Goal: Task Accomplishment & Management: Use online tool/utility

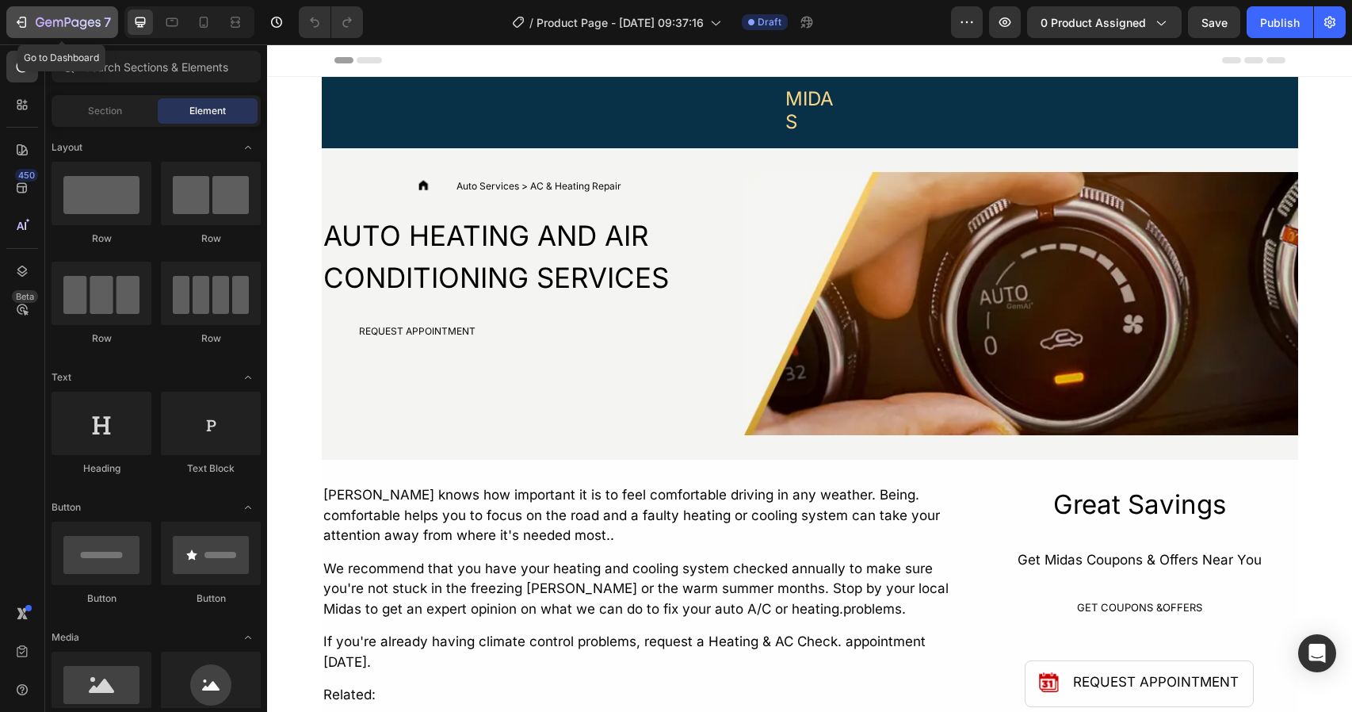
click at [70, 25] on icon "button" at bounding box center [68, 23] width 65 height 13
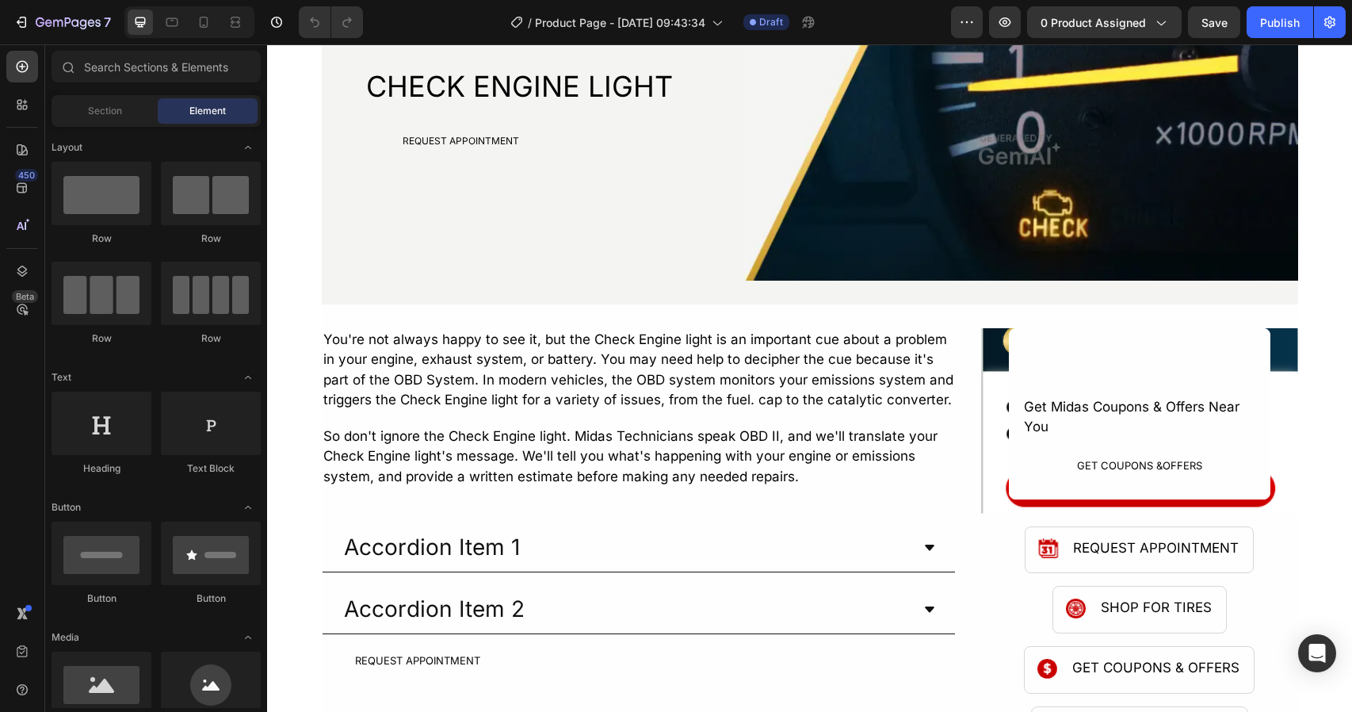
scroll to position [127, 0]
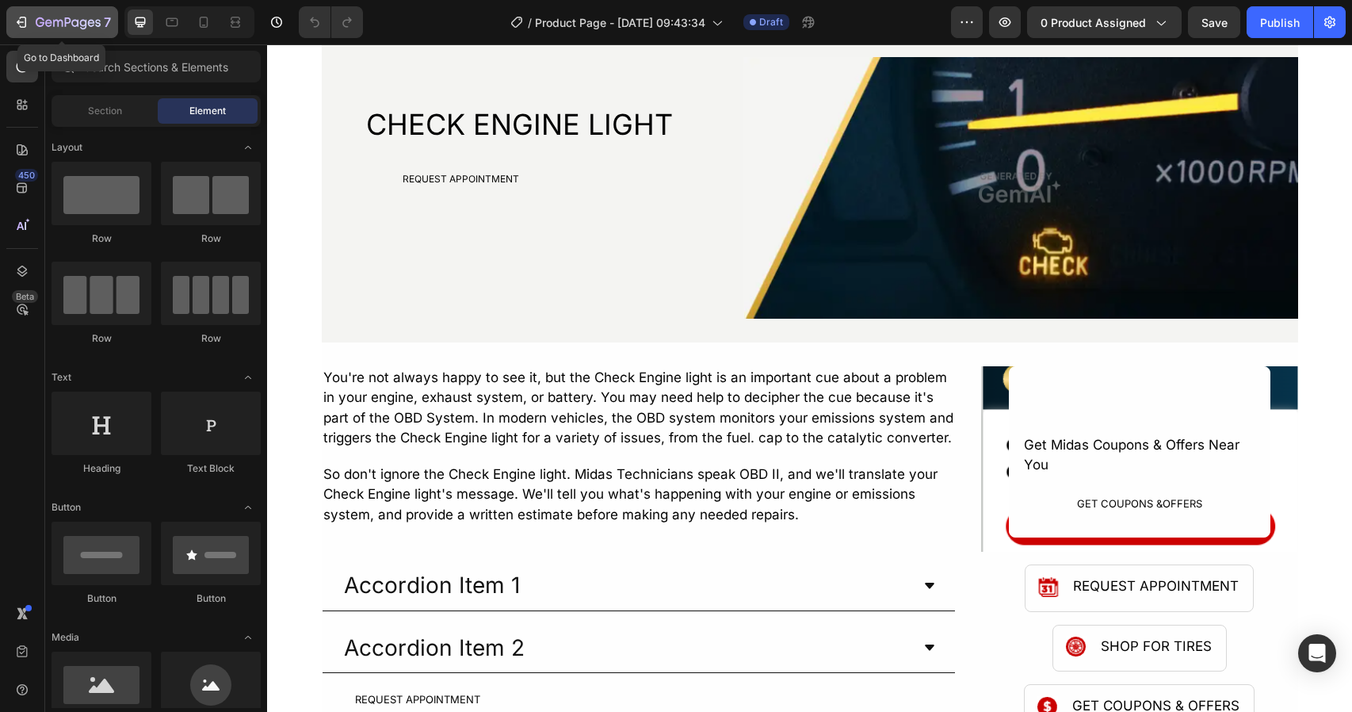
click at [40, 33] on button "7" at bounding box center [62, 22] width 112 height 32
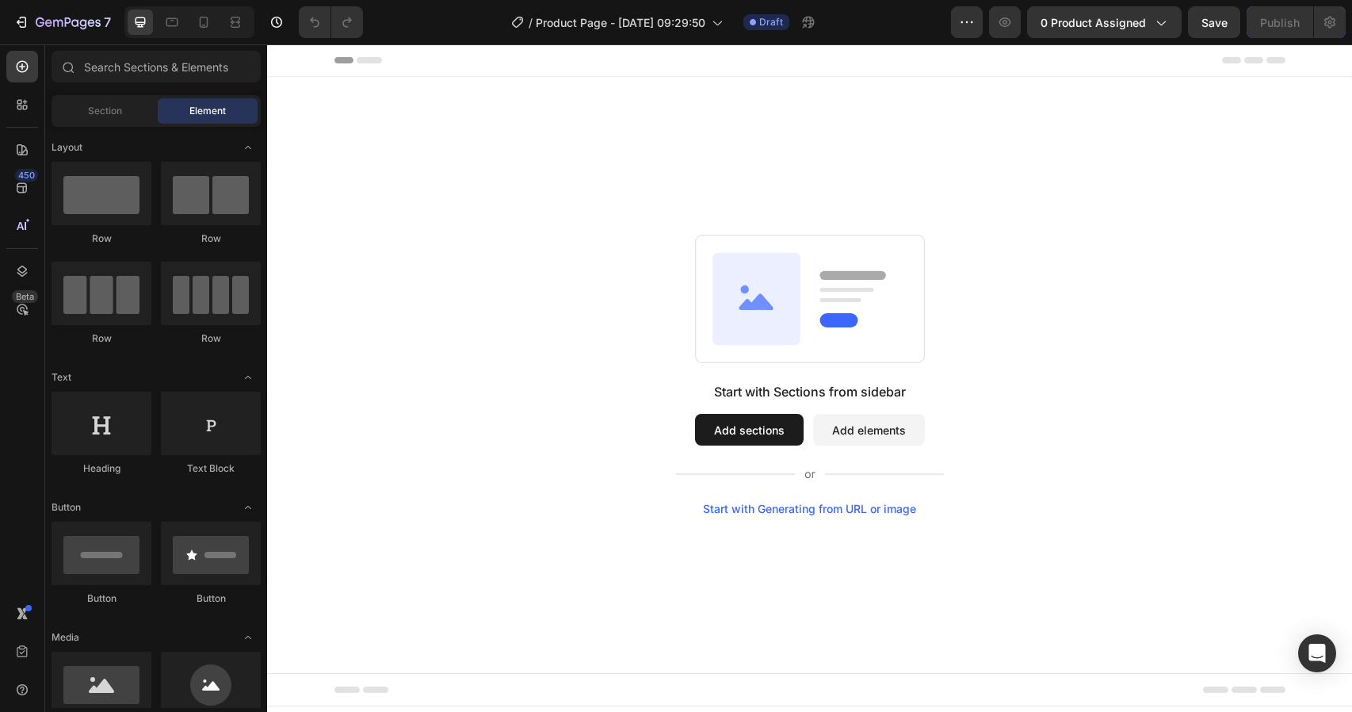
click at [821, 511] on div "Start with Generating from URL or image" at bounding box center [809, 509] width 213 height 13
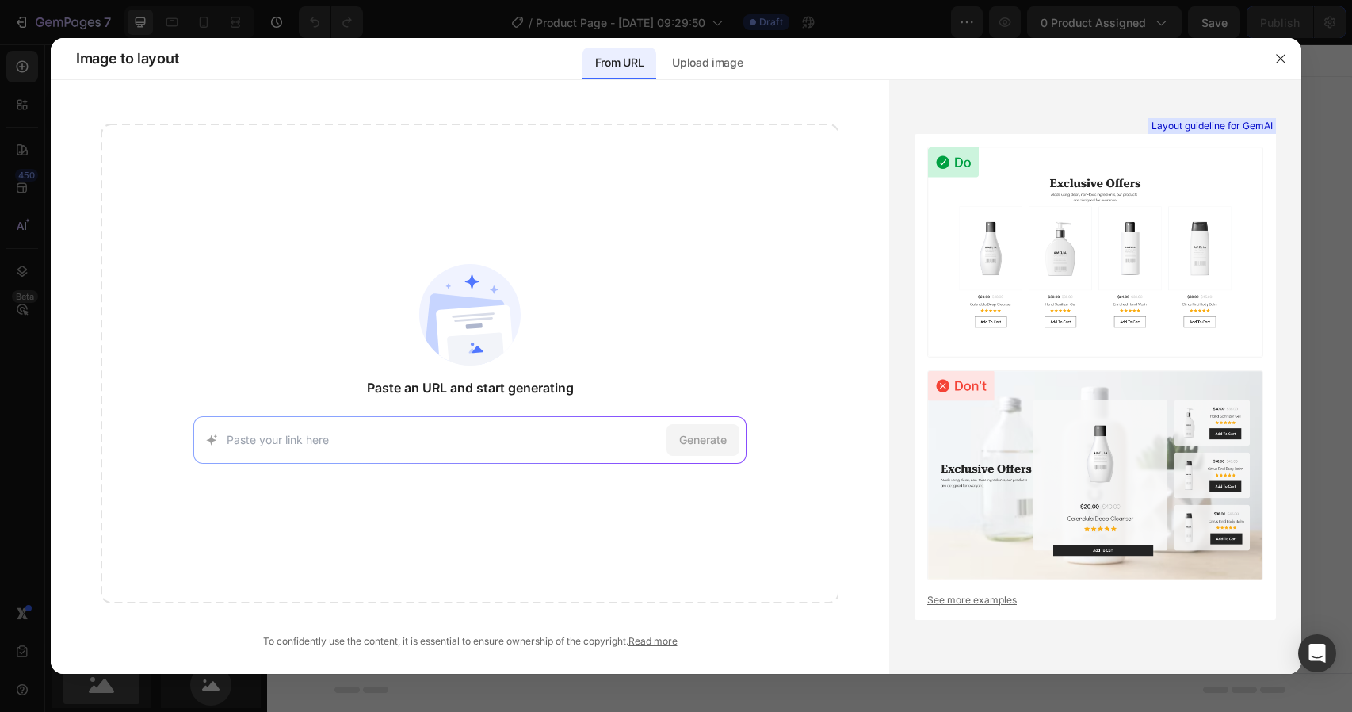
click at [439, 429] on div "Generate" at bounding box center [469, 440] width 553 height 48
click at [430, 438] on input at bounding box center [444, 439] width 434 height 17
click at [389, 438] on input at bounding box center [444, 439] width 434 height 17
click at [687, 75] on div "Upload image" at bounding box center [708, 64] width 96 height 32
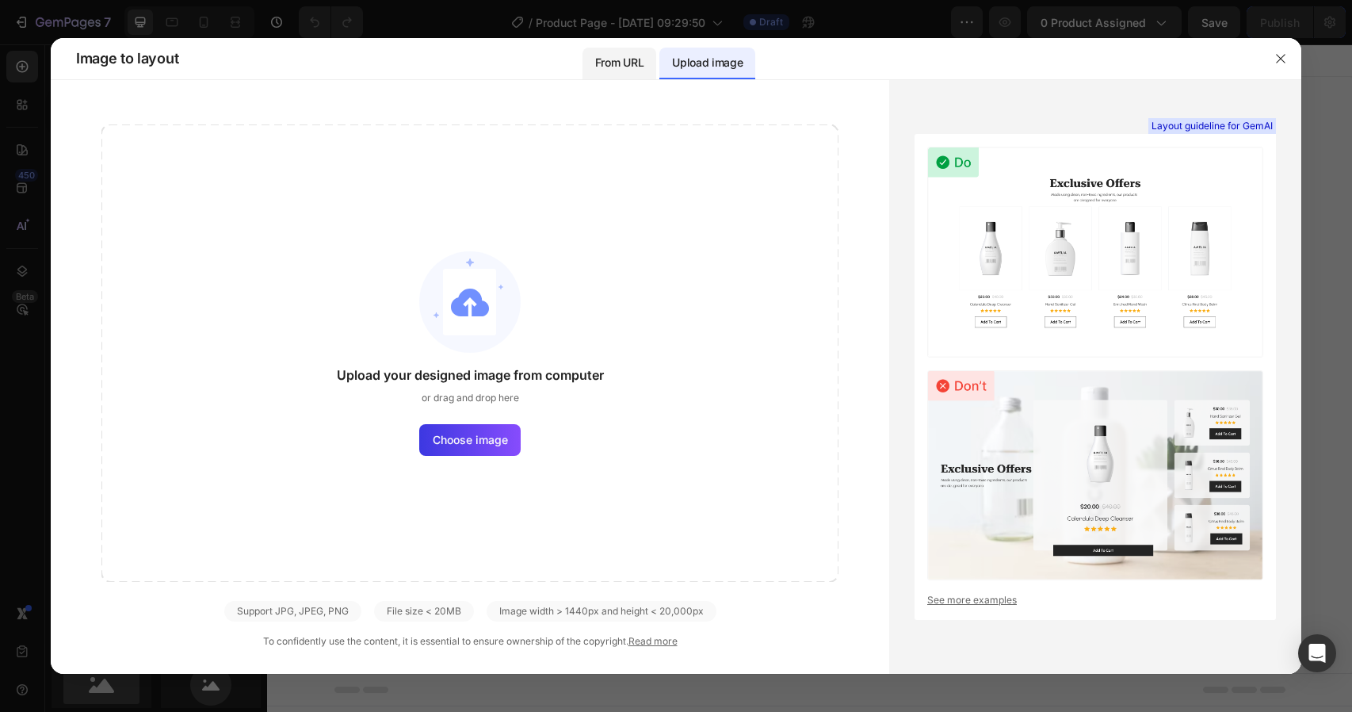
click at [634, 63] on p "From URL" at bounding box center [619, 62] width 48 height 19
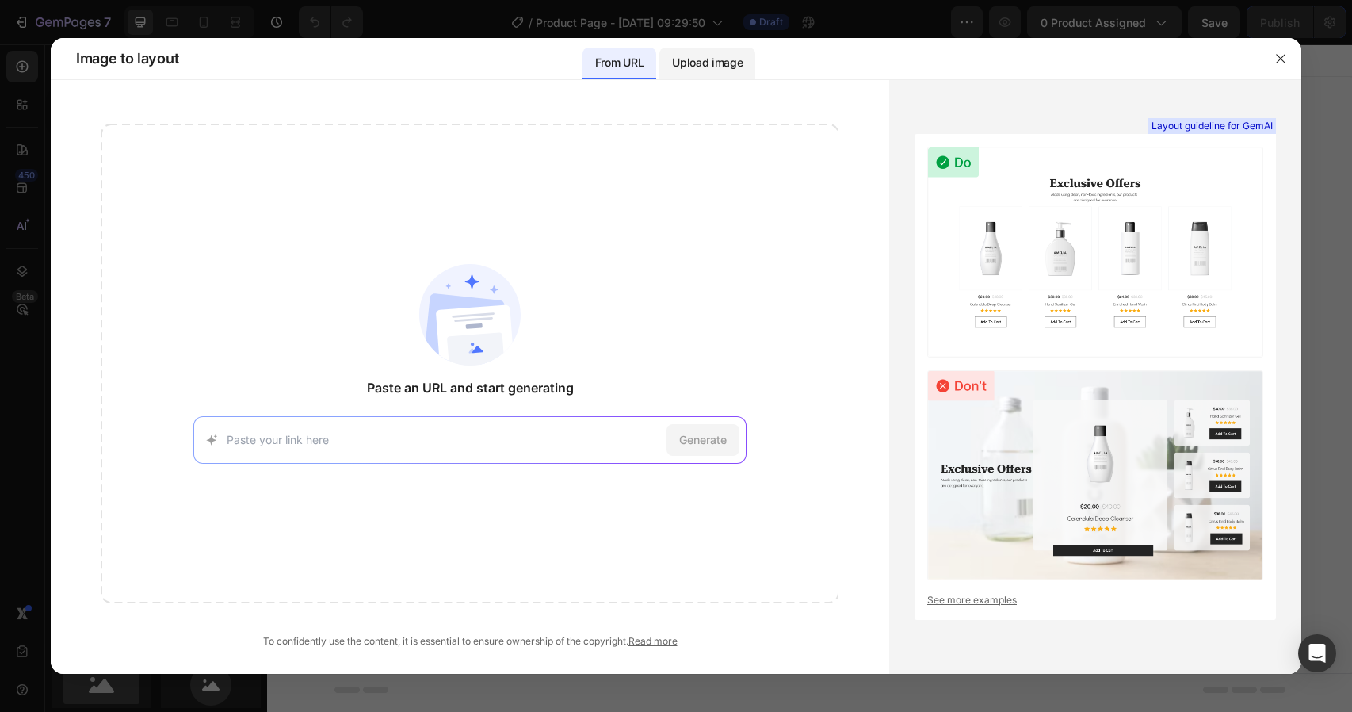
click at [710, 69] on p "Upload image" at bounding box center [707, 62] width 71 height 19
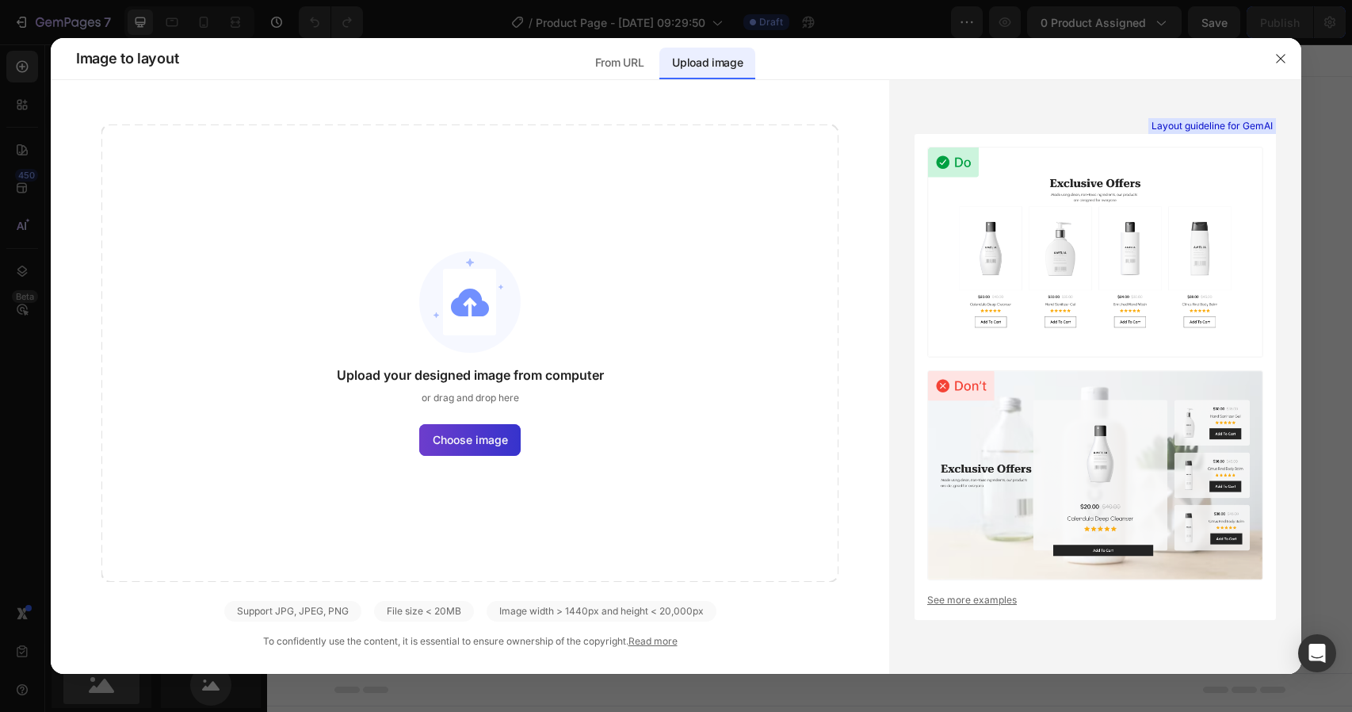
click at [459, 453] on label "Choose image" at bounding box center [469, 440] width 101 height 32
click at [0, 0] on input "Choose image" at bounding box center [0, 0] width 0 height 0
click at [540, 345] on div "Upload your designed image from computer or drag and drop here Choose image" at bounding box center [469, 352] width 737 height 457
click at [485, 455] on div "Upload your designed image from computer or drag and drop here Choose image" at bounding box center [469, 352] width 737 height 457
click at [462, 442] on span "Choose image" at bounding box center [470, 439] width 75 height 17
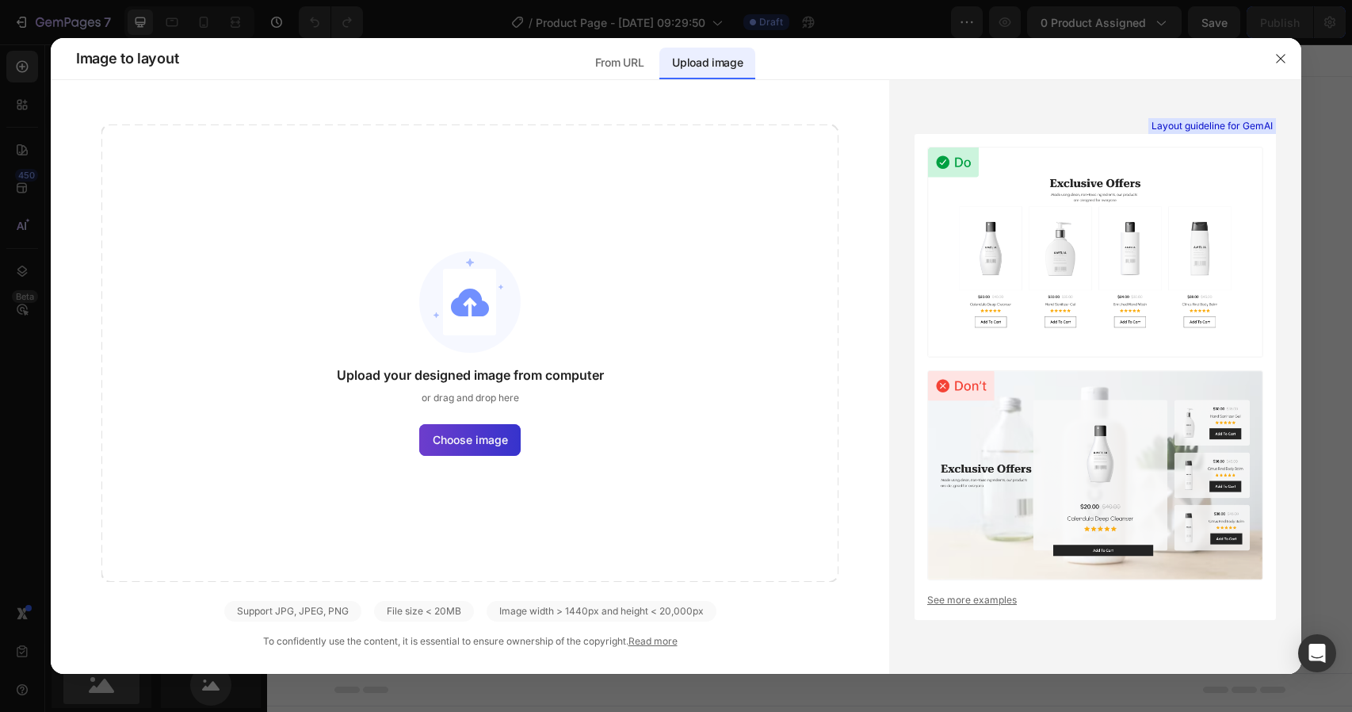
click at [0, 0] on input "Choose image" at bounding box center [0, 0] width 0 height 0
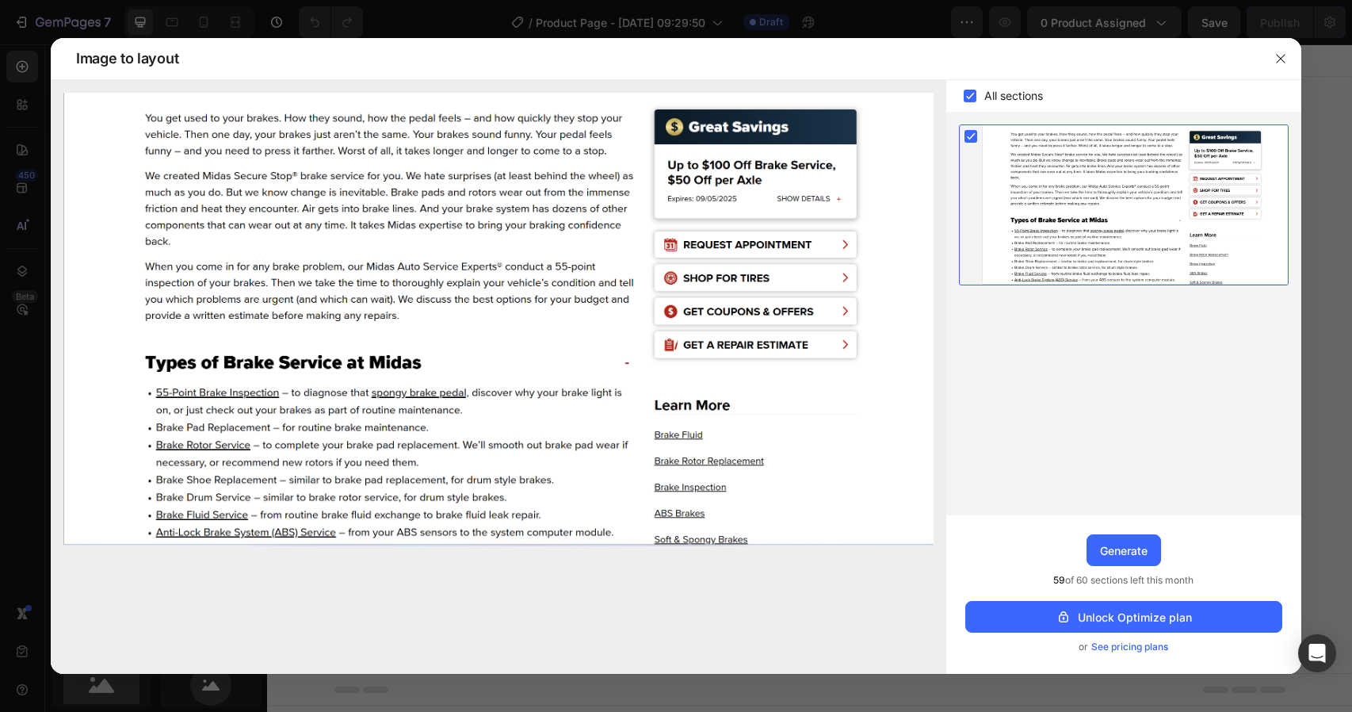
click at [768, 178] on img at bounding box center [498, 319] width 870 height 453
click at [1108, 527] on div "Upgrade to Optimize plan and get unlimited generating sections and publish page…" at bounding box center [1124, 594] width 355 height 159
click at [1111, 545] on div "Generate" at bounding box center [1124, 550] width 48 height 17
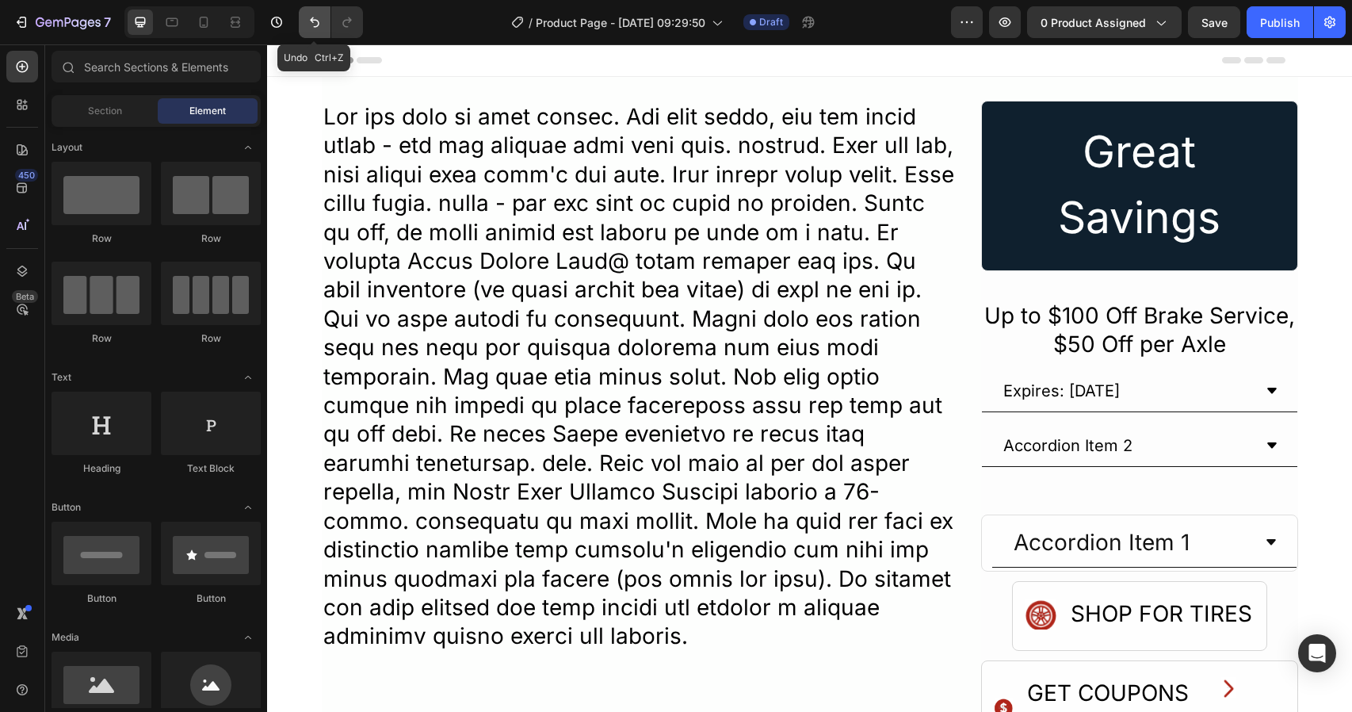
click at [324, 26] on button "Undo/Redo" at bounding box center [315, 22] width 32 height 32
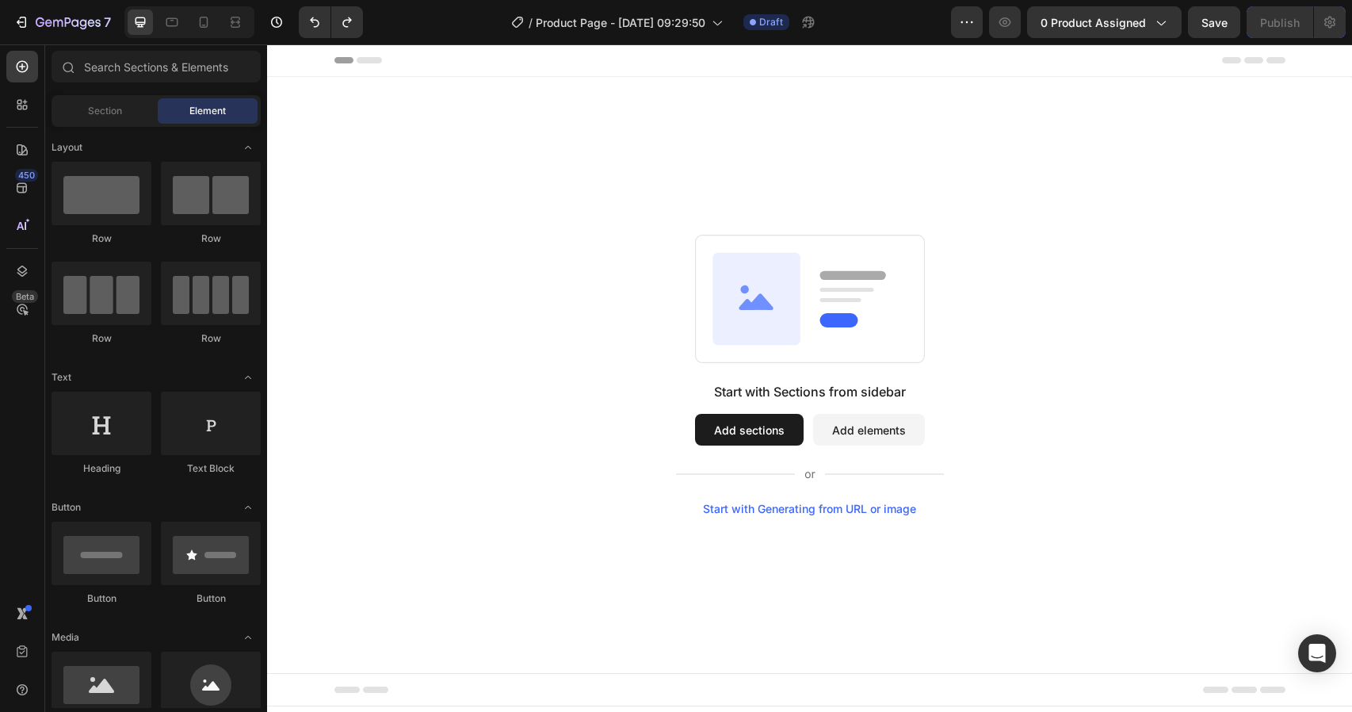
drag, startPoint x: 736, startPoint y: 437, endPoint x: 709, endPoint y: 438, distance: 27.8
click at [709, 438] on button "Add sections" at bounding box center [749, 430] width 109 height 32
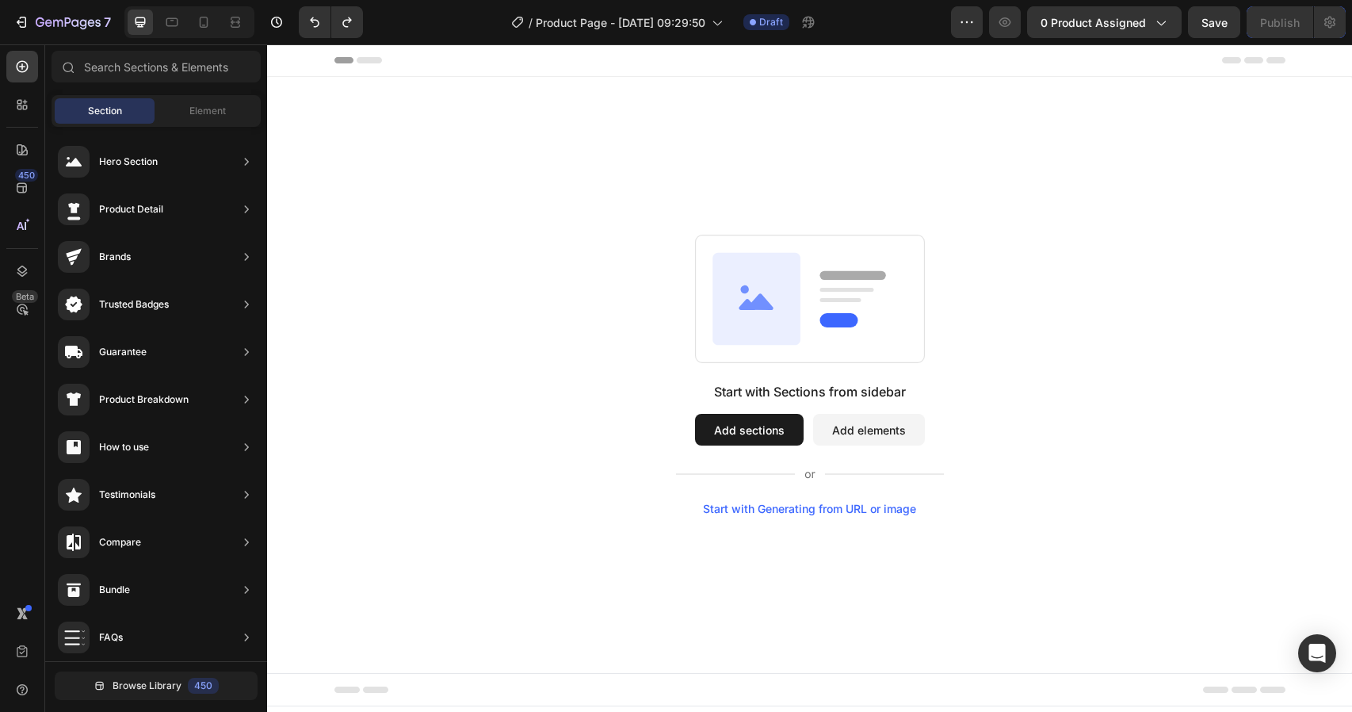
click at [768, 437] on button "Add sections" at bounding box center [749, 430] width 109 height 32
click at [714, 419] on button "Add sections" at bounding box center [749, 430] width 109 height 32
click at [721, 430] on button "Add sections" at bounding box center [749, 430] width 109 height 32
click at [721, 429] on button "Add sections" at bounding box center [749, 430] width 109 height 32
click at [756, 432] on button "Add sections" at bounding box center [749, 430] width 109 height 32
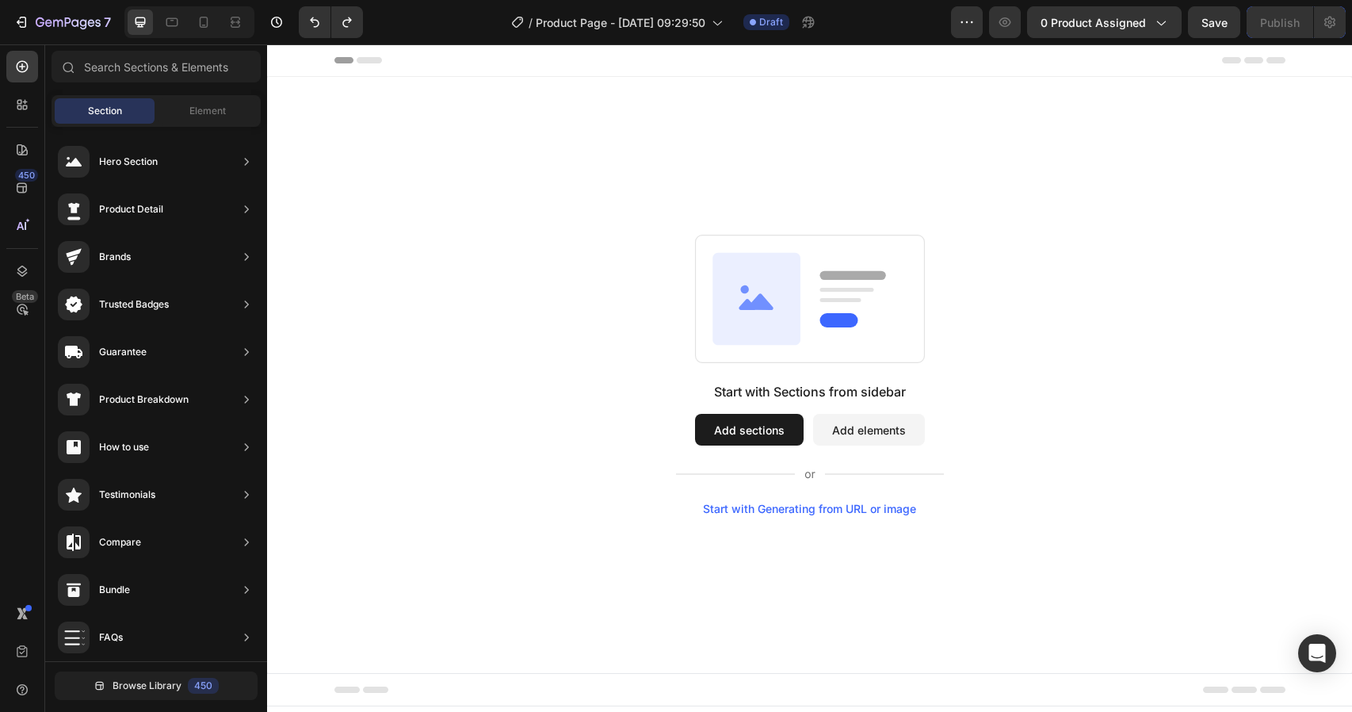
click at [788, 511] on div "Start with Generating from URL or image" at bounding box center [809, 509] width 213 height 13
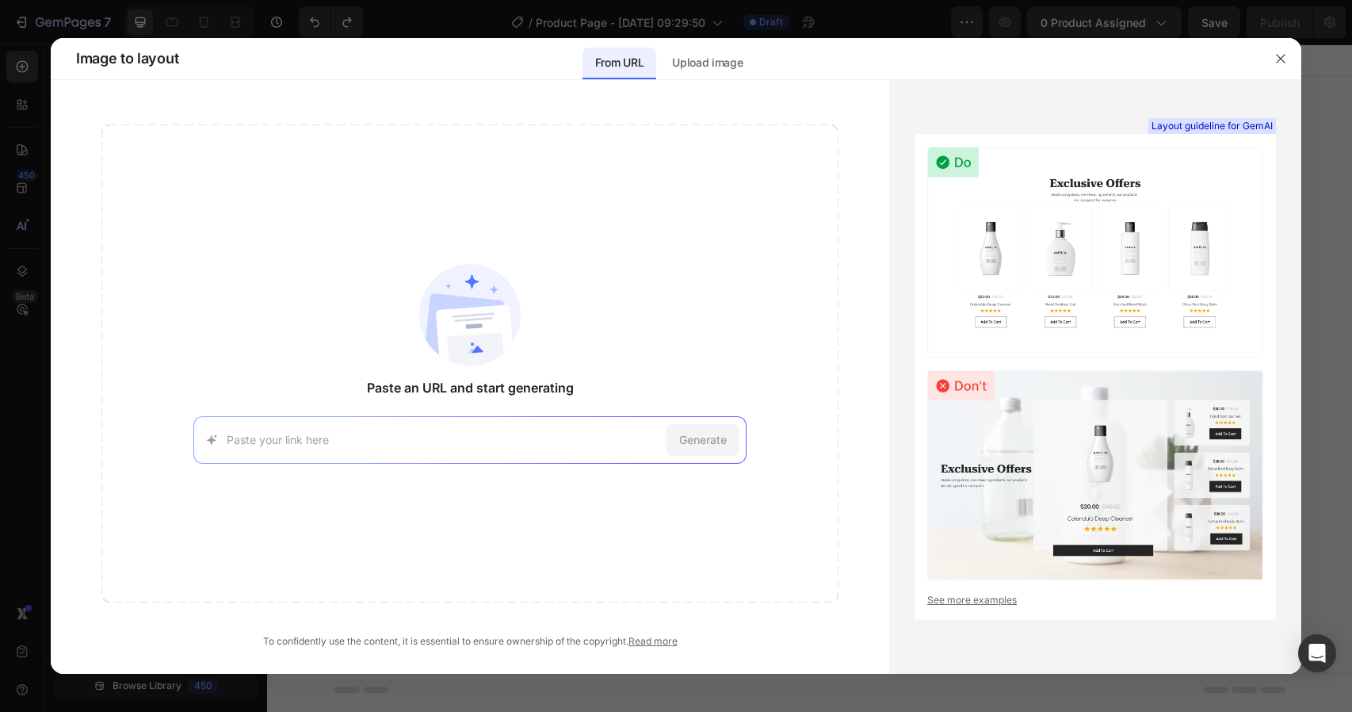
click at [544, 440] on input at bounding box center [444, 439] width 434 height 17
click at [505, 440] on input at bounding box center [444, 439] width 434 height 17
type input "https://www.midas.com/auto-repair-services/tire-wheel-service/flat-tire-repair"
click at [680, 438] on span "Generate" at bounding box center [703, 439] width 48 height 17
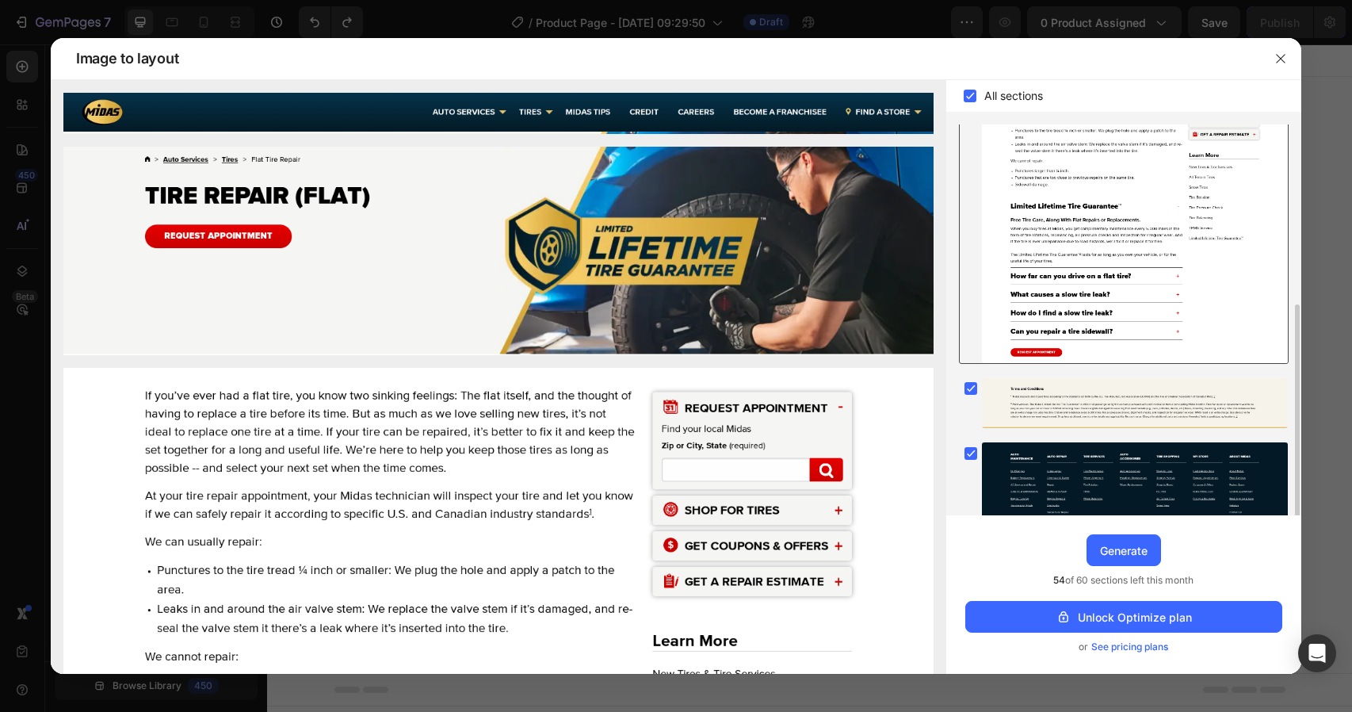
scroll to position [283, 0]
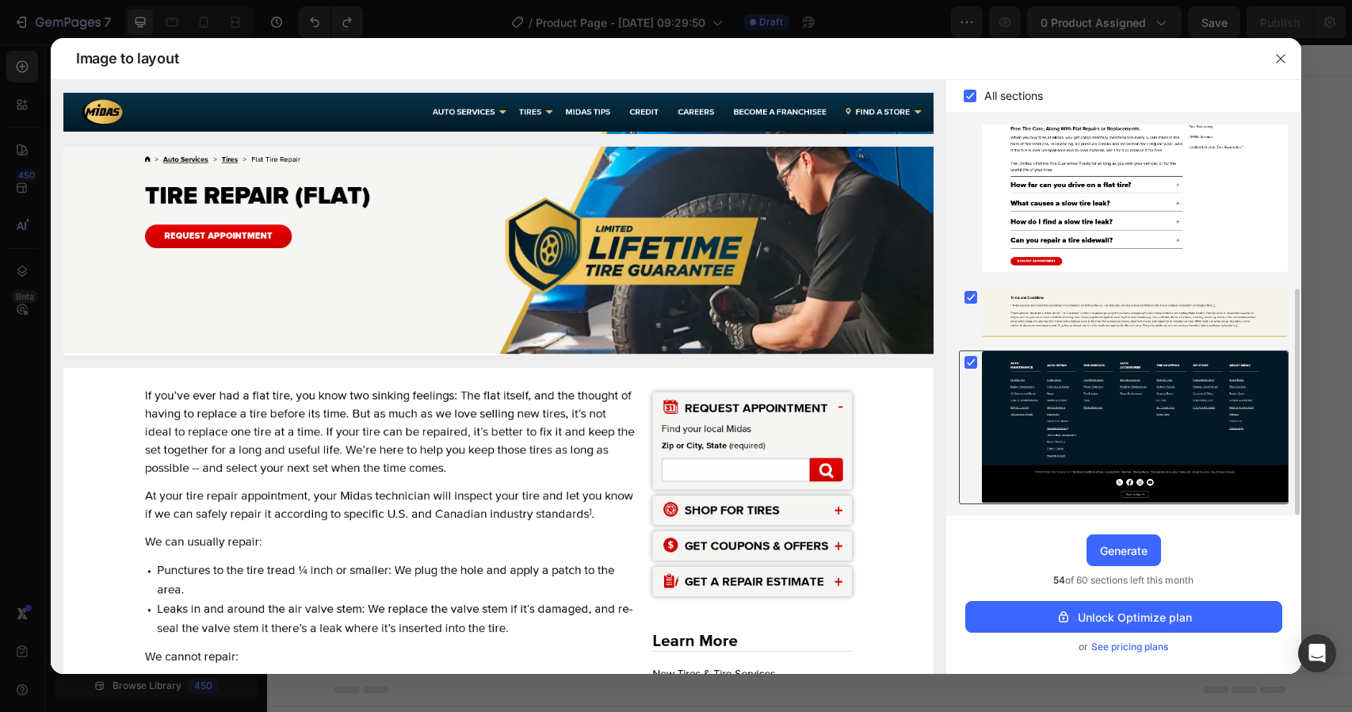
click at [968, 356] on rect at bounding box center [971, 362] width 13 height 13
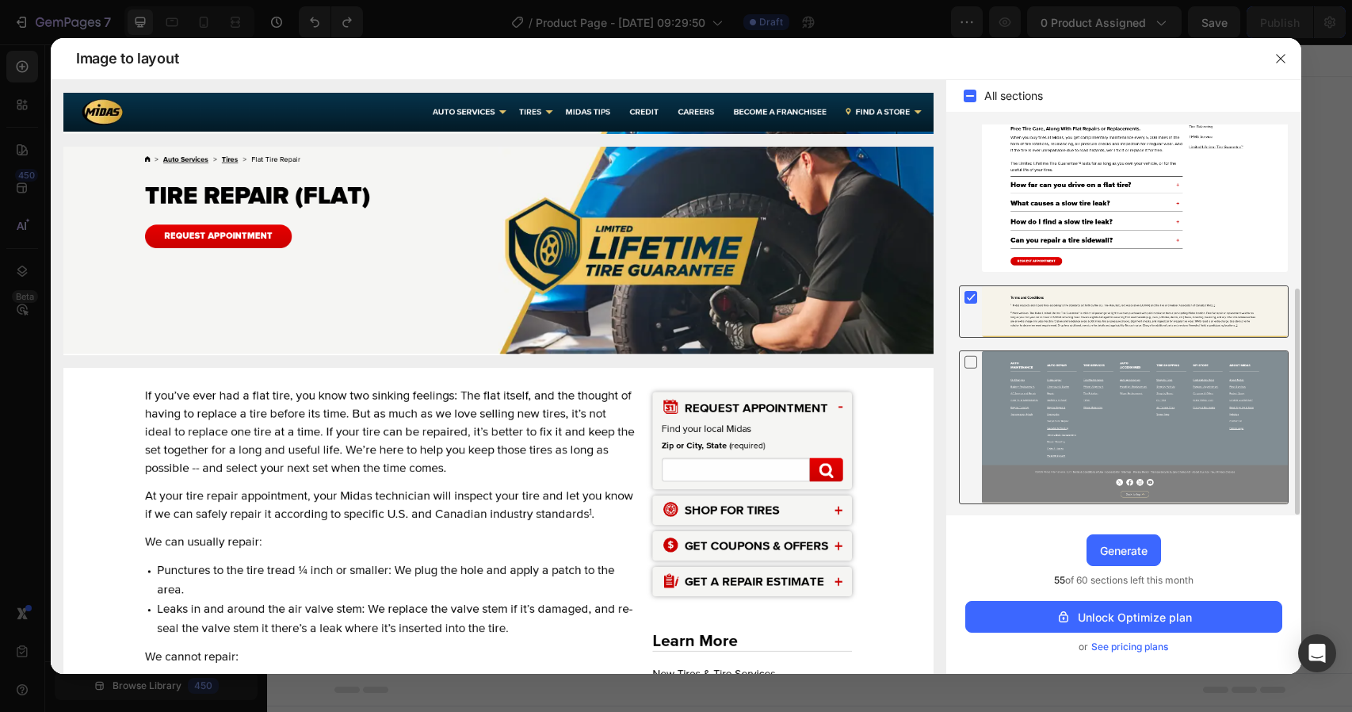
click at [974, 301] on rect at bounding box center [971, 297] width 13 height 13
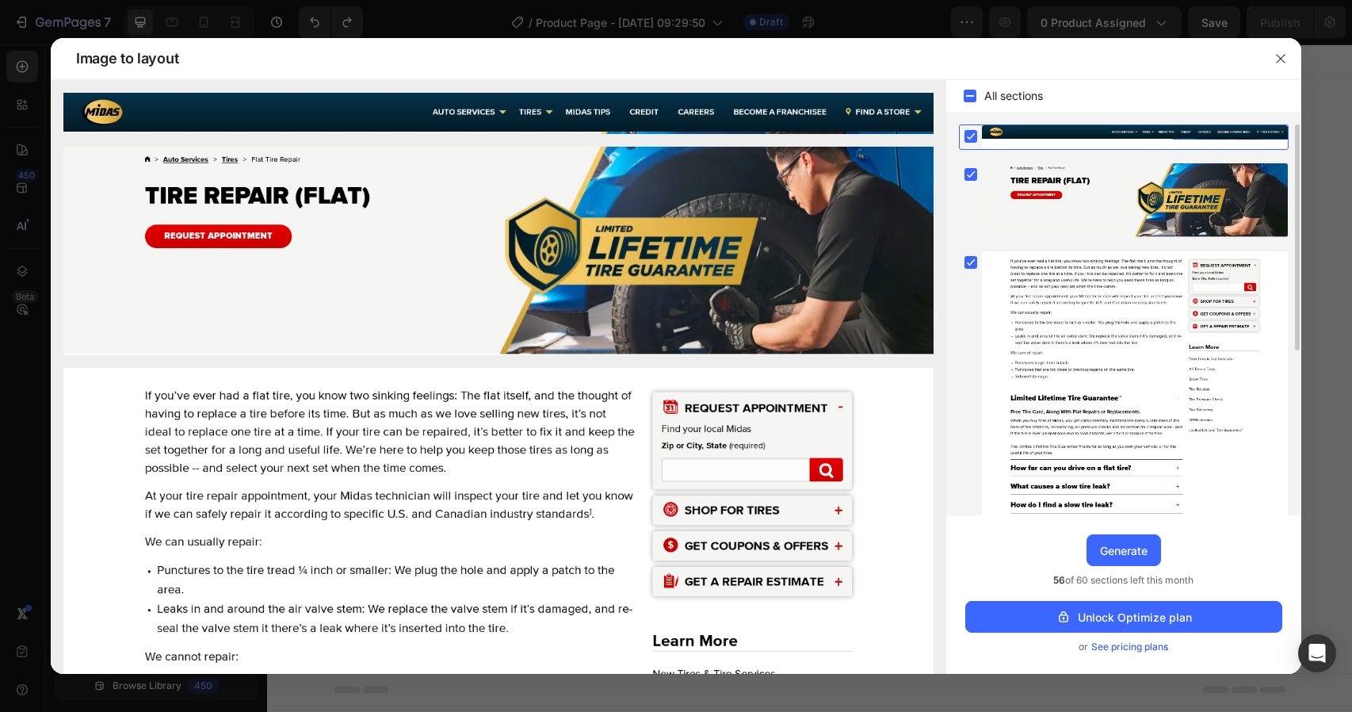
click at [973, 132] on rect at bounding box center [971, 136] width 13 height 13
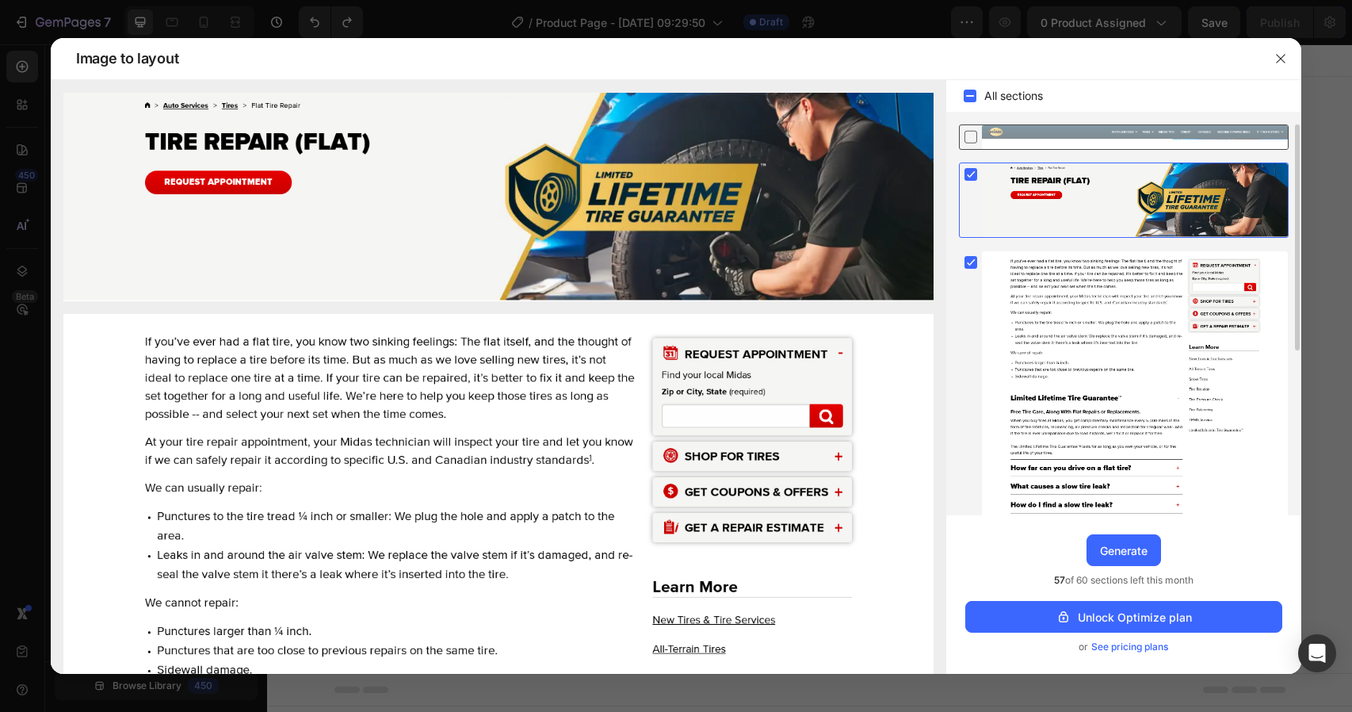
click at [966, 166] on icon at bounding box center [971, 174] width 16 height 16
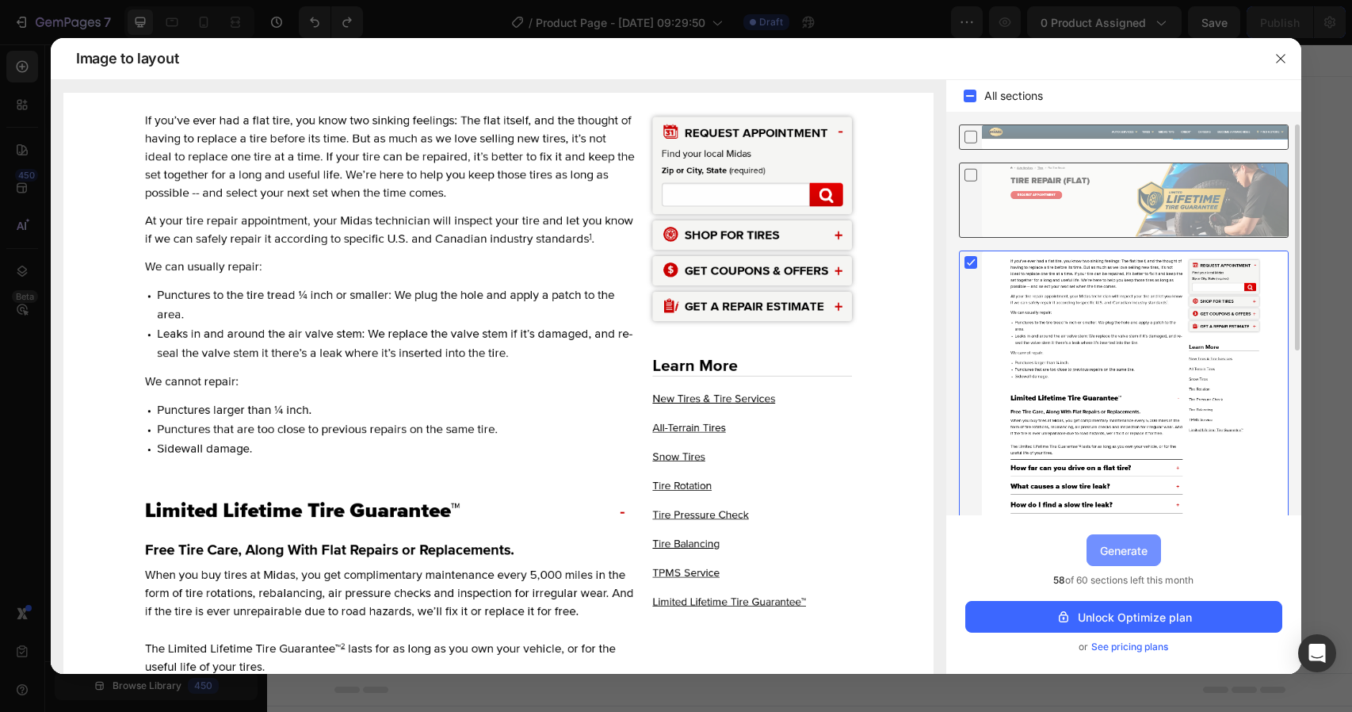
click at [1124, 560] on button "Generate" at bounding box center [1124, 550] width 75 height 32
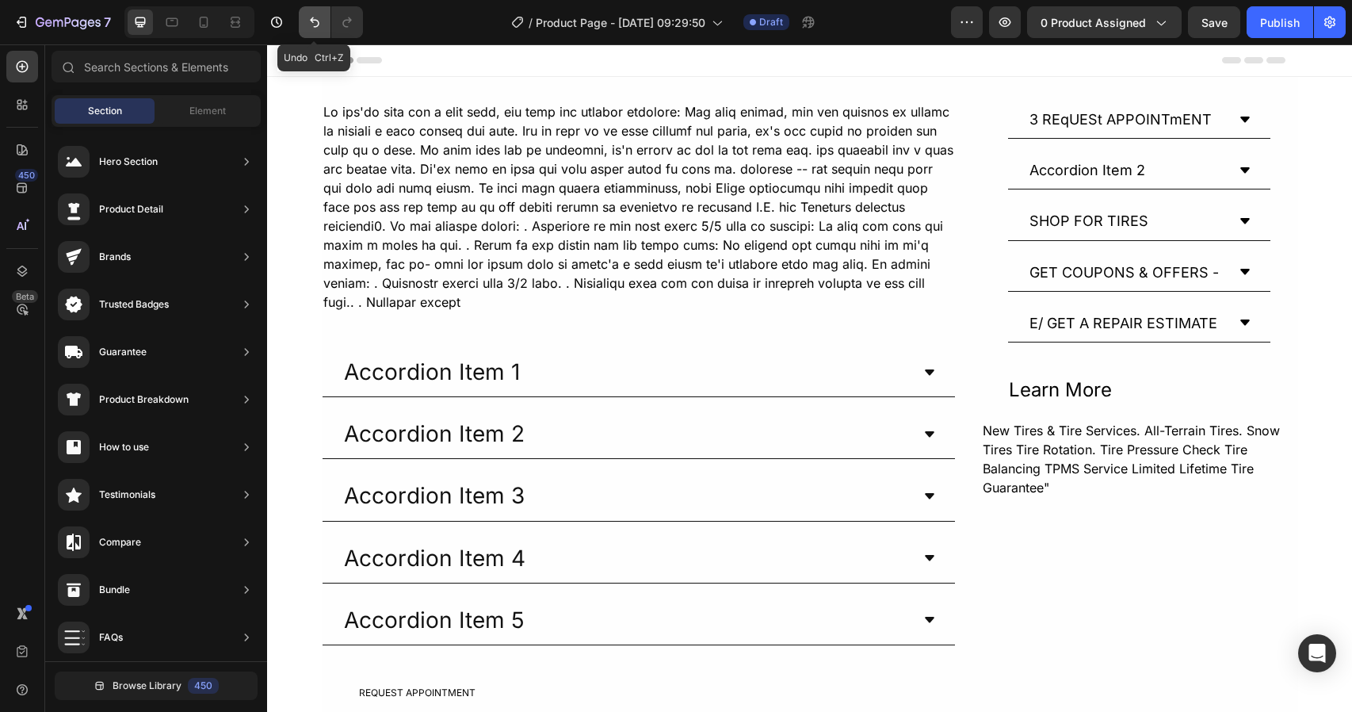
click at [317, 21] on icon "Undo/Redo" at bounding box center [315, 22] width 16 height 16
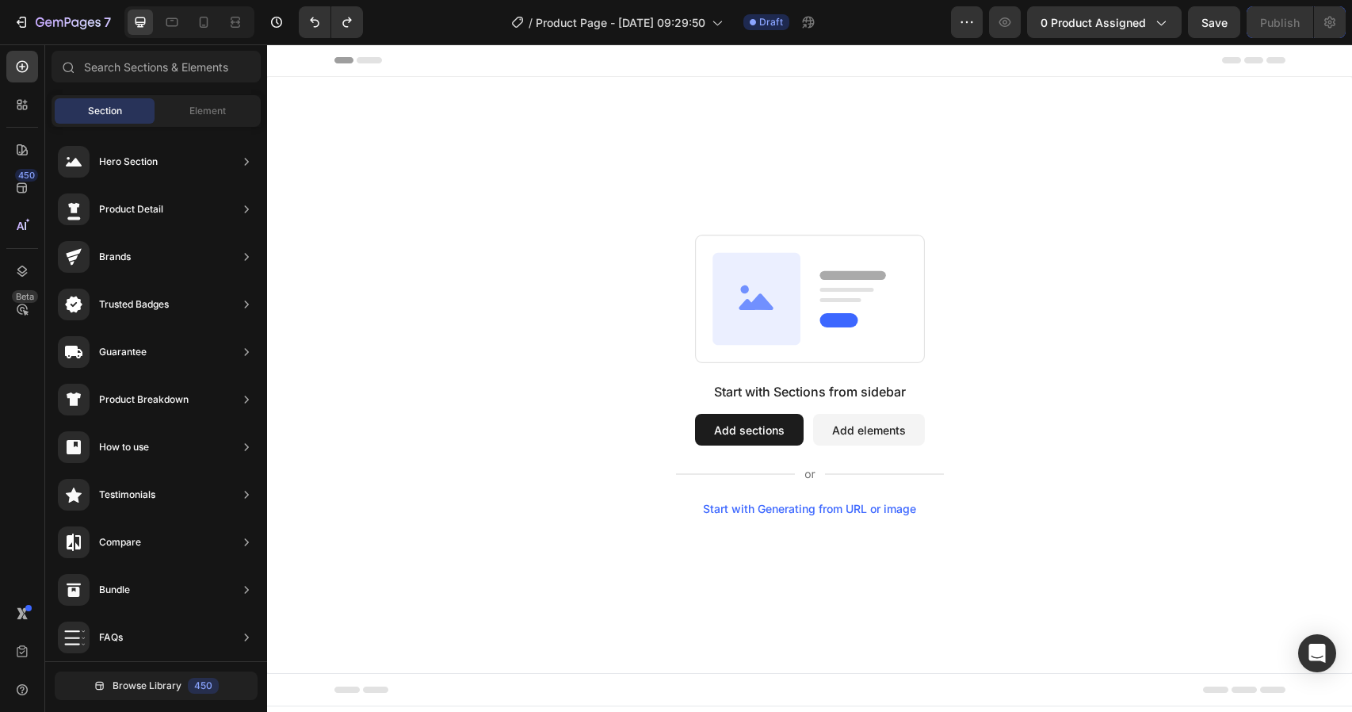
drag, startPoint x: 741, startPoint y: 437, endPoint x: 737, endPoint y: 473, distance: 36.7
click at [737, 473] on div "Start with Sections from sidebar Add sections Add elements Start with Generatin…" at bounding box center [810, 448] width 268 height 133
click at [745, 503] on div "Start with Generating from URL or image" at bounding box center [809, 509] width 213 height 13
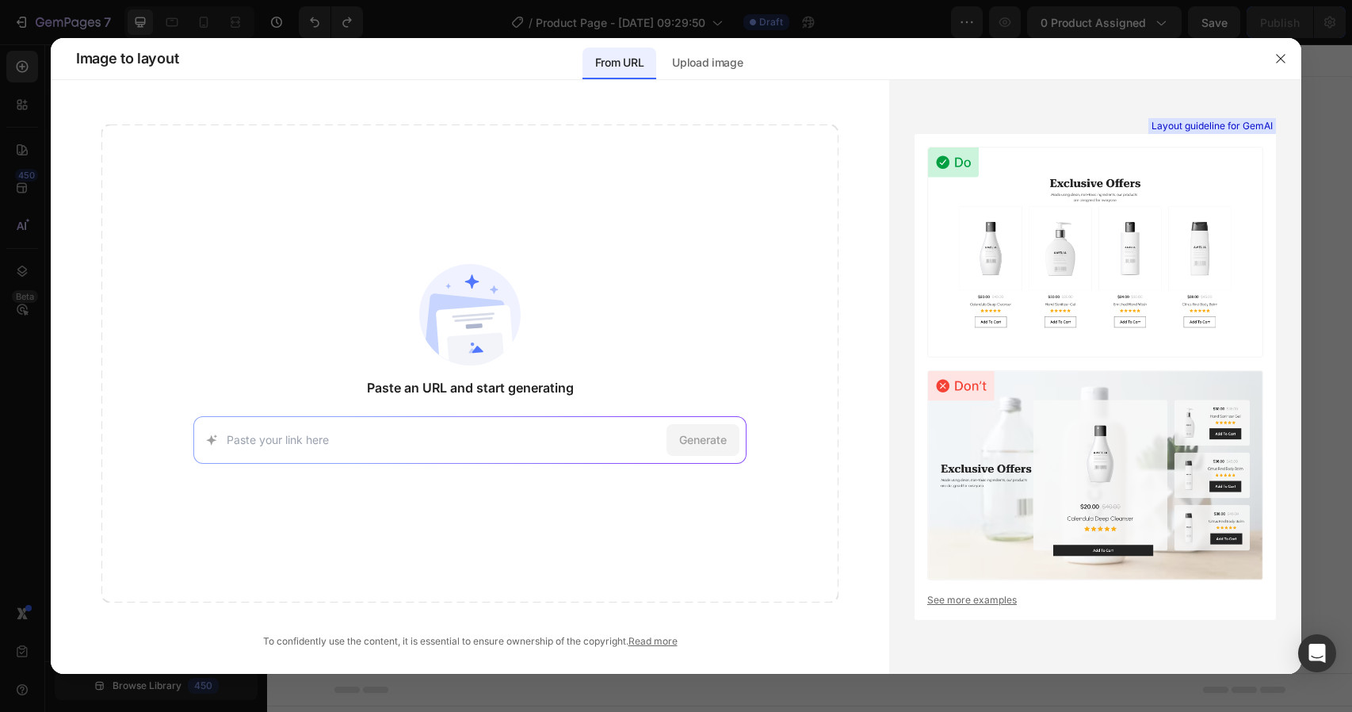
click at [568, 434] on input at bounding box center [444, 439] width 434 height 17
type input "https://www.midas.com/auto-repair-services/tire-wheel-service/flat-tire-repair"
click at [712, 446] on span "Generate" at bounding box center [703, 439] width 48 height 17
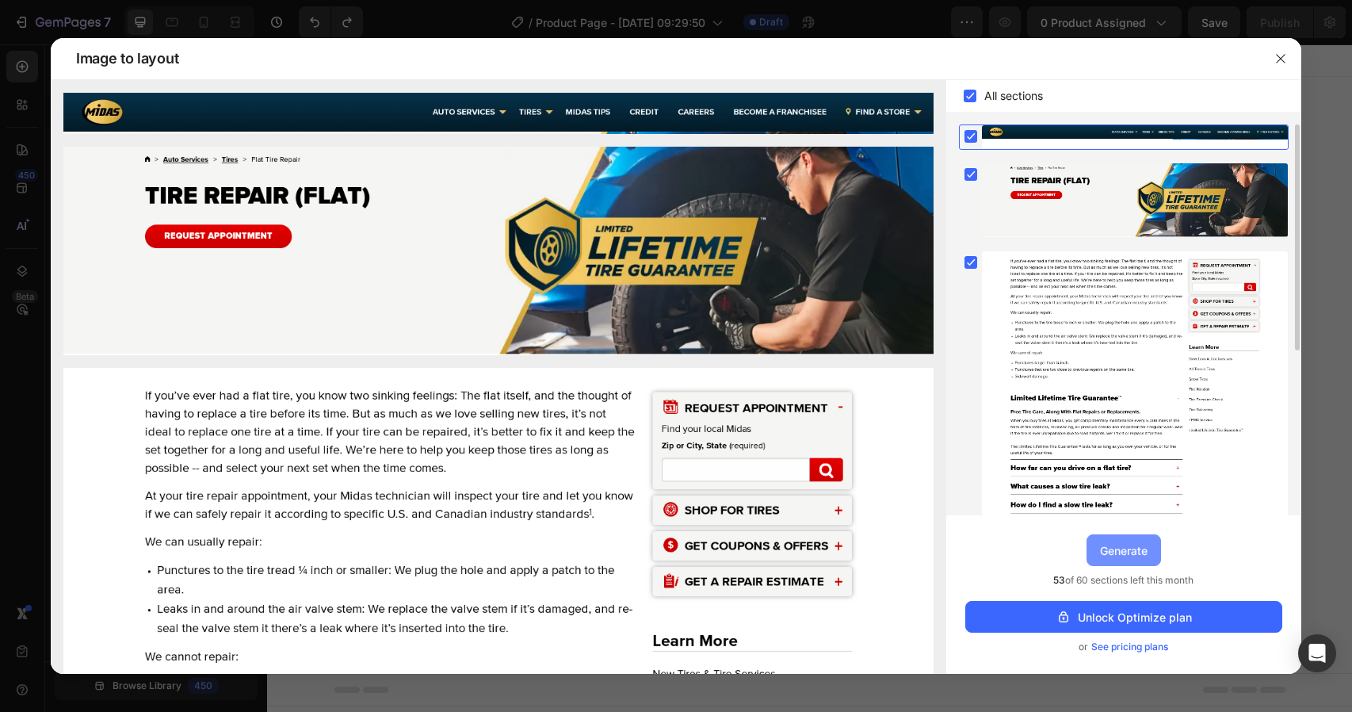
click at [1100, 545] on div "Generate" at bounding box center [1124, 550] width 48 height 17
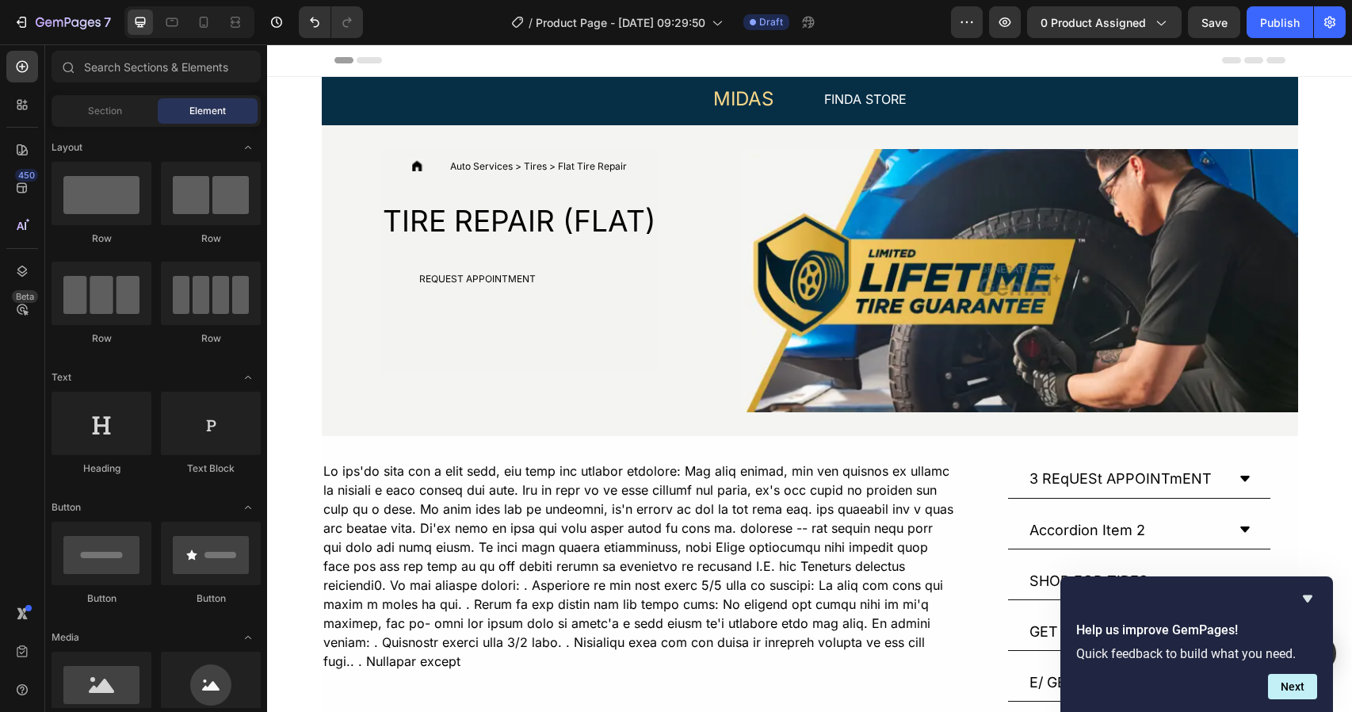
click at [1294, 690] on button "Next" at bounding box center [1292, 686] width 49 height 25
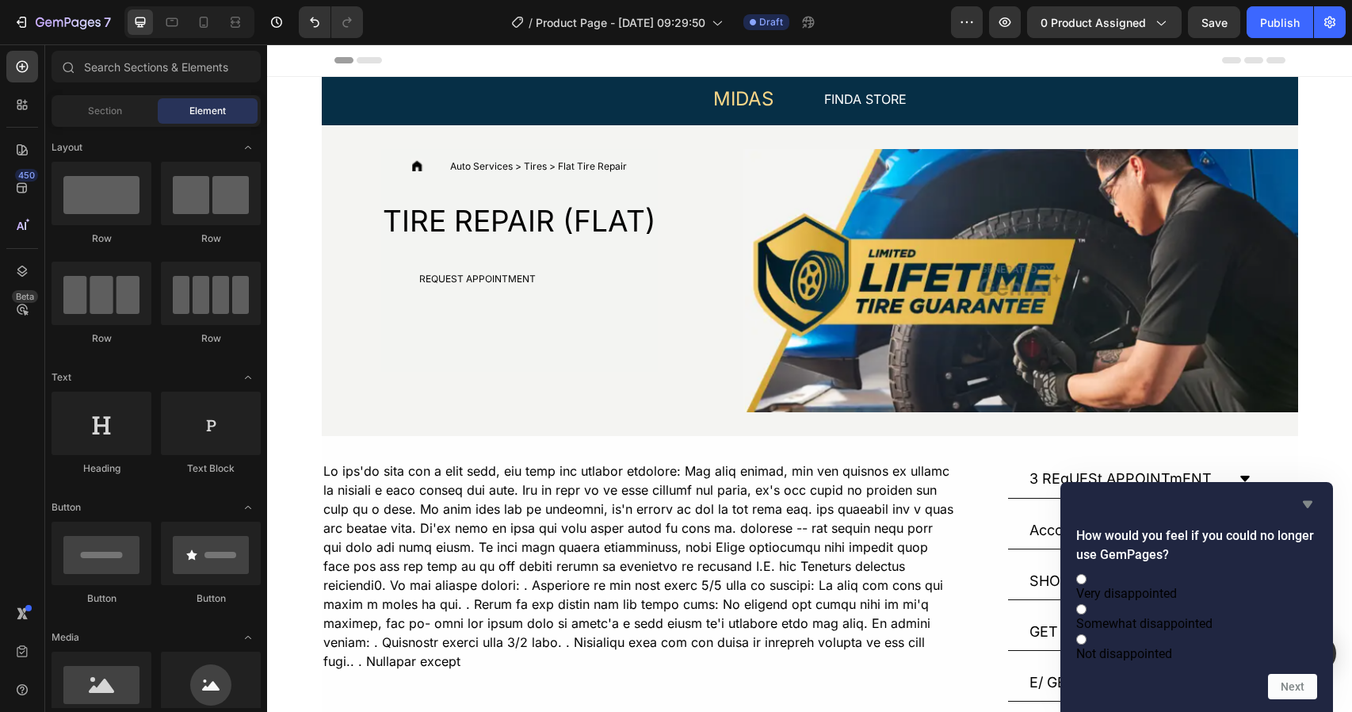
click at [1306, 495] on icon "Hide survey" at bounding box center [1308, 504] width 19 height 19
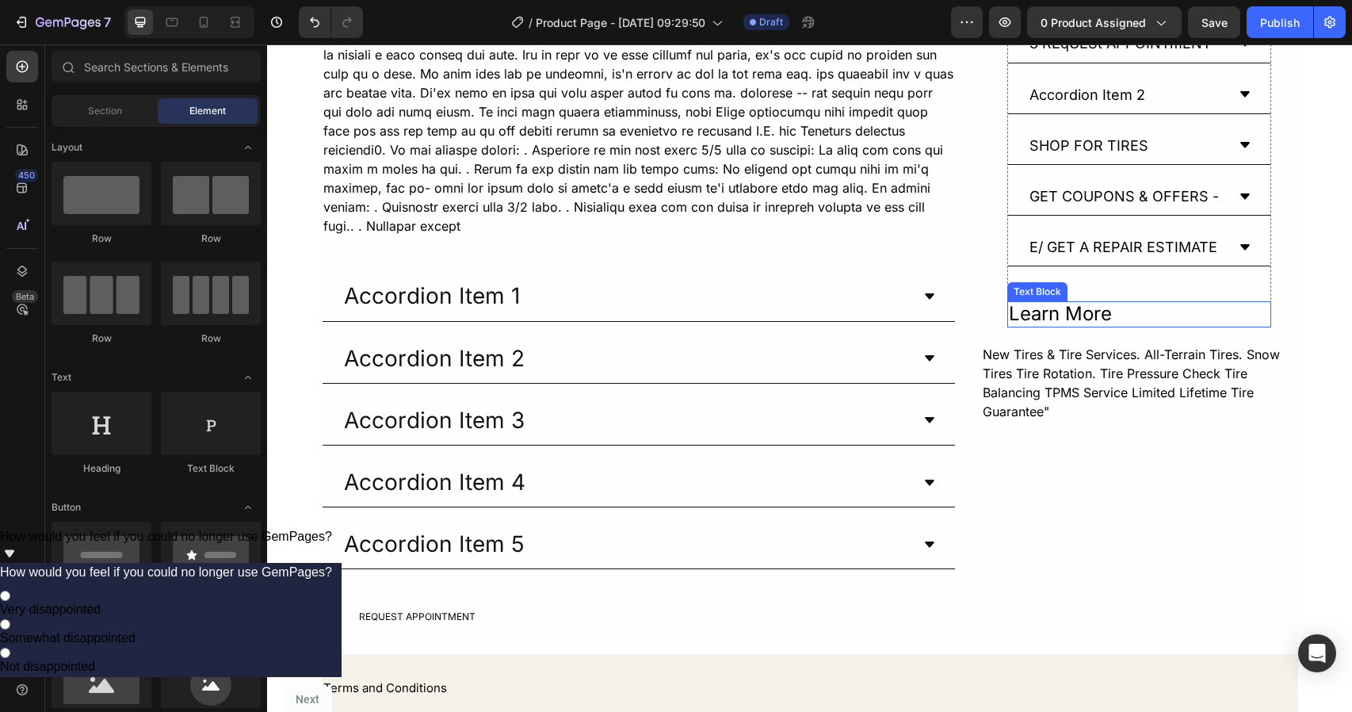
scroll to position [434, 0]
click at [973, 353] on div "Text Block Accordion Item 1 Accordion Item 2 Accordion Item 3 Accordion Item 4 …" at bounding box center [810, 328] width 977 height 606
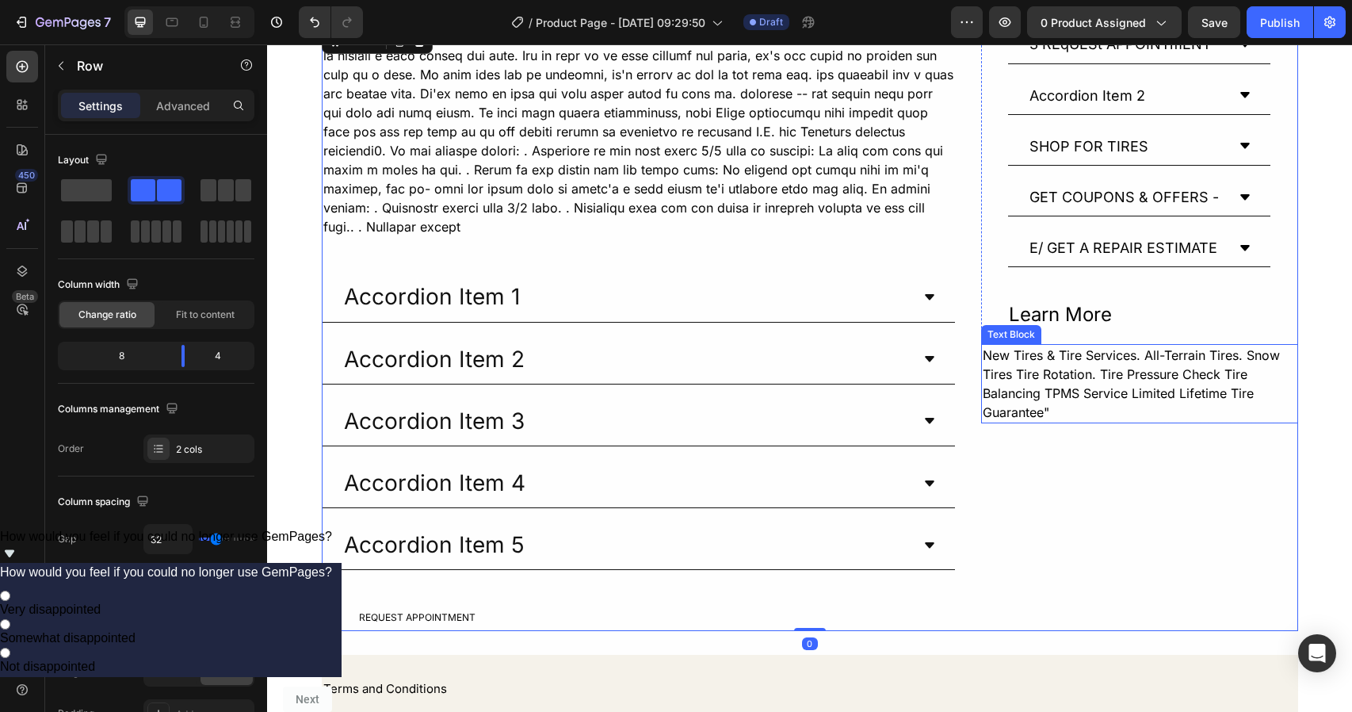
click at [981, 354] on div "New Tires & Tire Services. All-Terrain Tires. Snow Tires Tire Rotation. Tire Pr…" at bounding box center [1139, 383] width 317 height 79
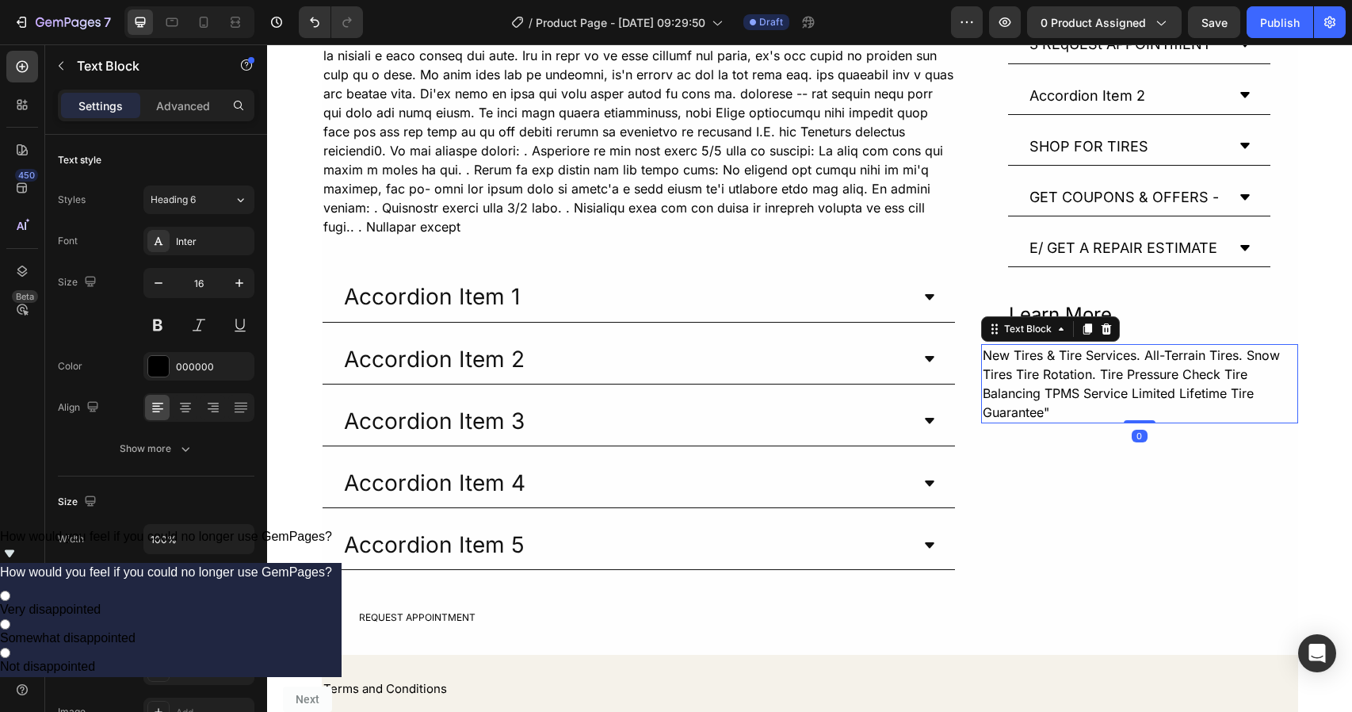
click at [981, 354] on div "New Tires & Tire Services. All-Terrain Tires. Snow Tires Tire Rotation. Tire Pr…" at bounding box center [1139, 383] width 317 height 79
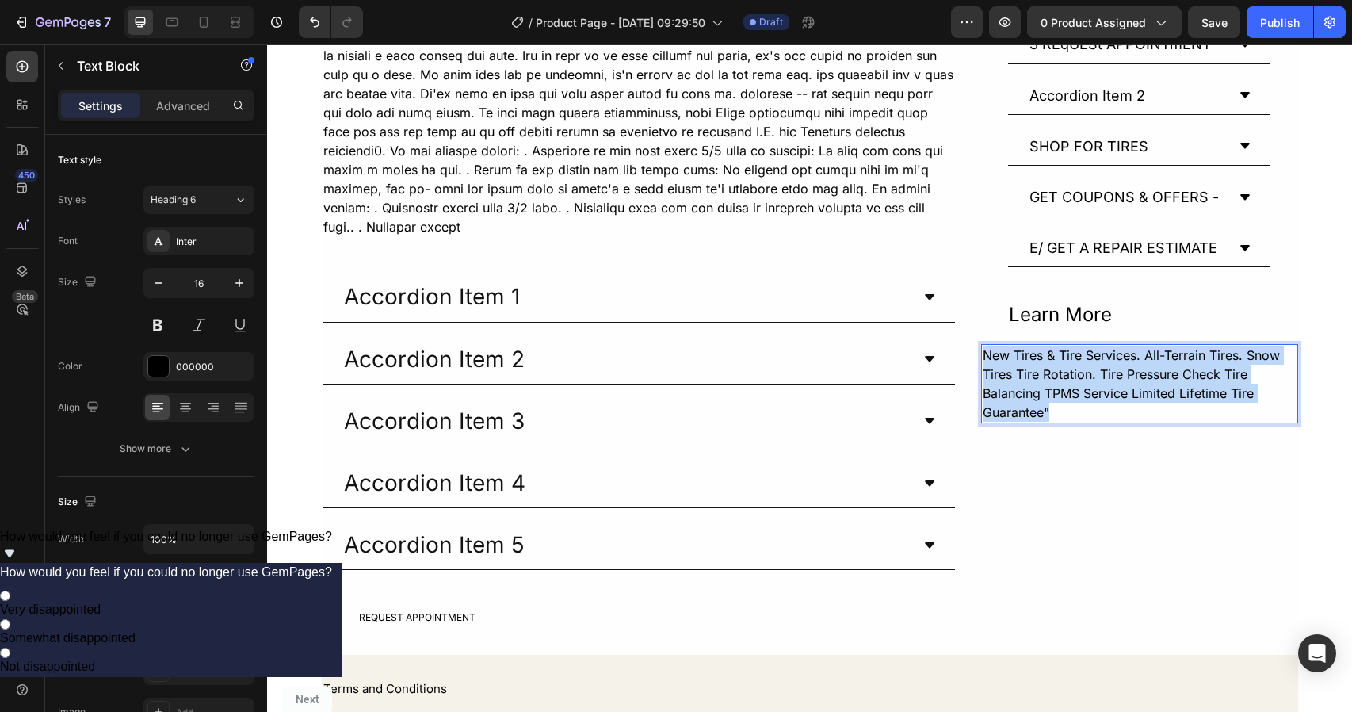
click at [983, 354] on p "New Tires & Tire Services. All-Terrain Tires. Snow Tires Tire Rotation. Tire Pr…" at bounding box center [1140, 384] width 314 height 76
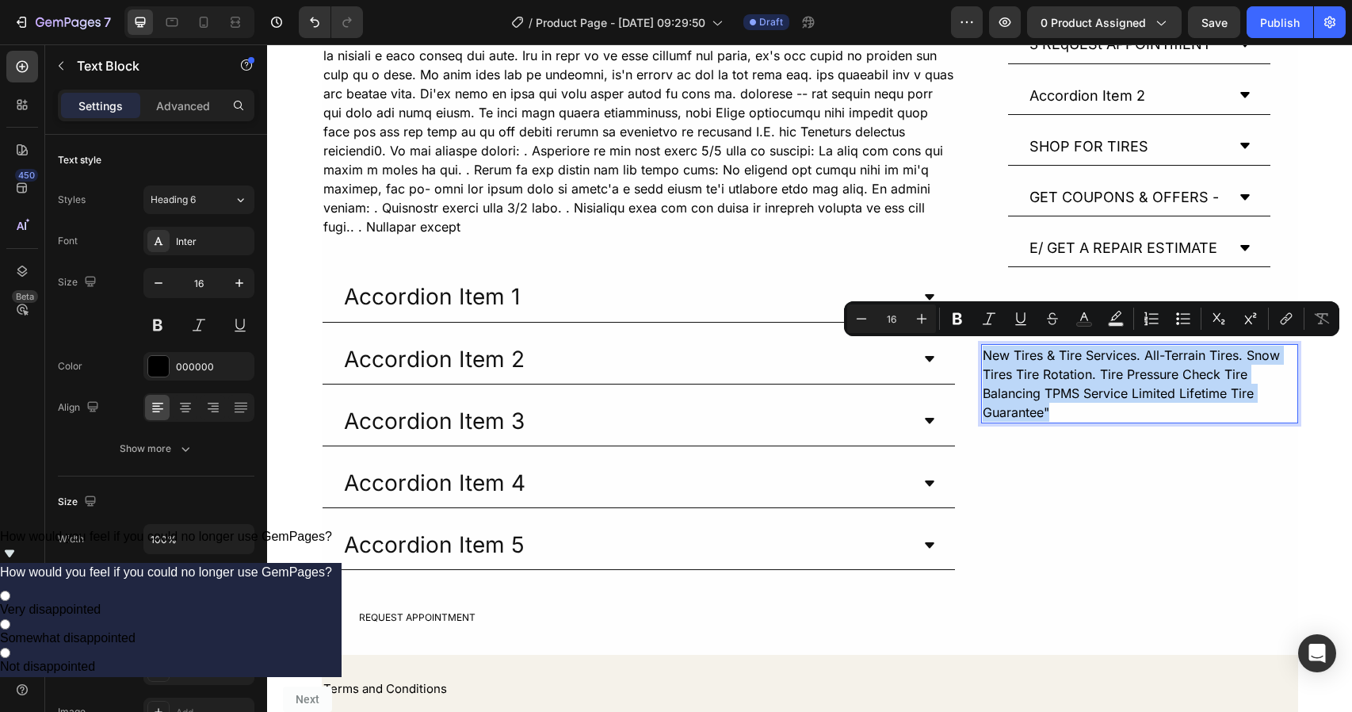
click at [983, 354] on p "New Tires & Tire Services. All-Terrain Tires. Snow Tires Tire Rotation. Tire Pr…" at bounding box center [1140, 384] width 314 height 76
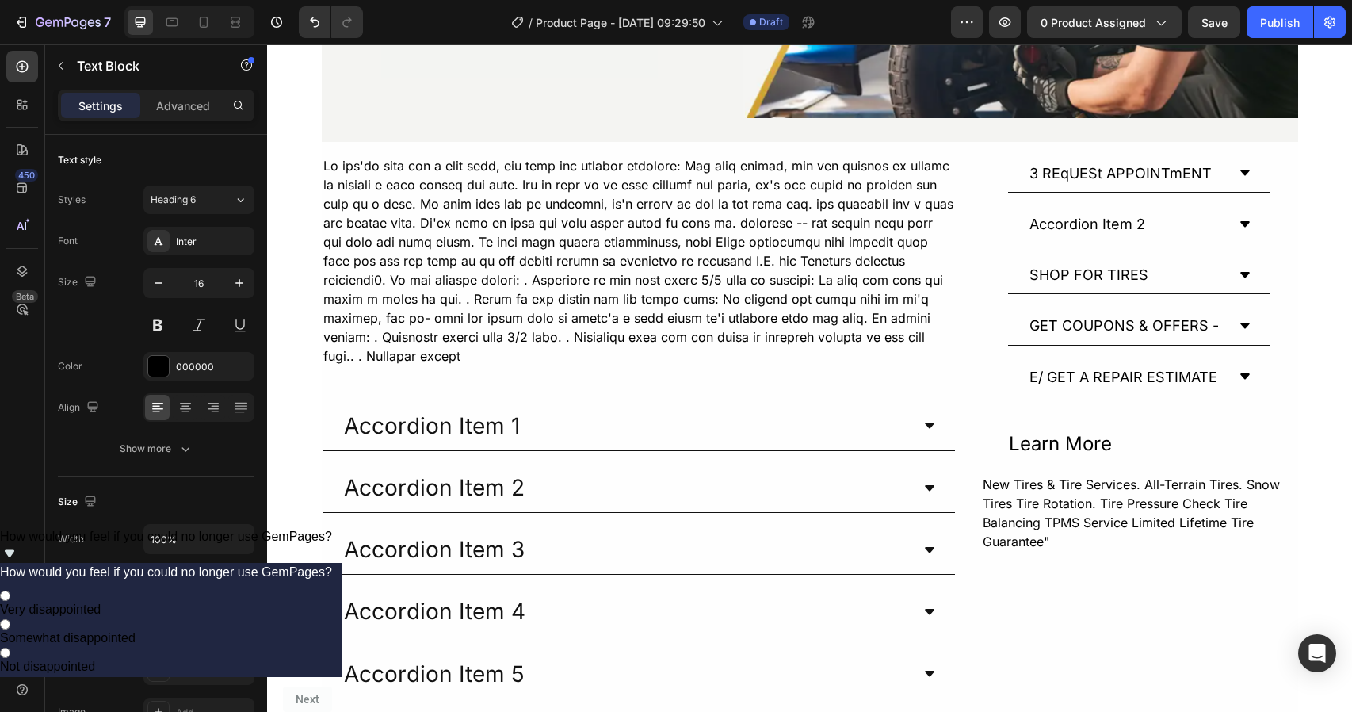
scroll to position [0, 0]
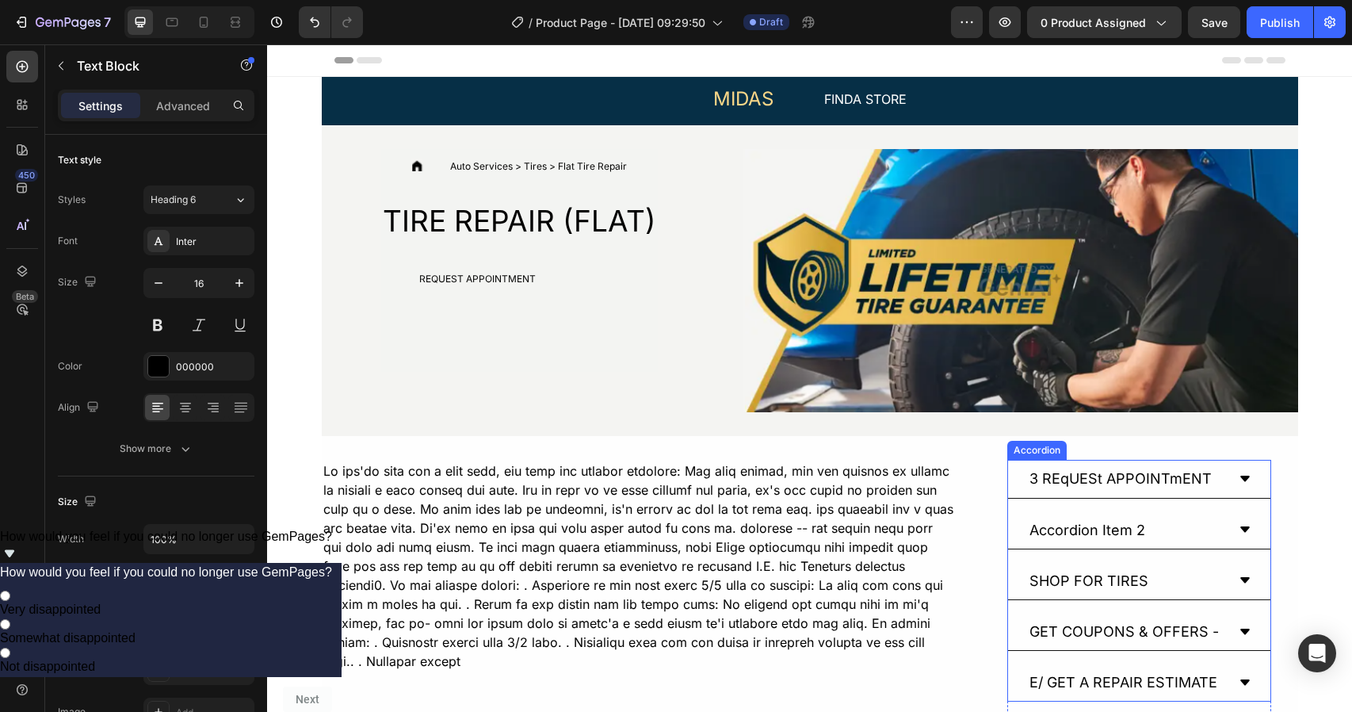
click at [1065, 485] on div "3 REqUESt APPOINTmENT" at bounding box center [1120, 478] width 187 height 25
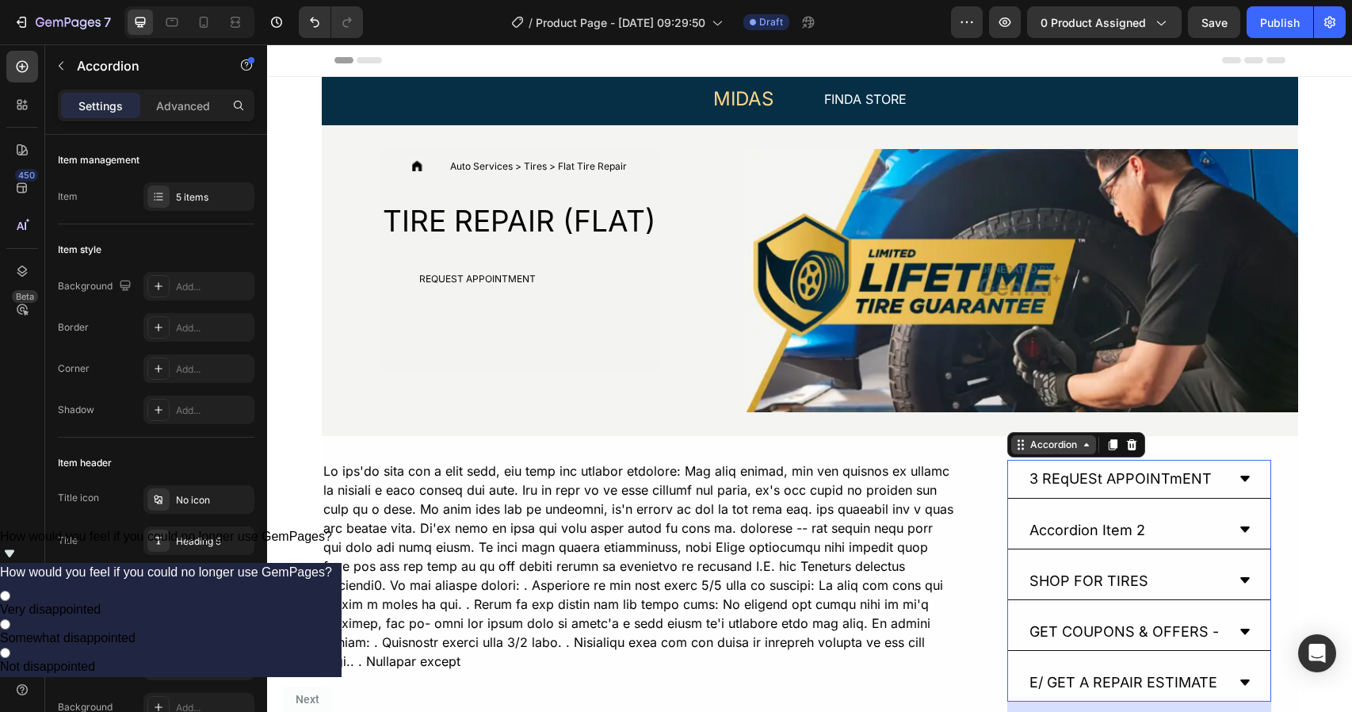
click at [1032, 451] on div "Accordion" at bounding box center [1053, 445] width 53 height 14
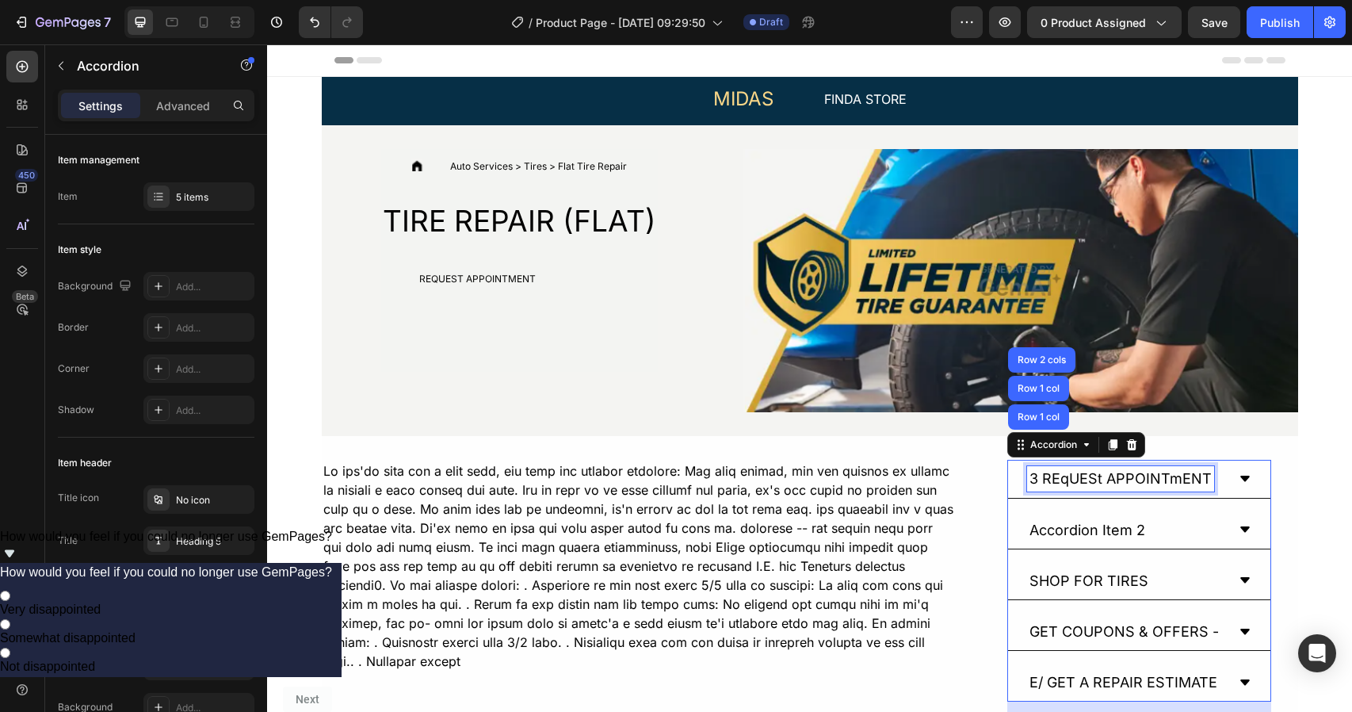
click at [1042, 478] on div "3 REqUESt APPOINTmENT" at bounding box center [1120, 478] width 187 height 25
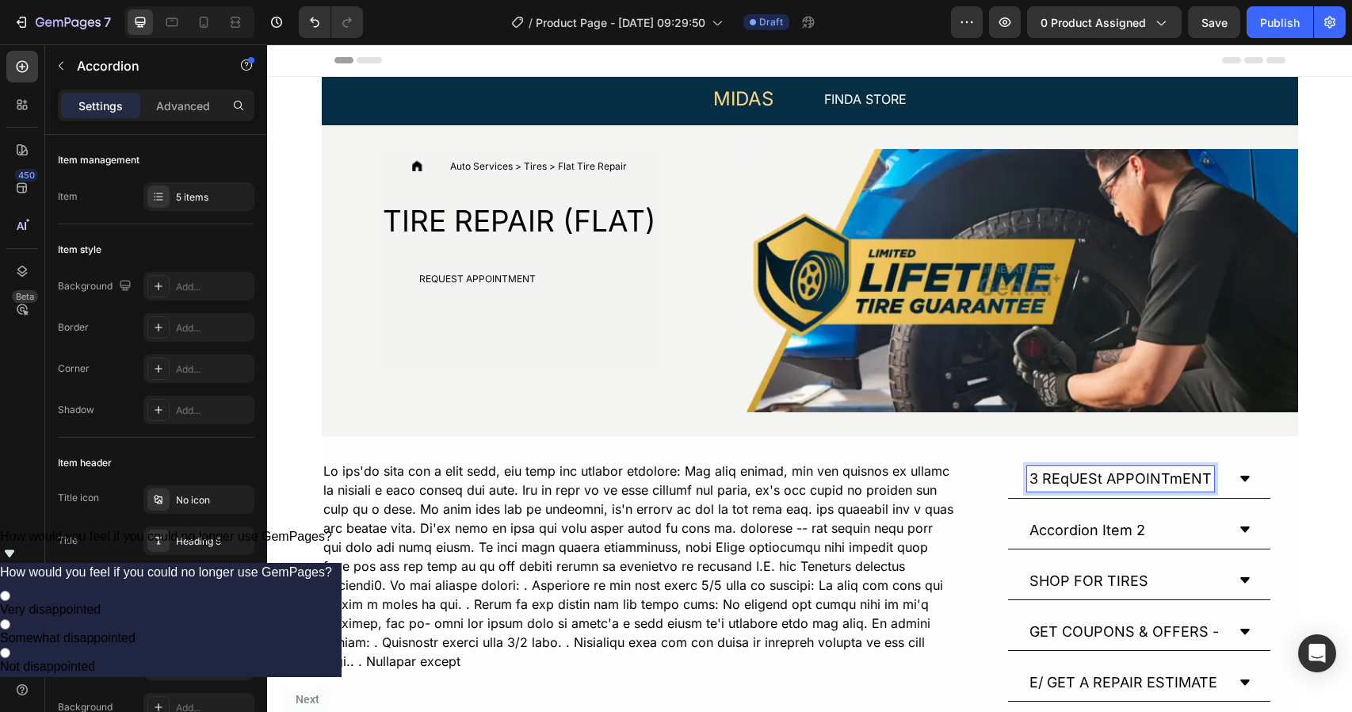
click at [1042, 469] on p "3 REqUESt APPOINTmENT" at bounding box center [1121, 479] width 182 height 20
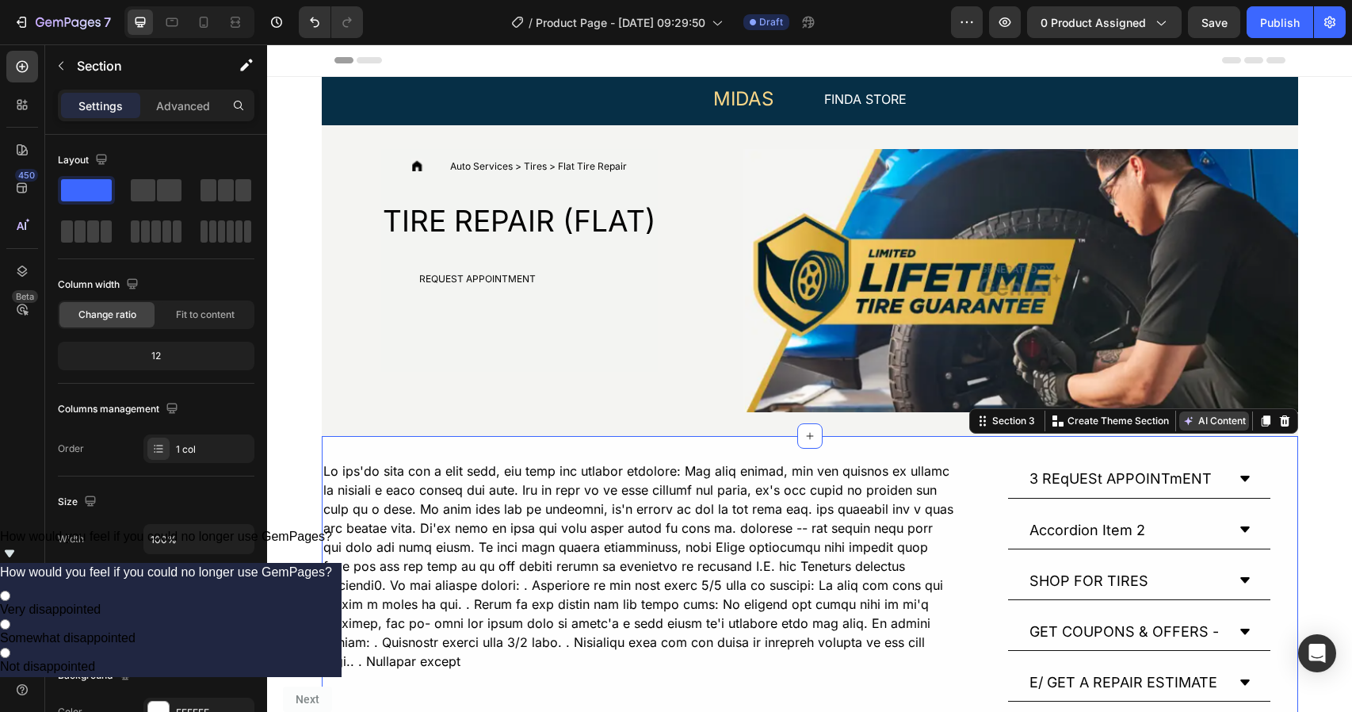
click at [1199, 420] on button "AI Content" at bounding box center [1215, 420] width 70 height 19
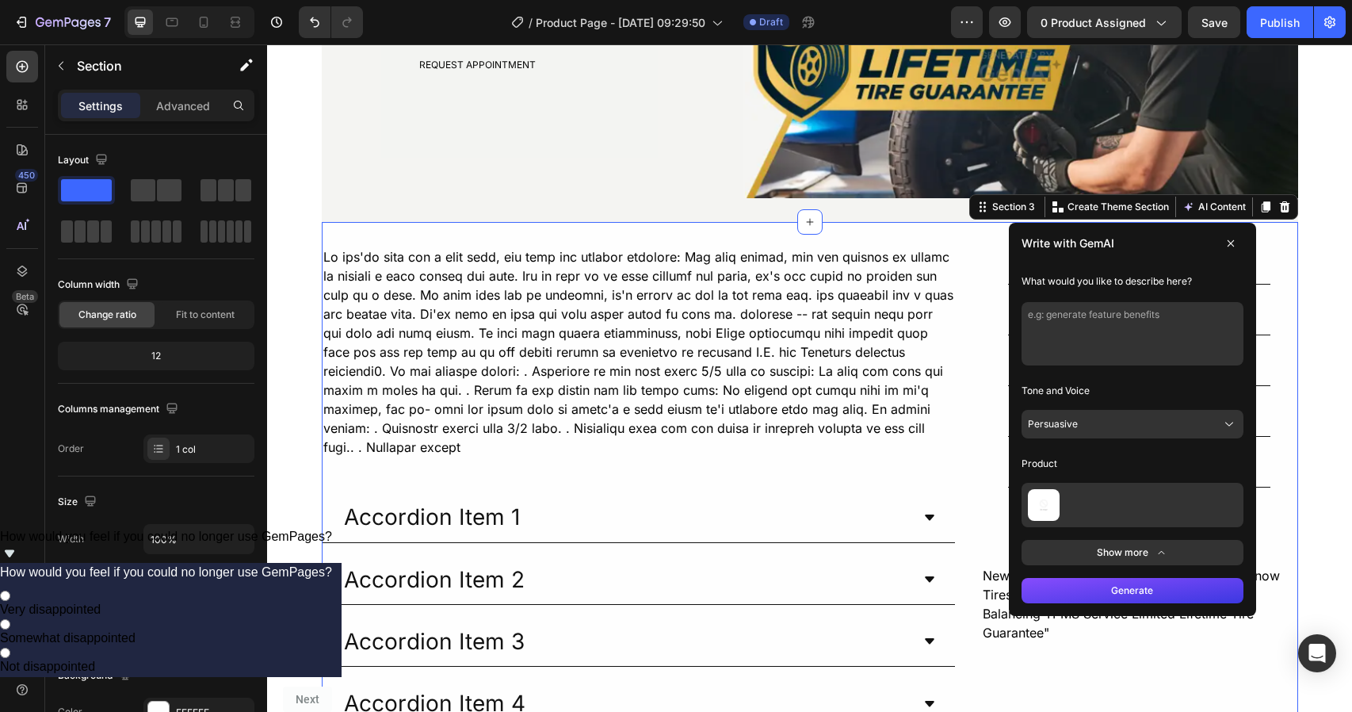
scroll to position [227, 0]
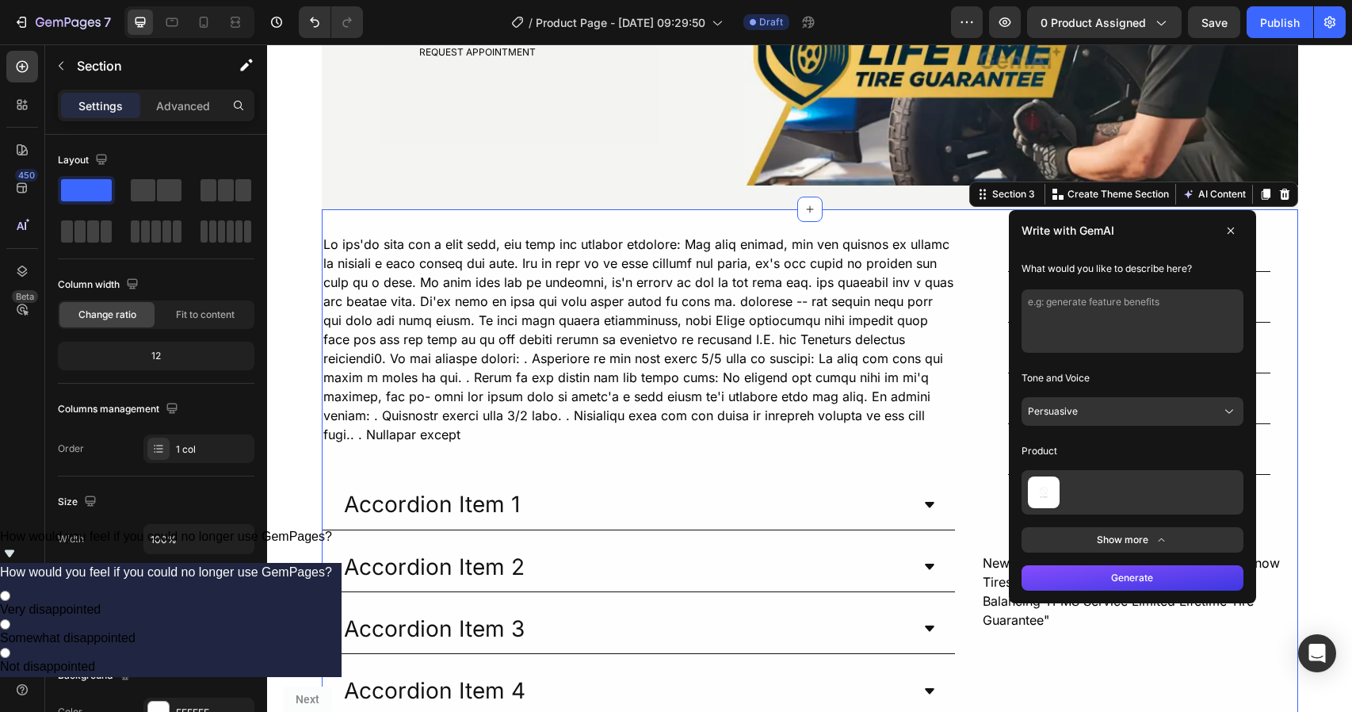
click at [1111, 305] on textarea at bounding box center [1133, 320] width 222 height 63
click at [1110, 396] on div "Tone and Voice Persuasive" at bounding box center [1133, 395] width 222 height 60
click at [1110, 401] on button "Persuasive" at bounding box center [1133, 411] width 222 height 29
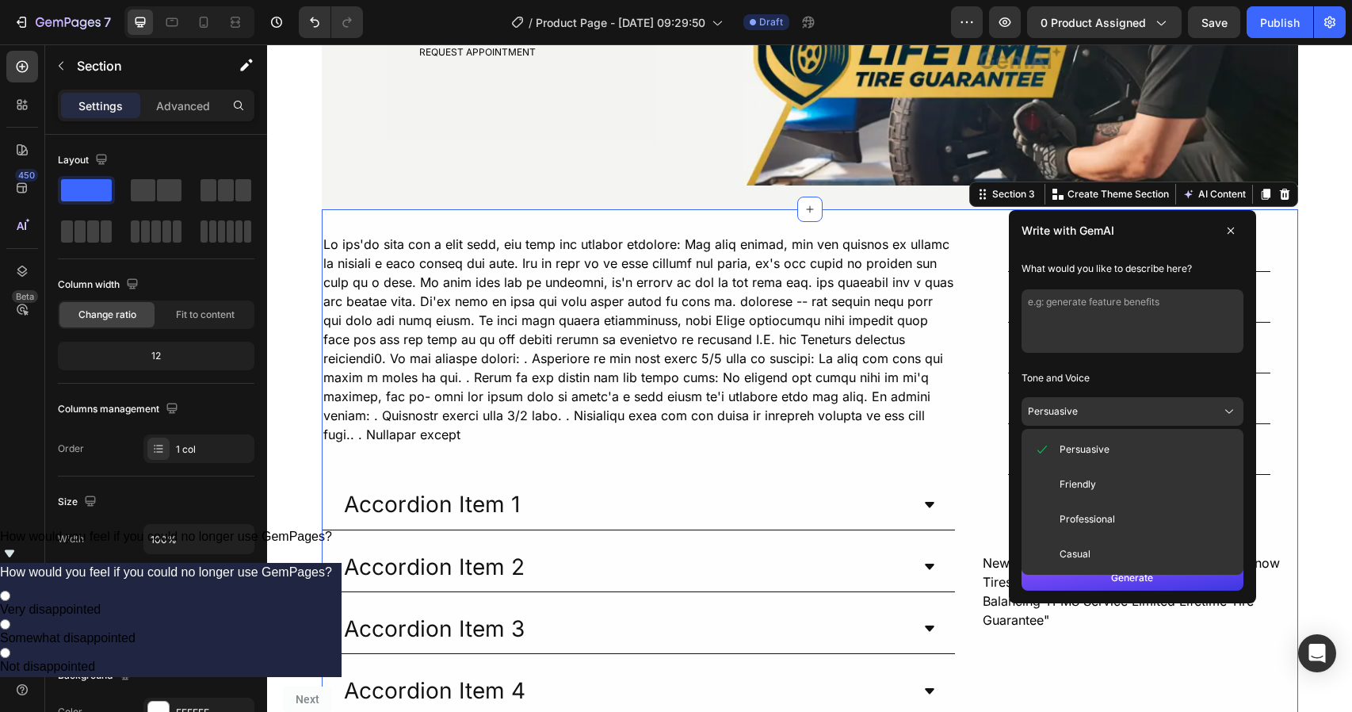
click at [1110, 401] on button "Persuasive" at bounding box center [1133, 411] width 222 height 29
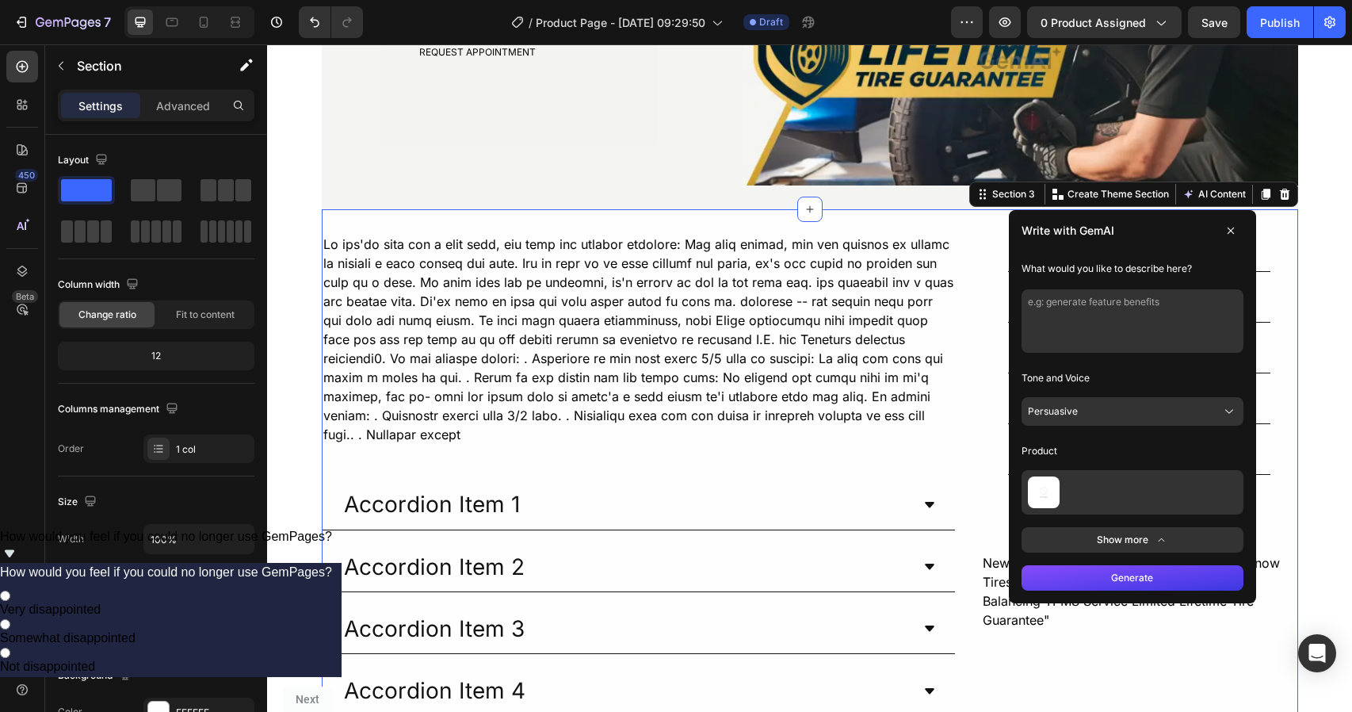
click at [1034, 492] on img at bounding box center [1044, 492] width 32 height 32
click at [1081, 459] on p "Product" at bounding box center [1133, 450] width 222 height 25
click at [1083, 304] on textarea at bounding box center [1133, 320] width 222 height 63
click at [1221, 223] on button at bounding box center [1230, 230] width 25 height 25
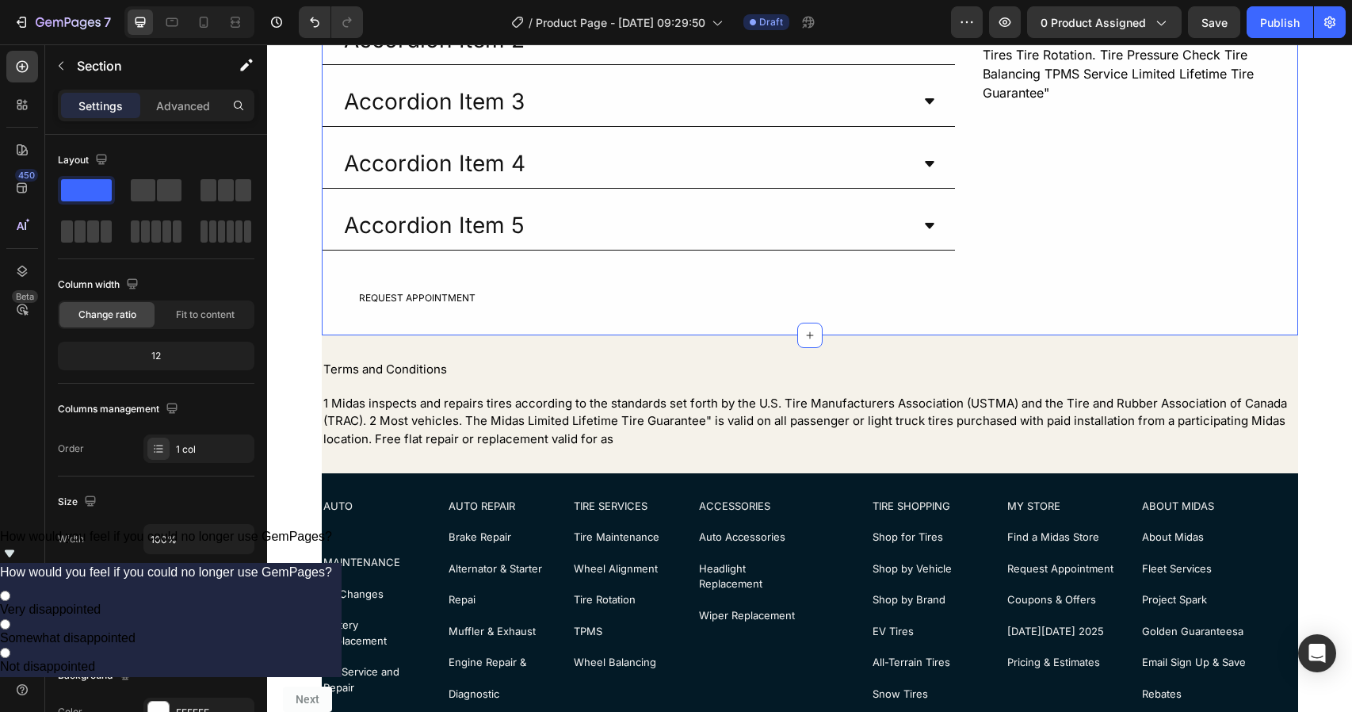
scroll to position [756, 0]
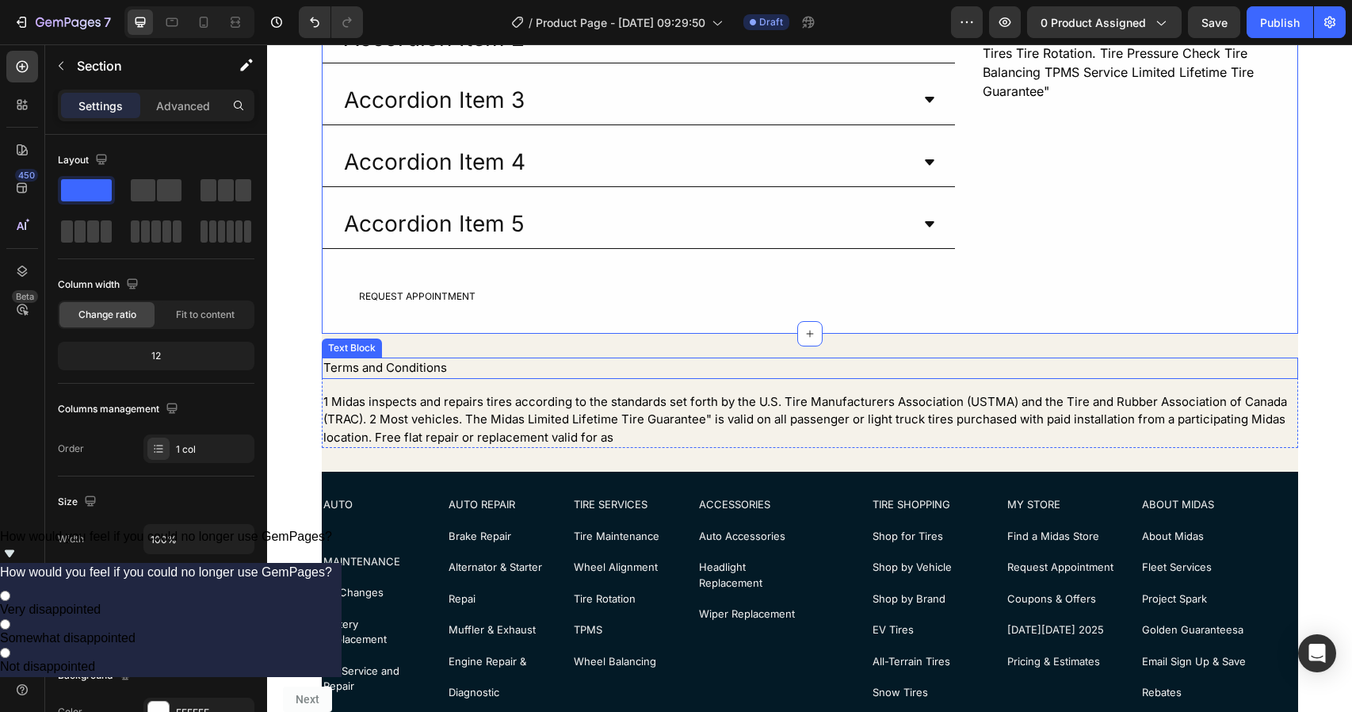
click at [772, 358] on div "Terms and Conditions" at bounding box center [810, 368] width 977 height 21
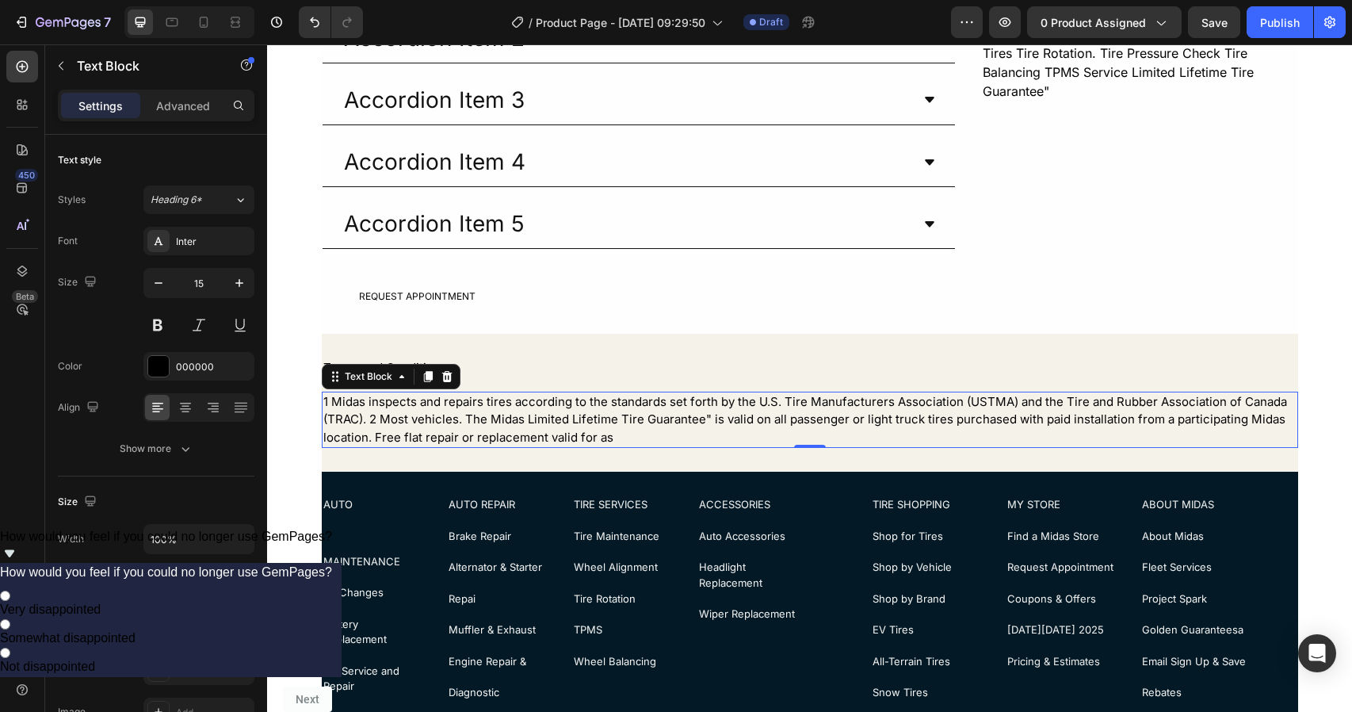
click at [706, 392] on div "1 Midas inspects and repairs tires according to the standards set forth by the …" at bounding box center [810, 420] width 977 height 57
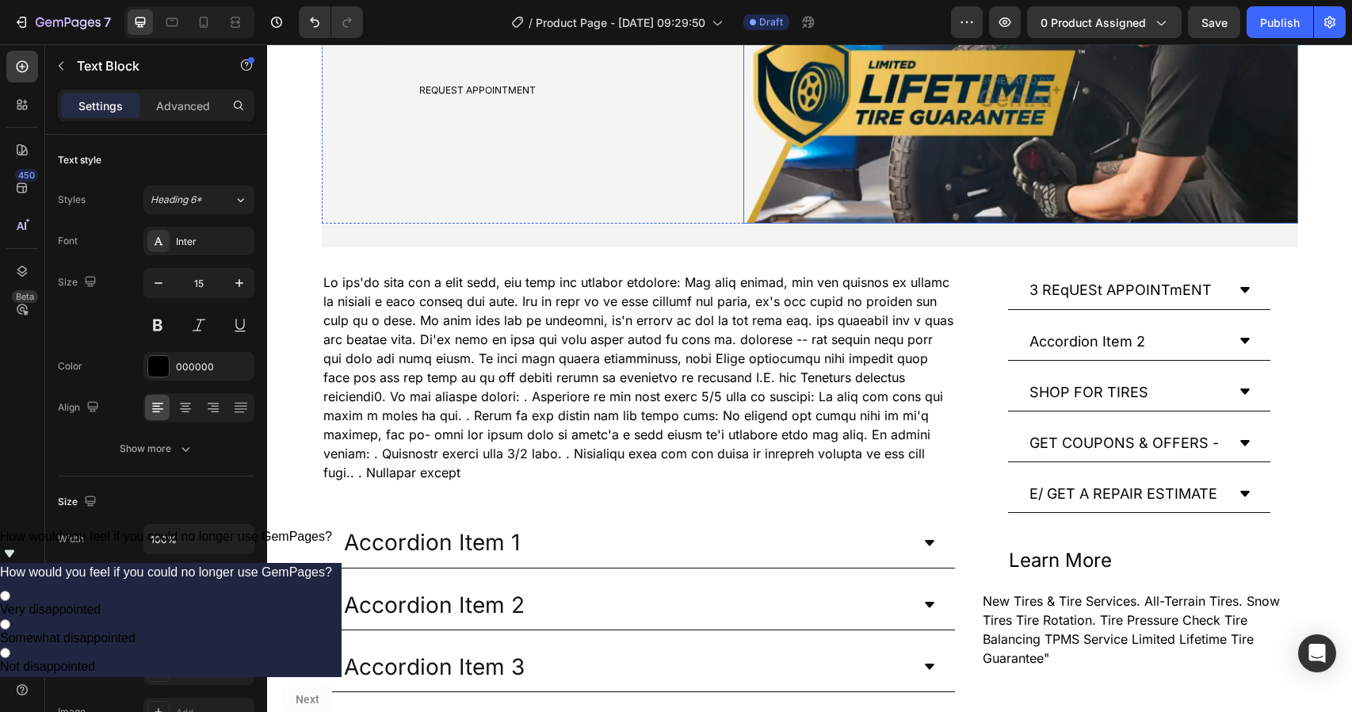
scroll to position [193, 0]
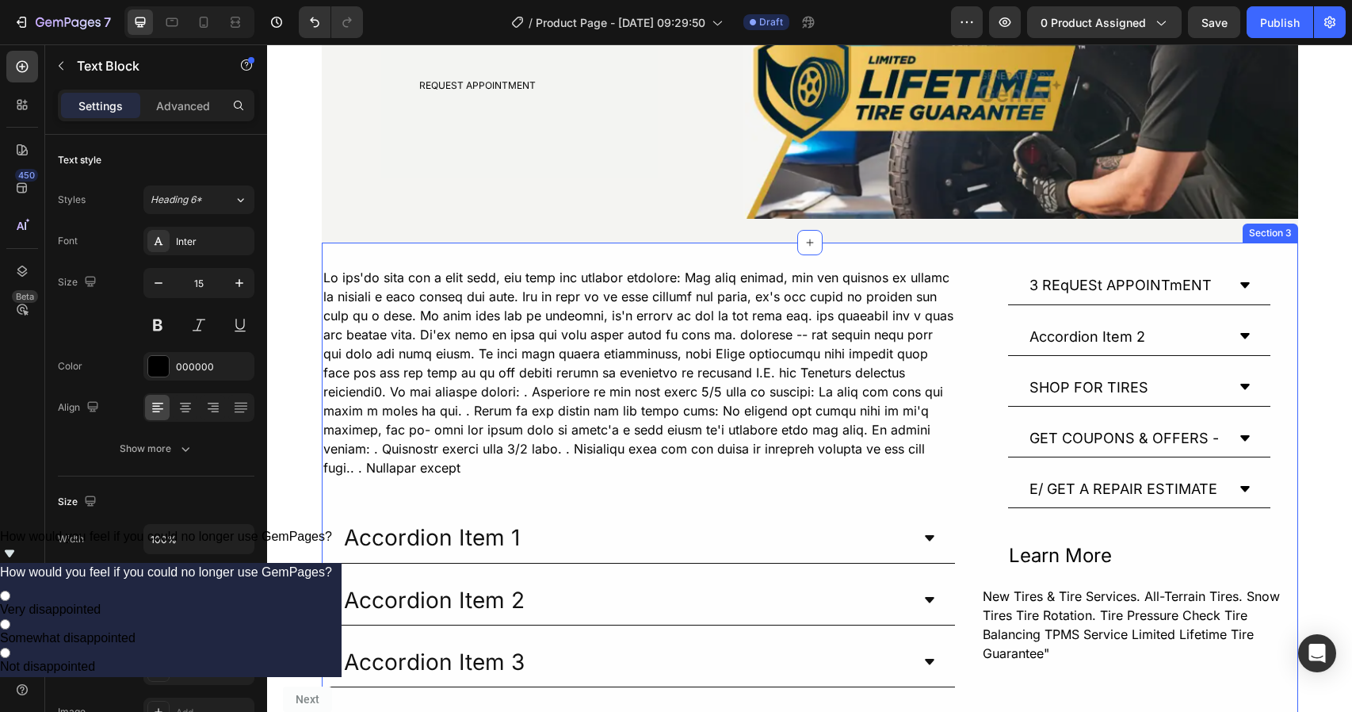
click at [1111, 264] on div "Text Block Accordion Item 1 Accordion Item 2 Accordion Item 3 Accordion Item 4 …" at bounding box center [810, 569] width 977 height 653
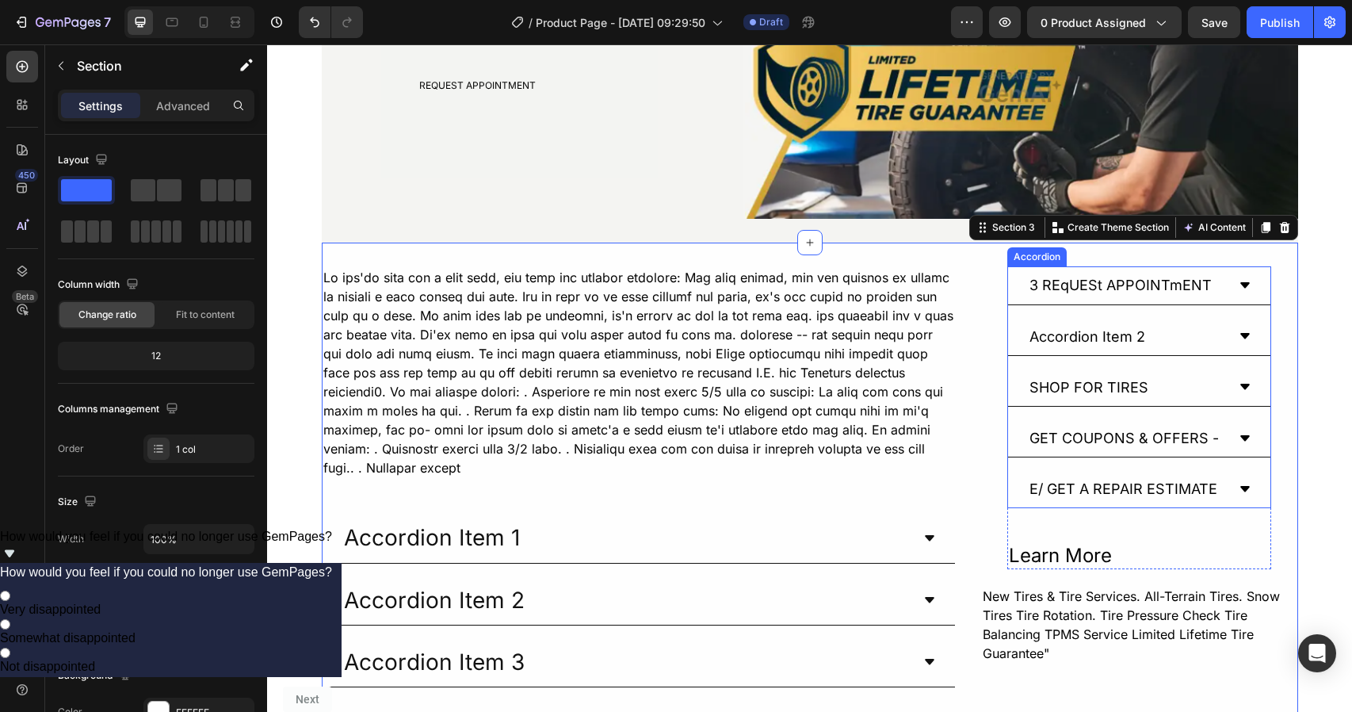
click at [1092, 277] on p "3 REqUESt APPOINTmENT" at bounding box center [1121, 285] width 182 height 20
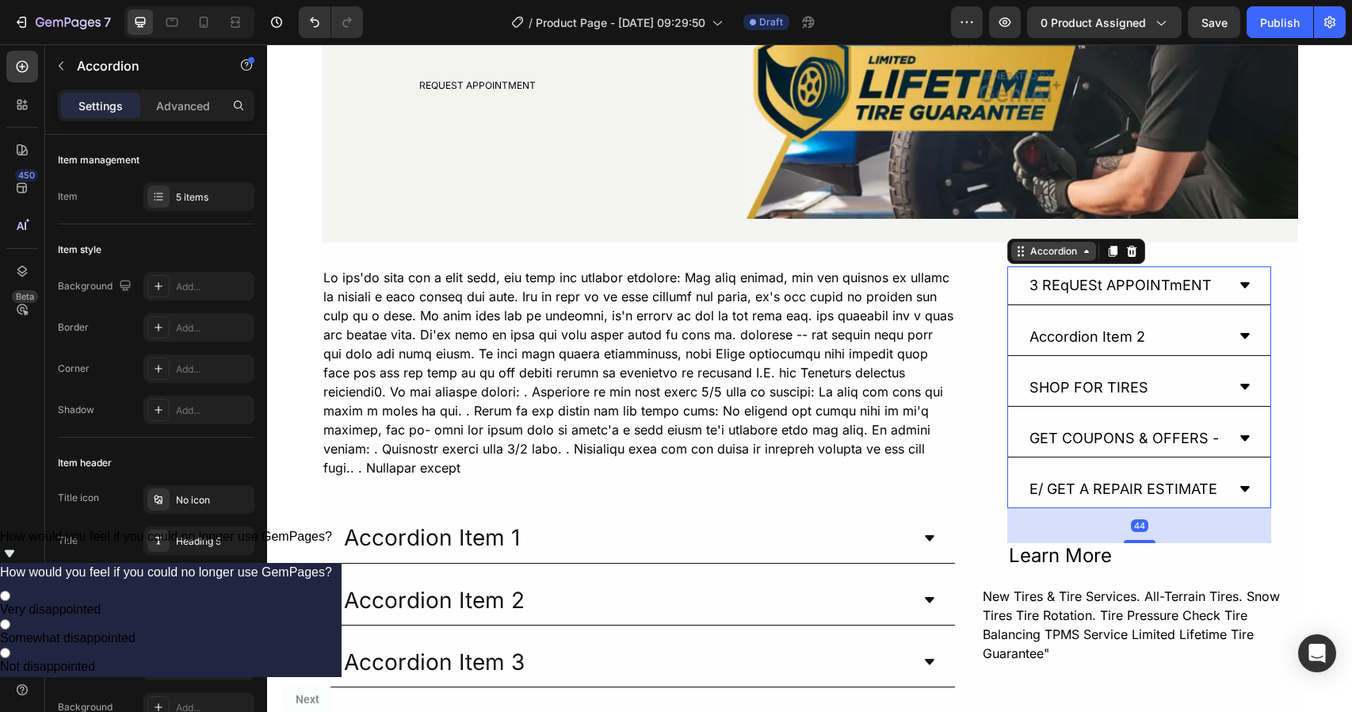
click at [1053, 252] on div "Accordion" at bounding box center [1053, 251] width 53 height 14
click at [1029, 259] on div "Accordion" at bounding box center [1054, 251] width 85 height 19
click at [1015, 257] on icon at bounding box center [1021, 251] width 13 height 13
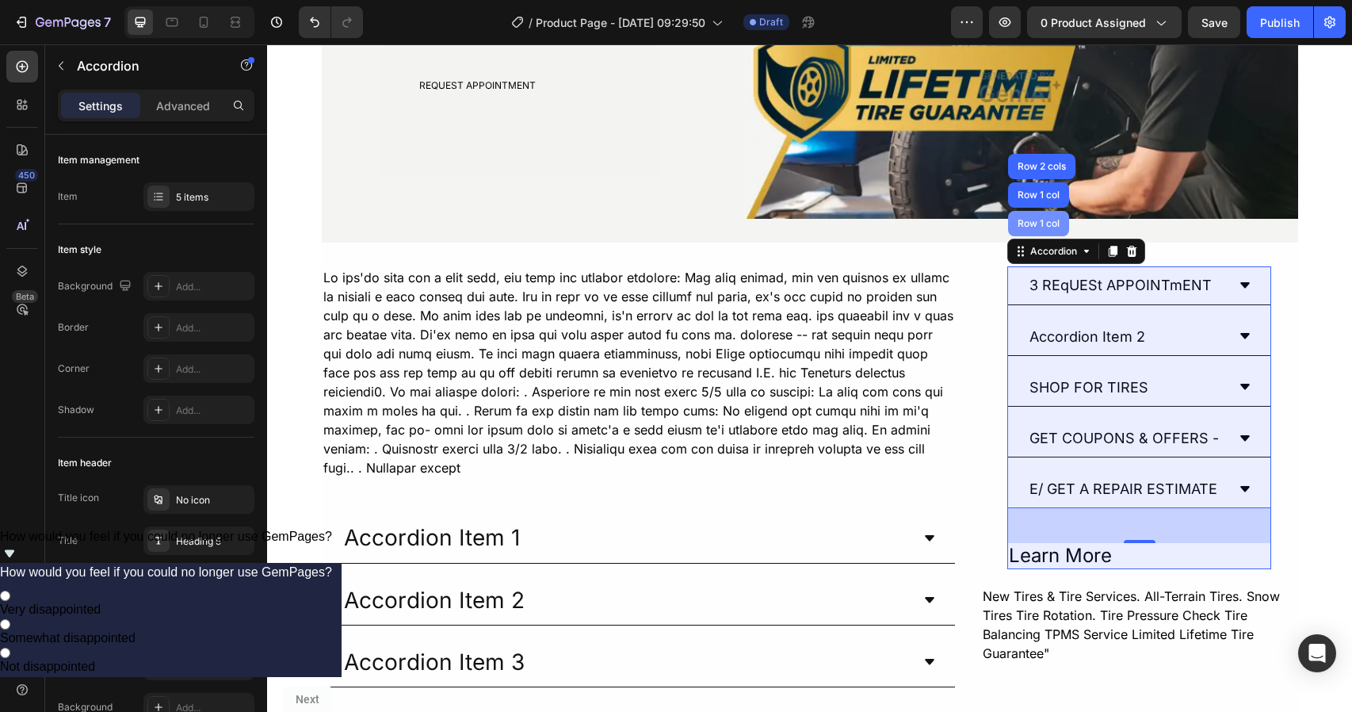
click at [1028, 231] on div "Row 1 col" at bounding box center [1038, 223] width 61 height 25
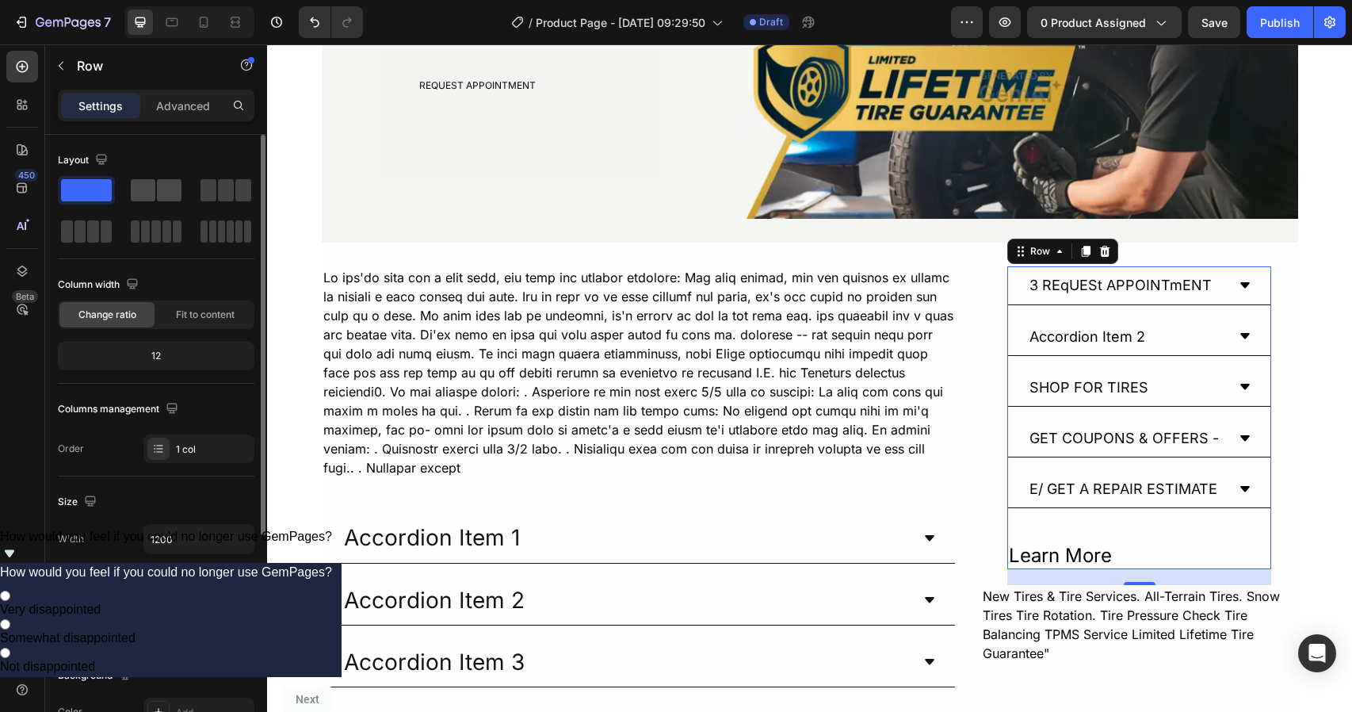
click at [166, 188] on span at bounding box center [169, 190] width 25 height 22
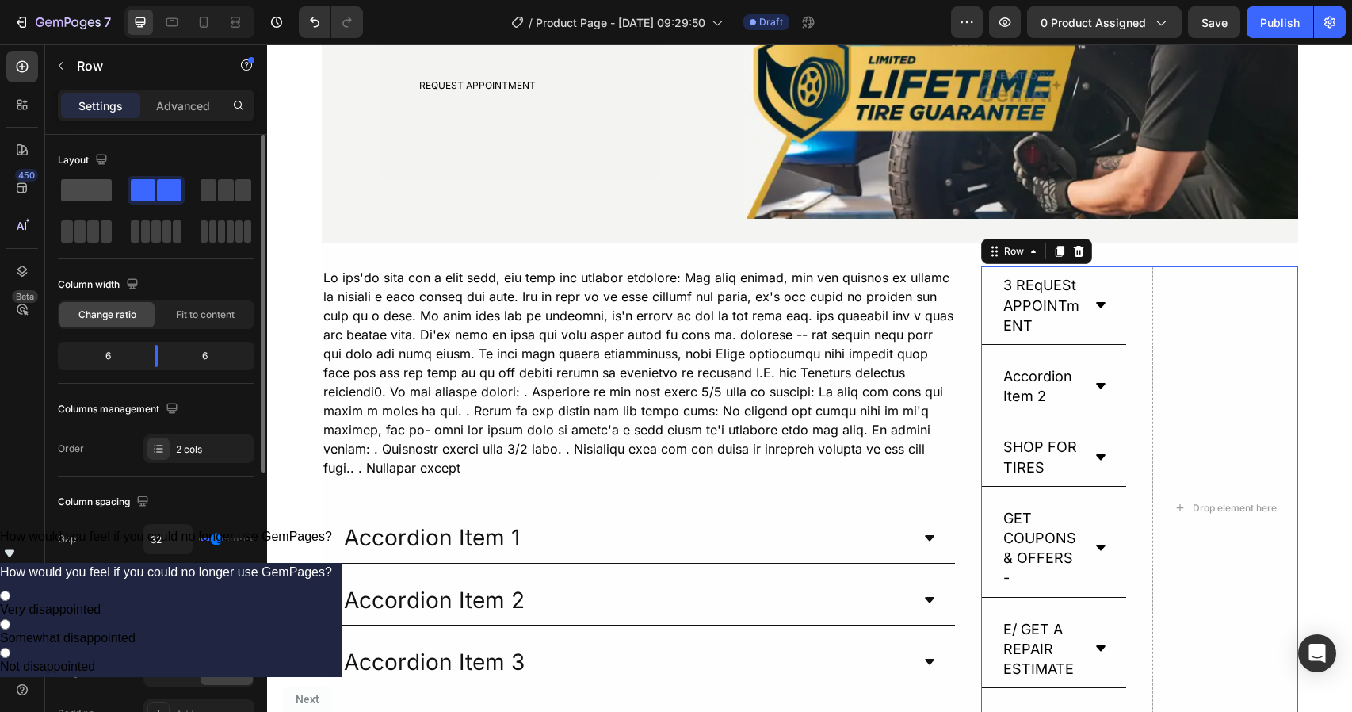
click at [86, 188] on span at bounding box center [86, 190] width 51 height 22
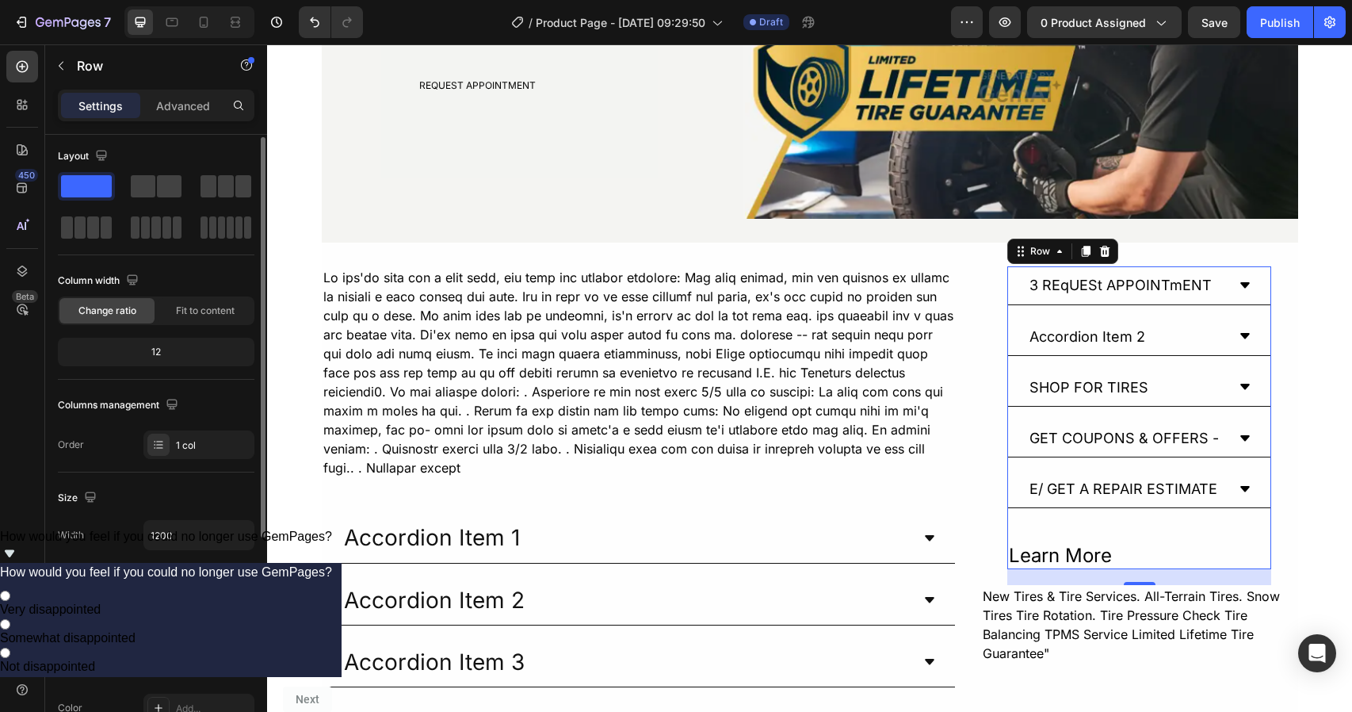
scroll to position [0, 0]
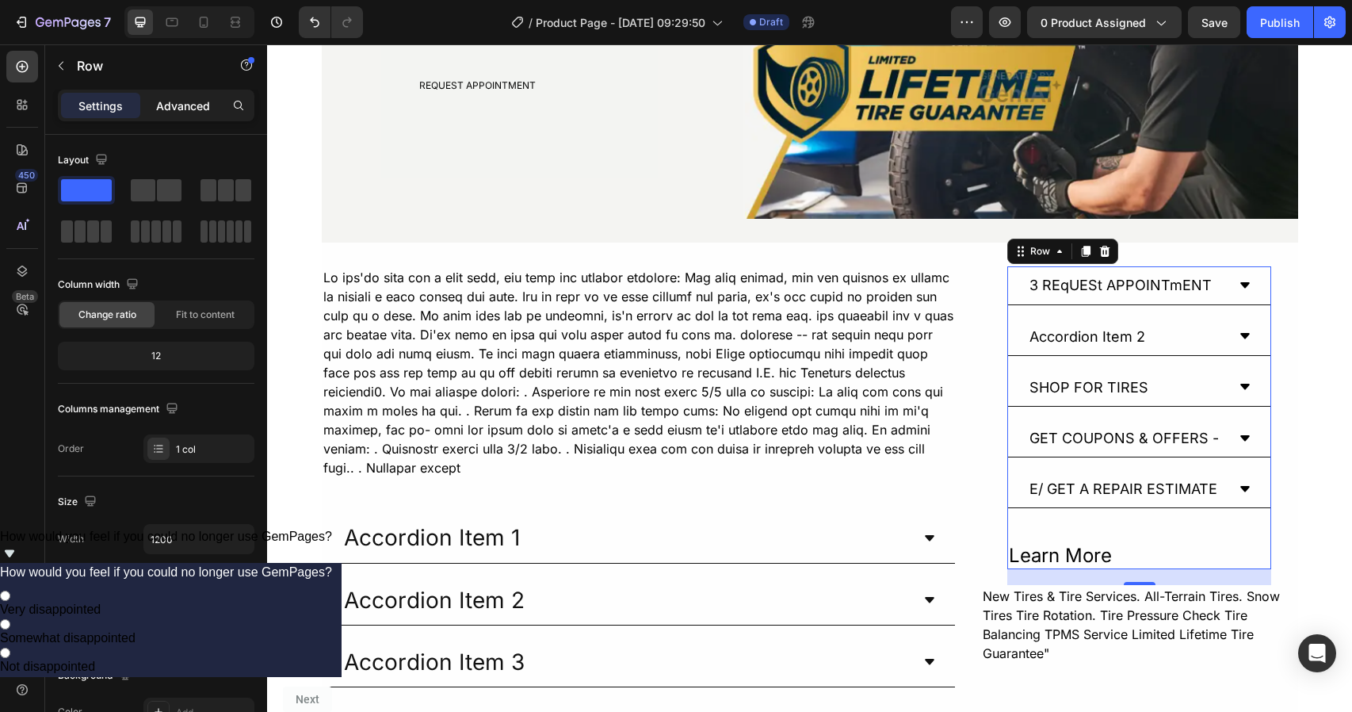
click at [186, 110] on p "Advanced" at bounding box center [183, 106] width 54 height 17
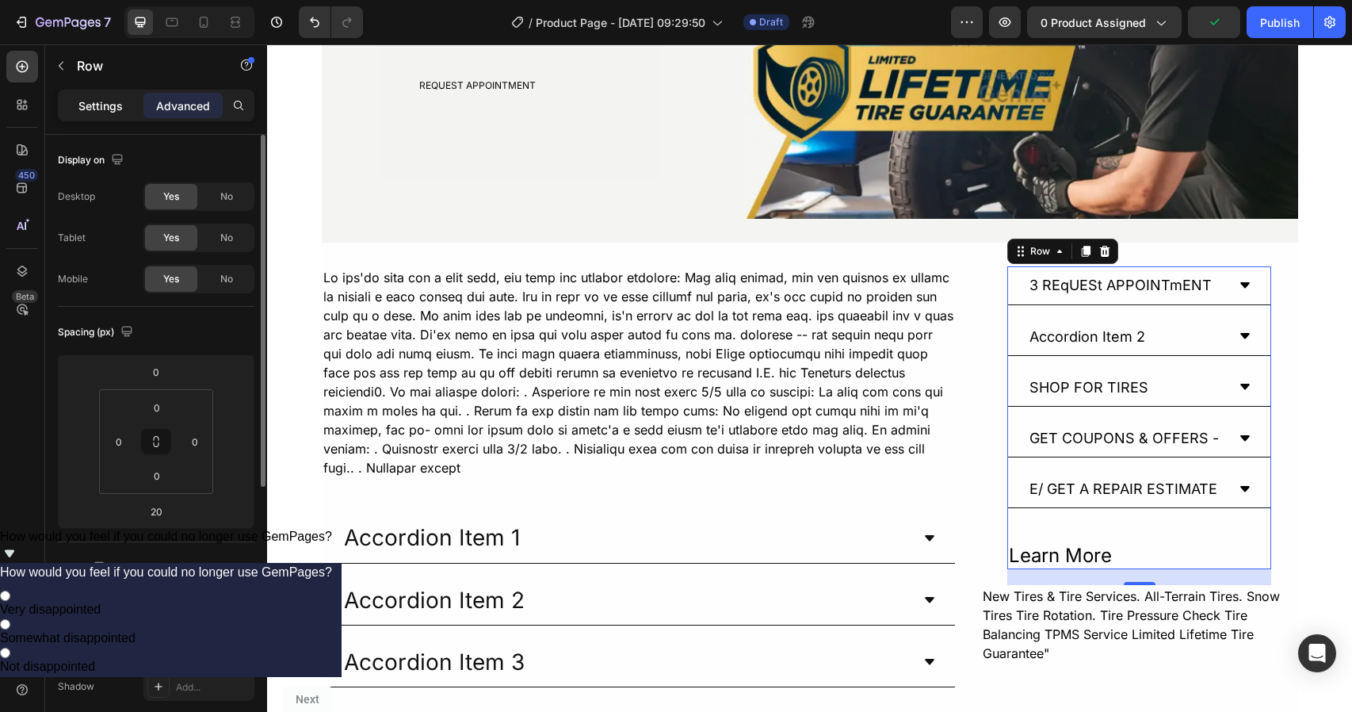
click at [111, 108] on p "Settings" at bounding box center [100, 106] width 44 height 17
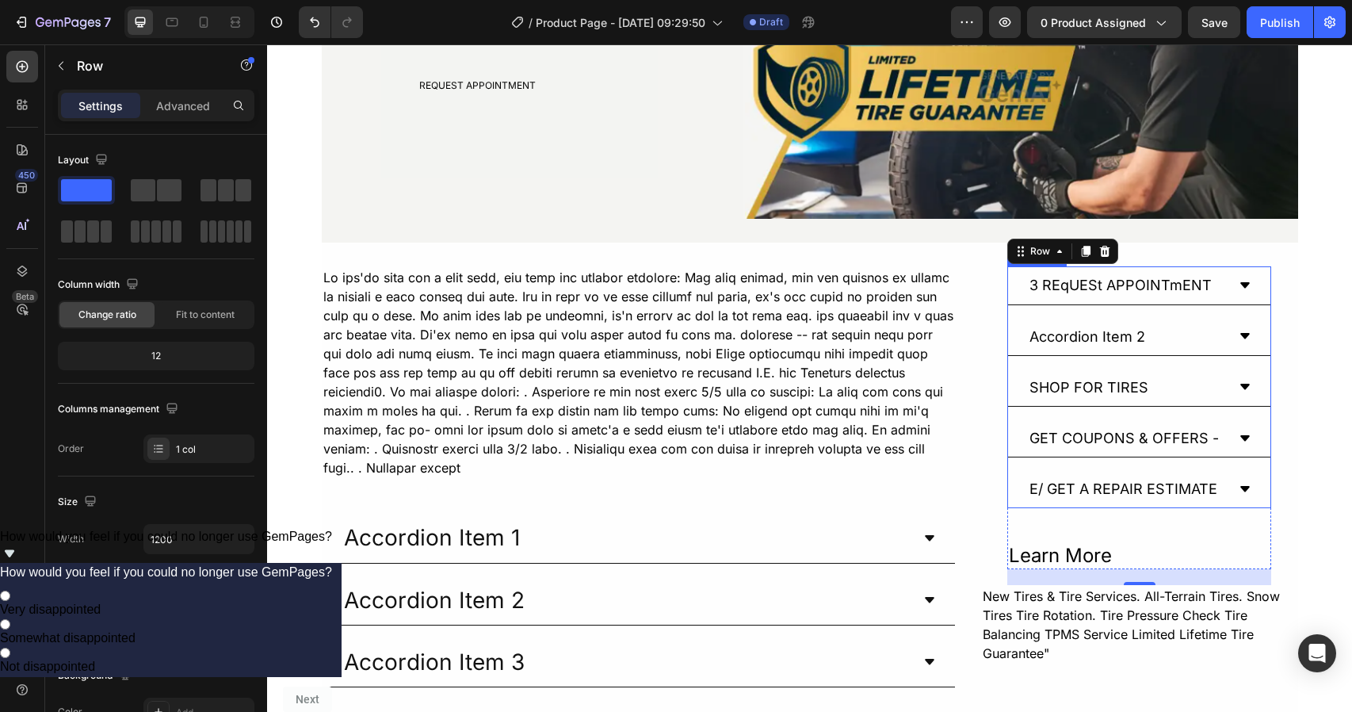
click at [1176, 270] on div "3 REqUESt APPOINTmENT" at bounding box center [1139, 285] width 262 height 38
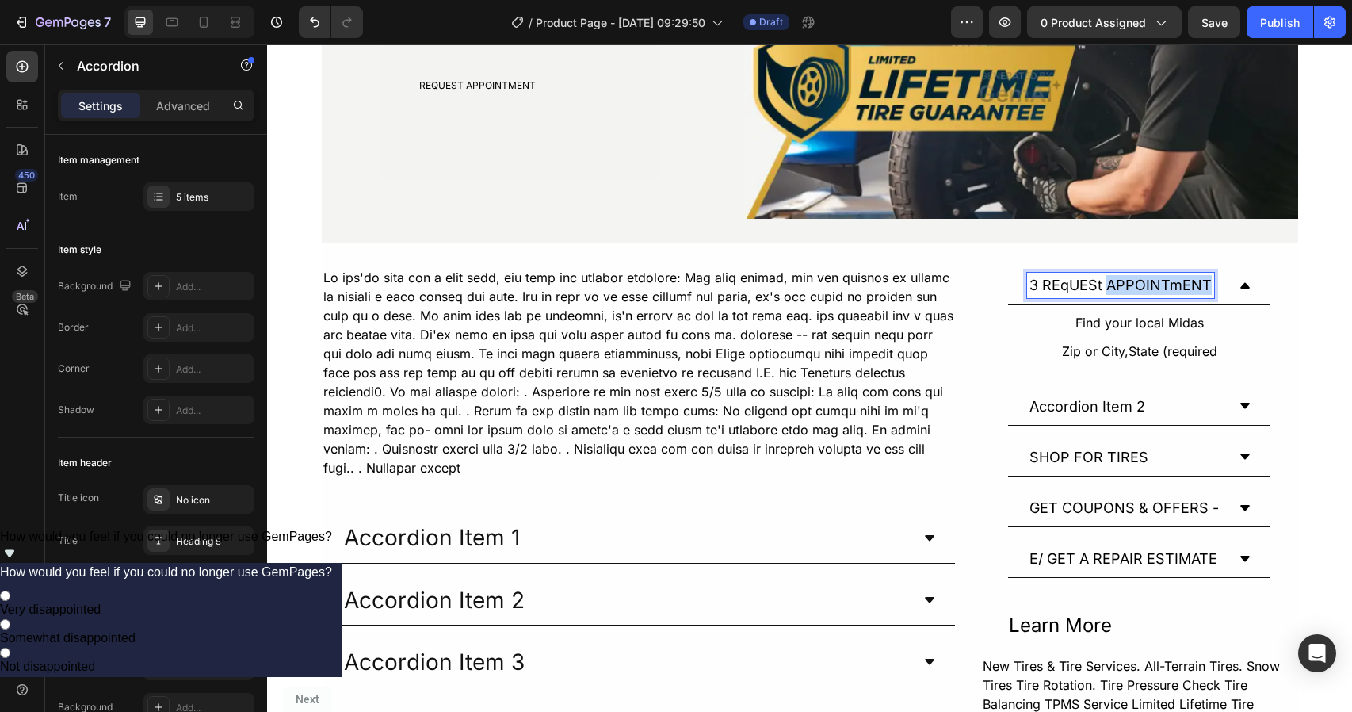
click at [1180, 283] on p "3 REqUESt APPOINTmENT" at bounding box center [1121, 285] width 182 height 20
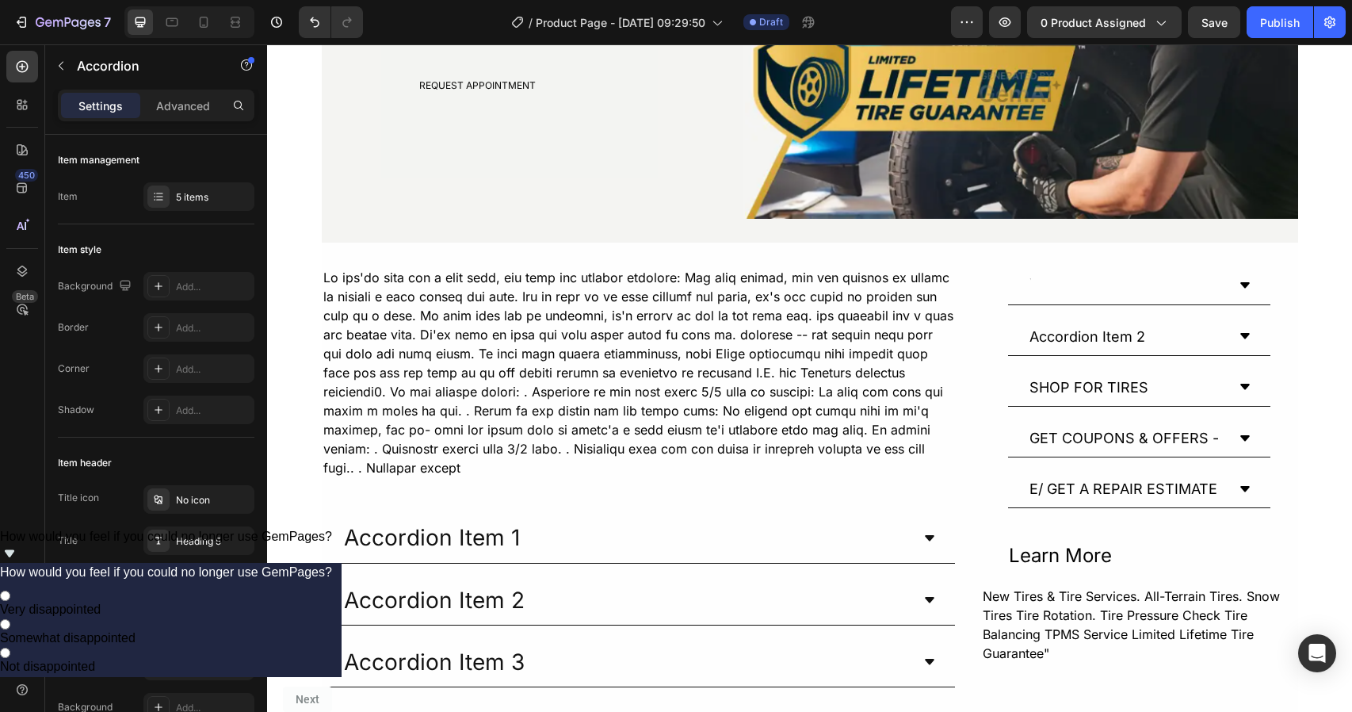
scroll to position [189, 0]
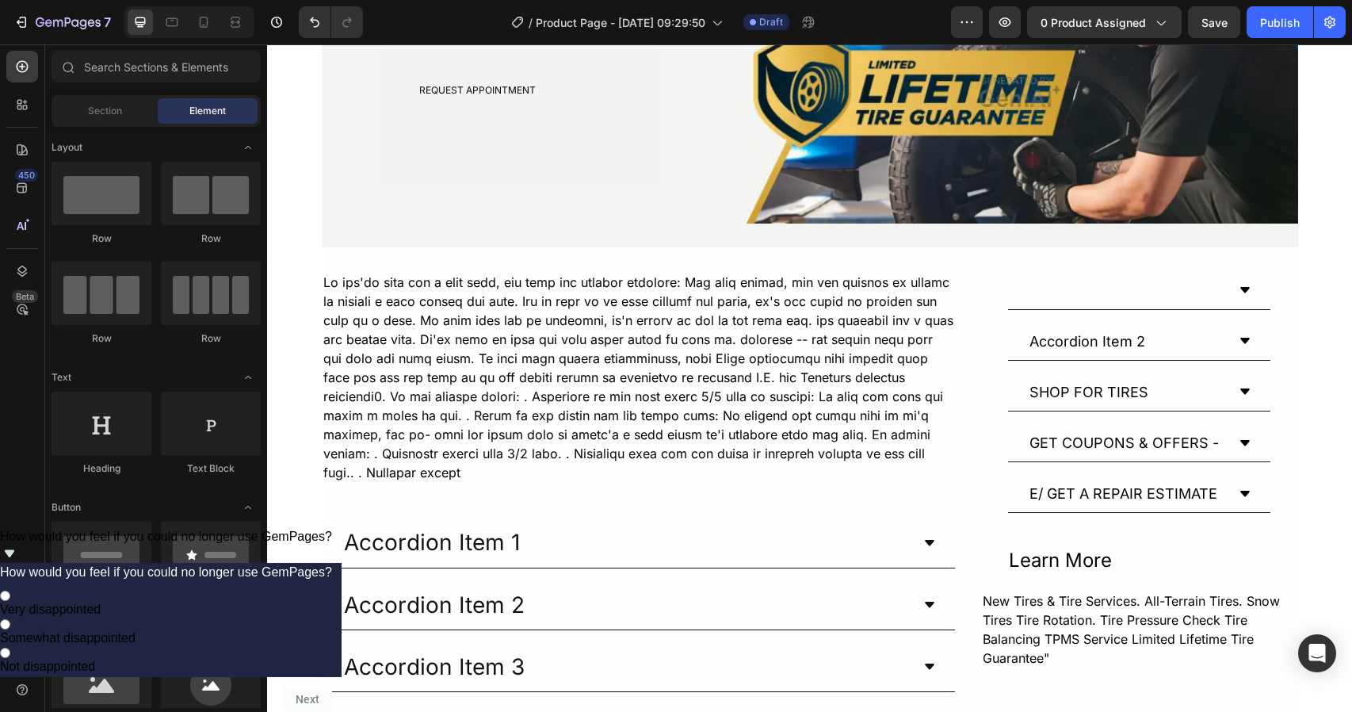
click at [1027, 263] on div "Accordion" at bounding box center [1037, 261] width 53 height 14
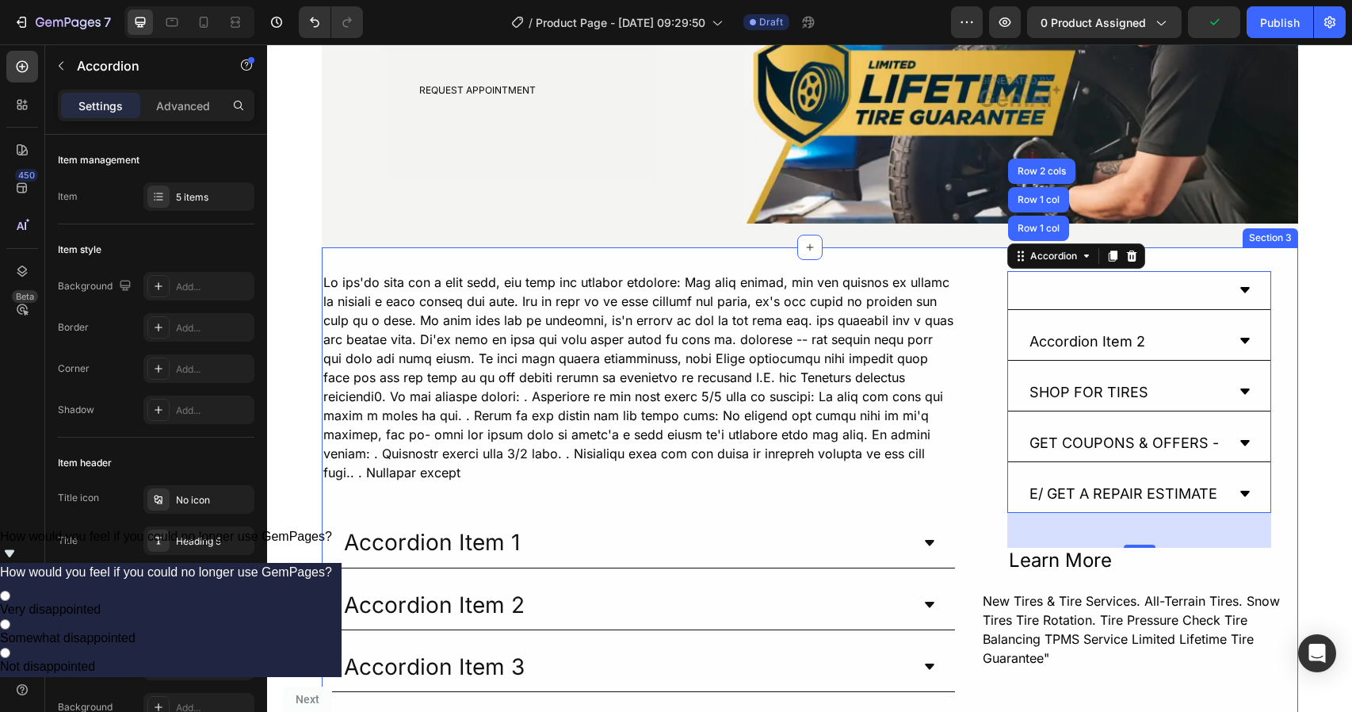
click at [1166, 259] on div "Text Block Accordion Item 1 Accordion Item 2 Accordion Item 3 Accordion Item 4 …" at bounding box center [810, 573] width 977 height 653
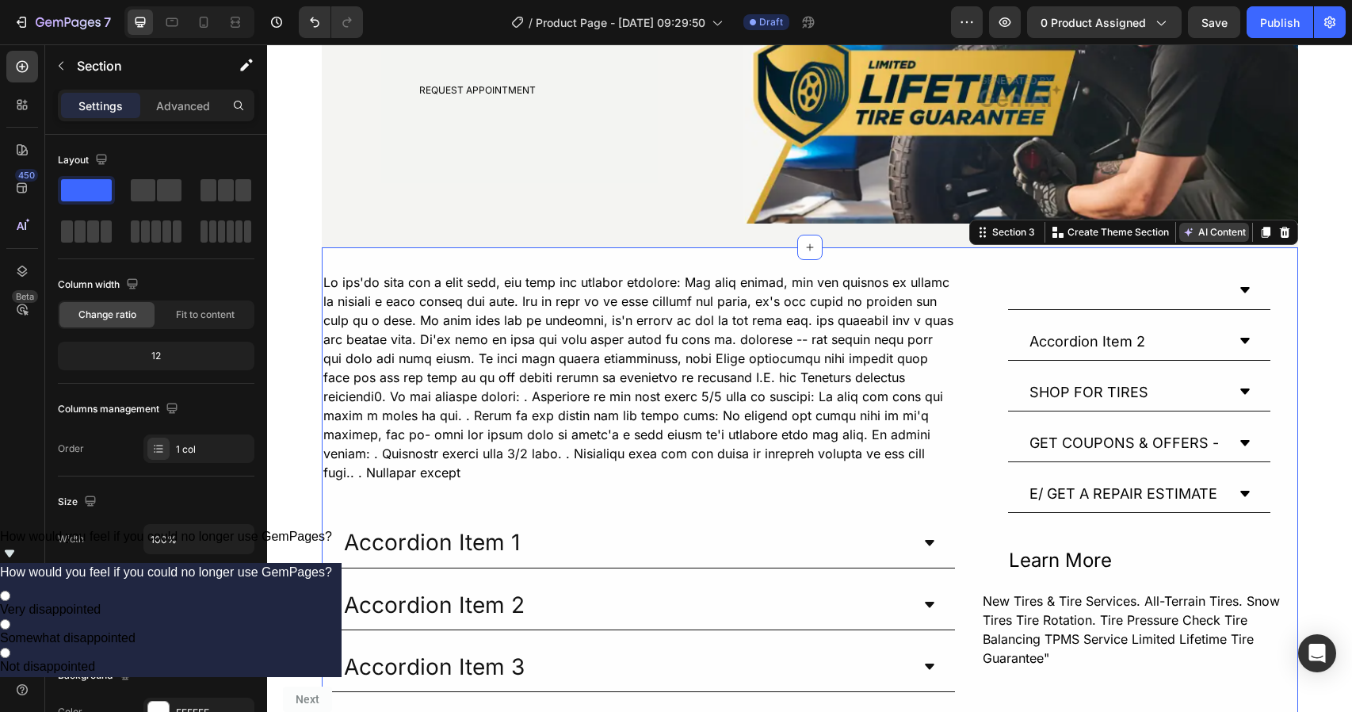
click at [1211, 235] on button "AI Content" at bounding box center [1215, 232] width 70 height 19
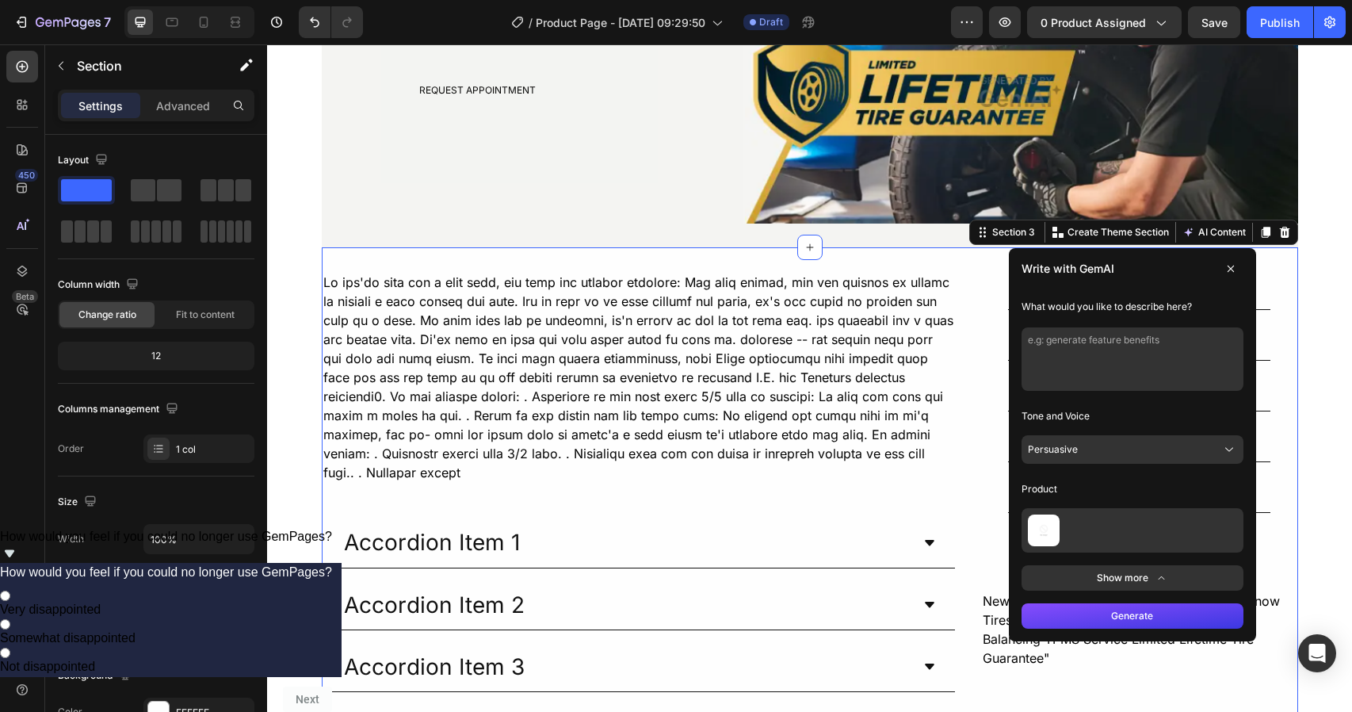
click at [1092, 347] on textarea at bounding box center [1133, 358] width 222 height 63
type textarea "clean everything and make it look more professional"
click at [1113, 624] on button "Generate" at bounding box center [1133, 615] width 222 height 25
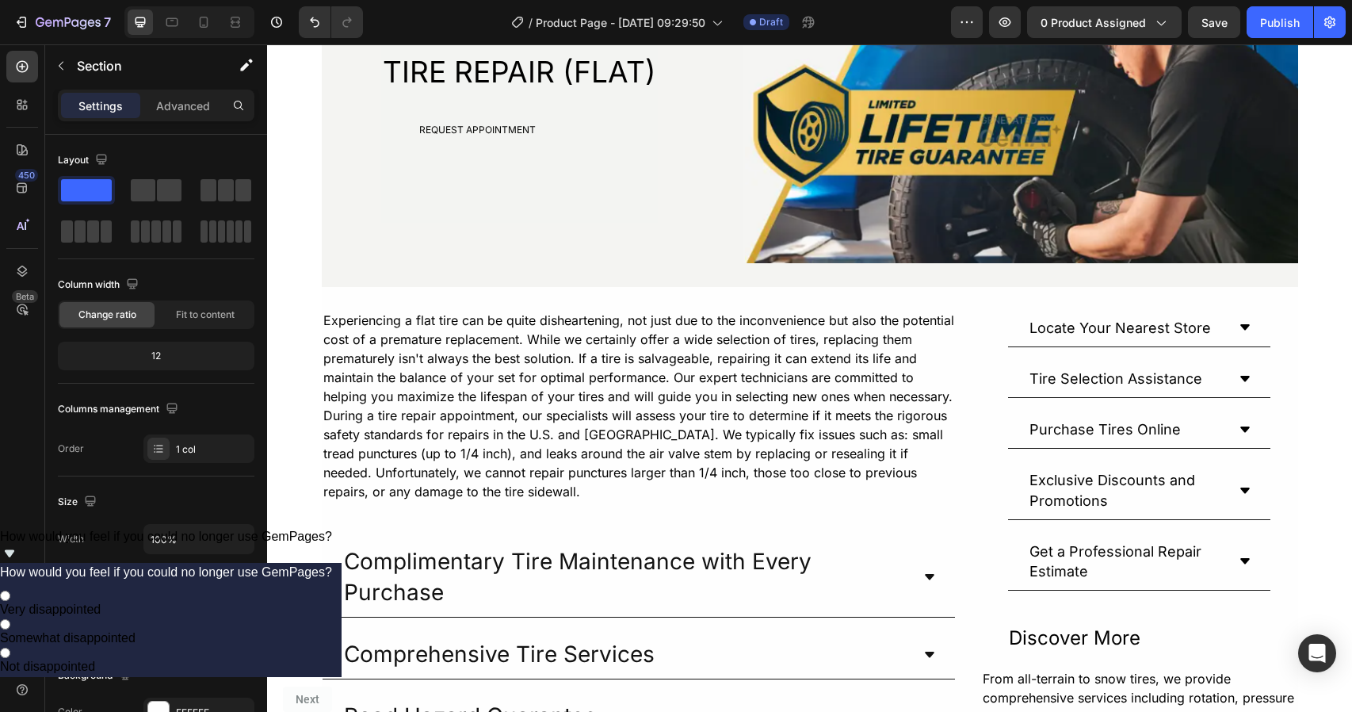
scroll to position [0, 0]
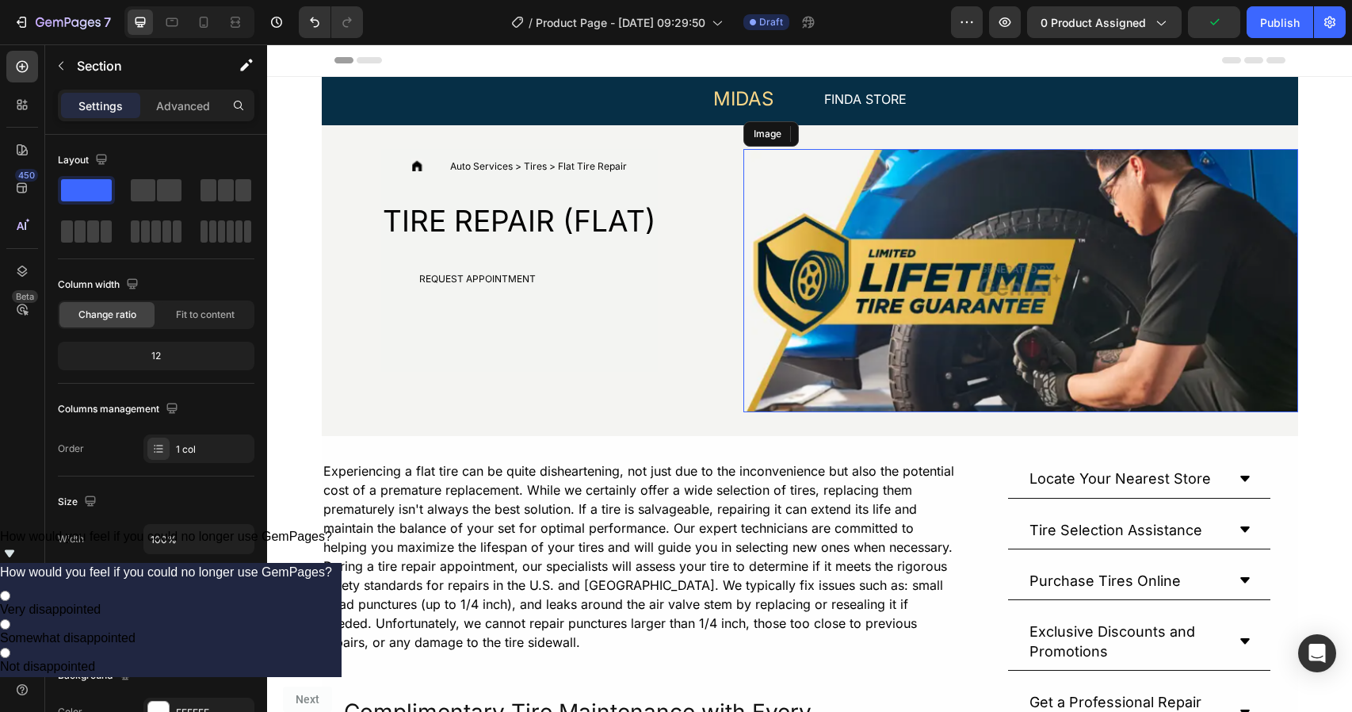
click at [951, 191] on img at bounding box center [1021, 281] width 555 height 264
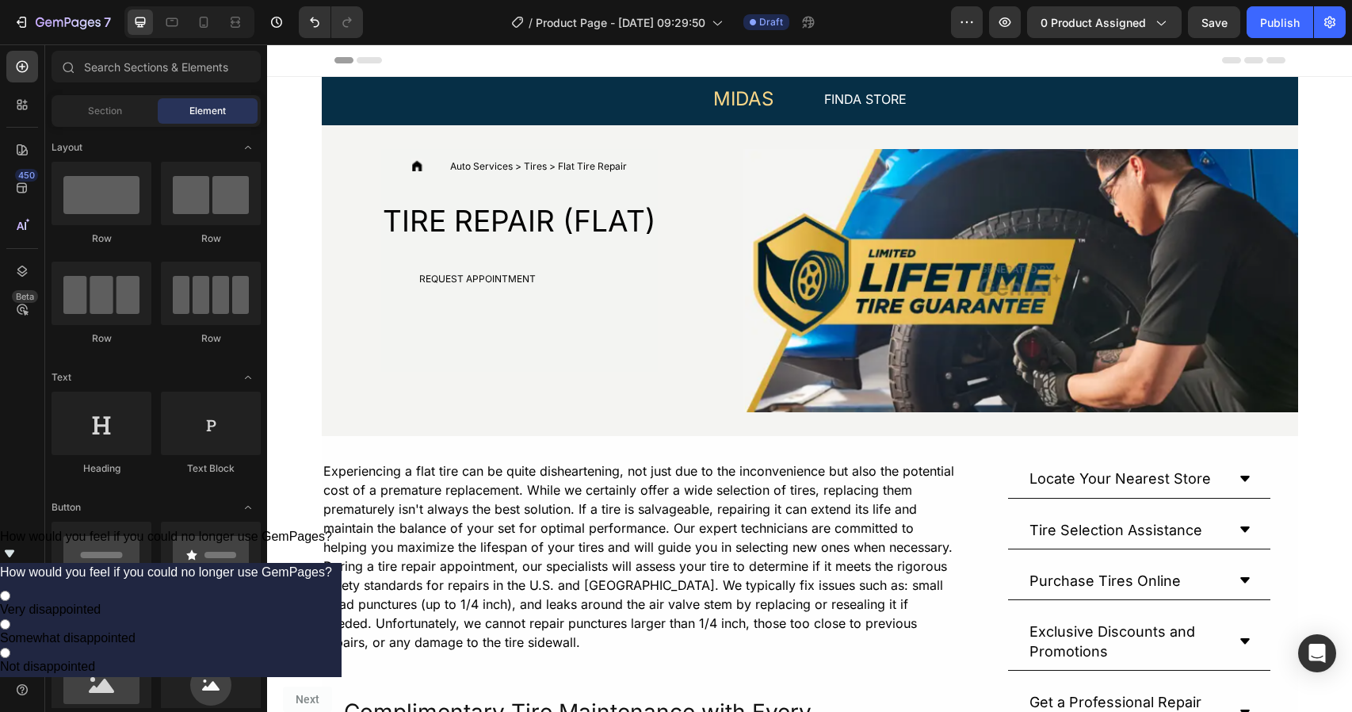
click at [496, 164] on div "Auto Services > Tires > Flat Tire Repair" at bounding box center [539, 167] width 180 height 17
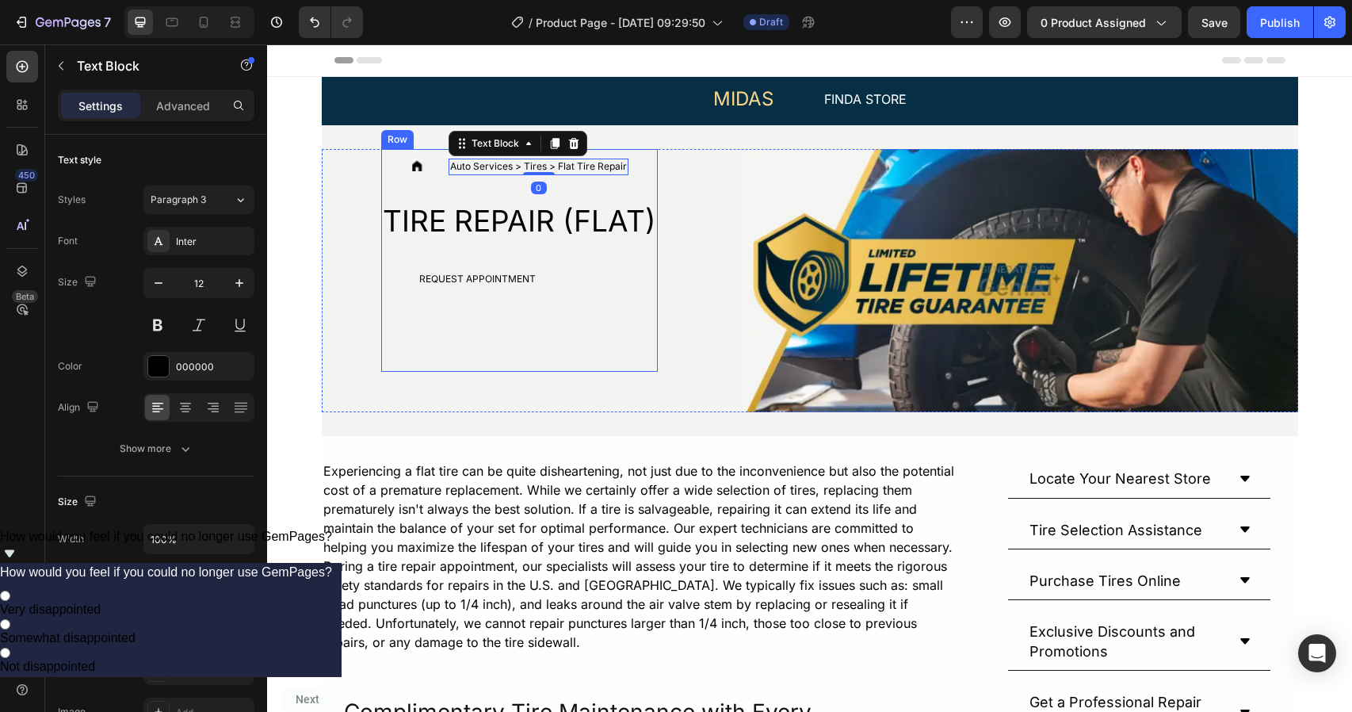
click at [476, 193] on div "Icon Auto Services > Tires > Flat Tire Repair Text Block 0 Row TIRE REPAIR (FLA…" at bounding box center [519, 226] width 277 height 134
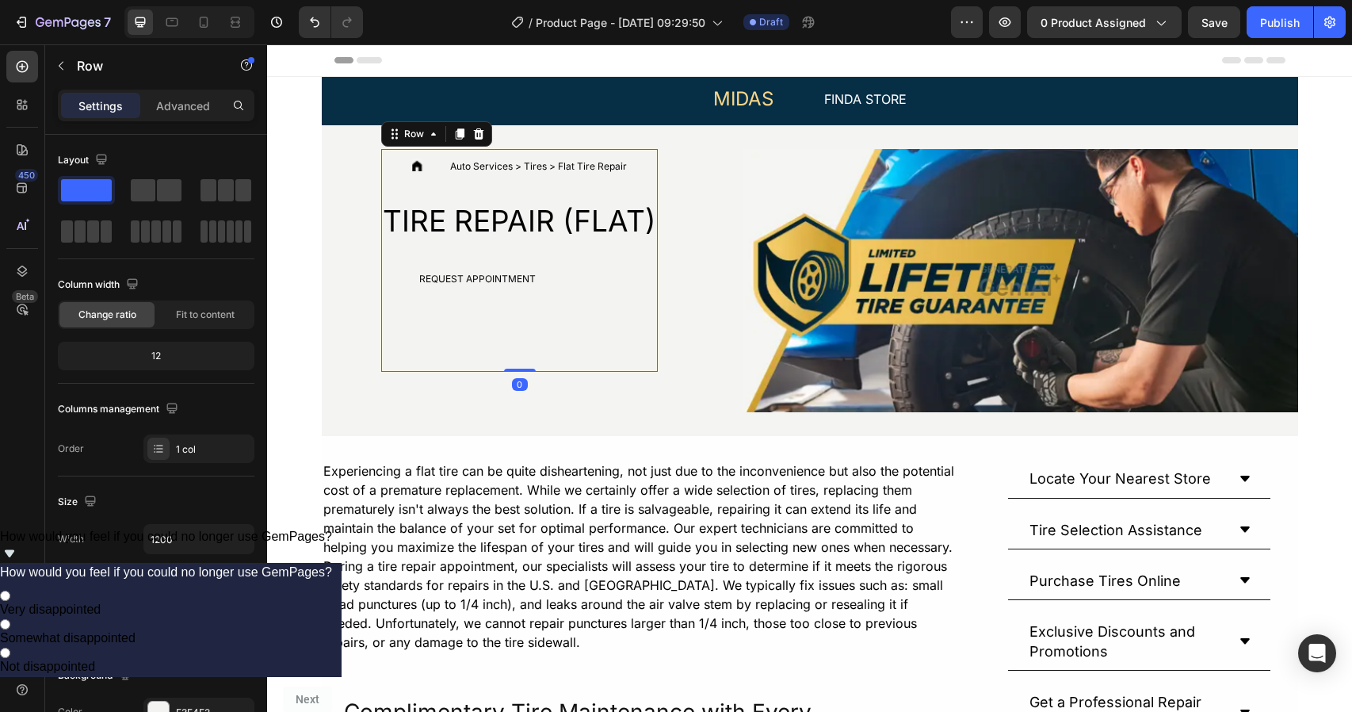
click at [472, 367] on div "Icon Auto Services > Tires > Flat Tire Repair Text Block Row TIRE REPAIR (FLAT)…" at bounding box center [519, 260] width 277 height 223
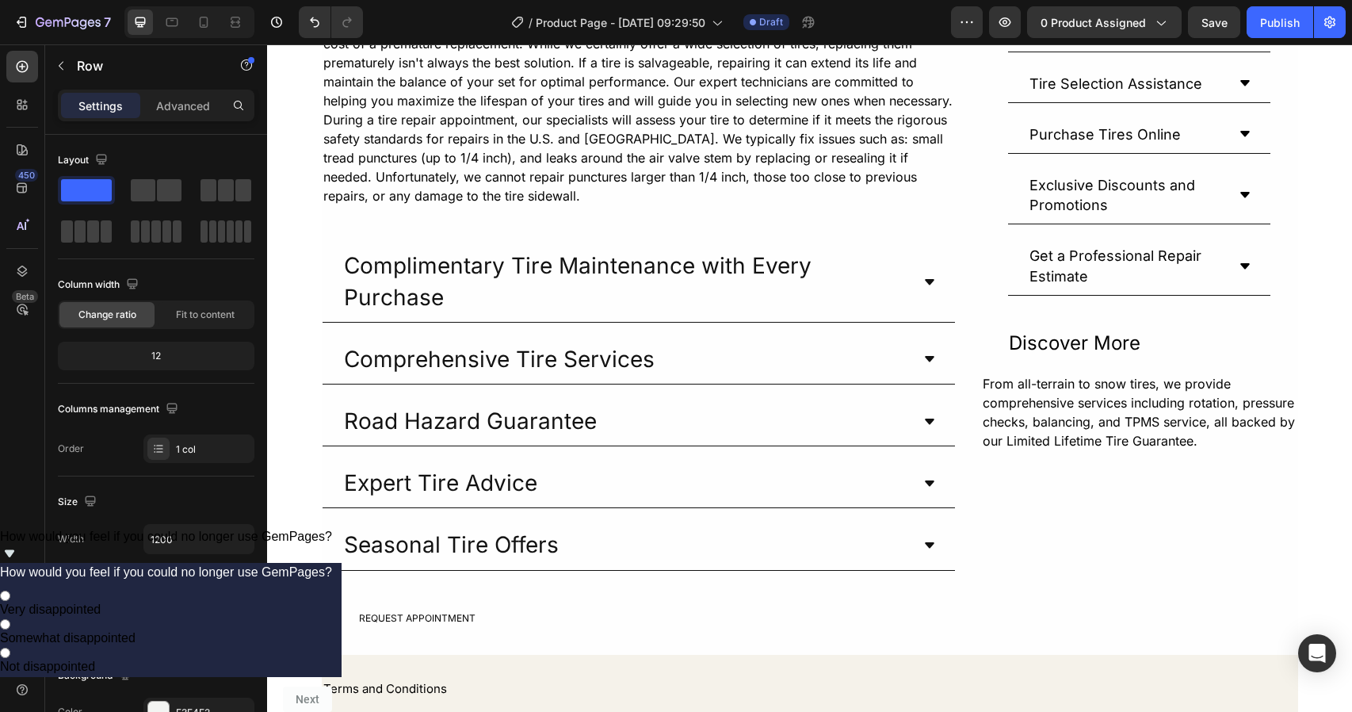
scroll to position [360, 0]
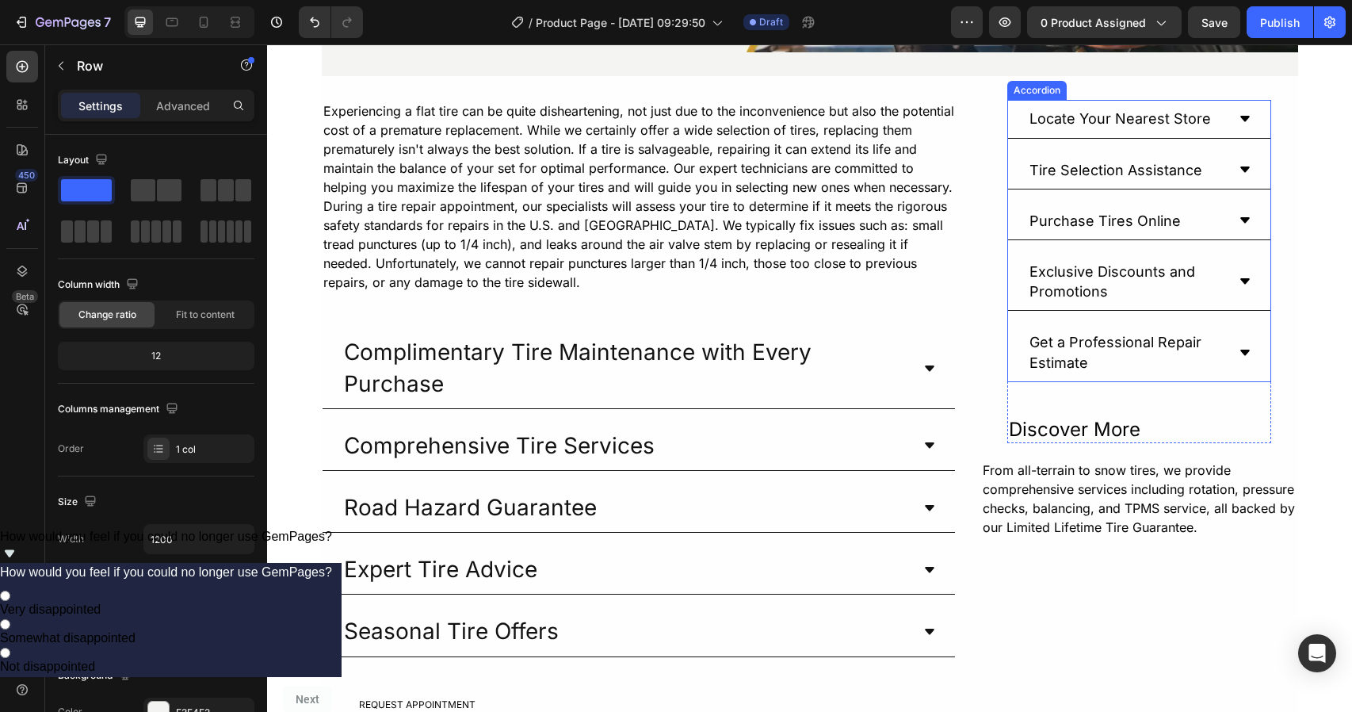
click at [1230, 324] on div "Get a Professional Repair Estimate" at bounding box center [1139, 352] width 262 height 58
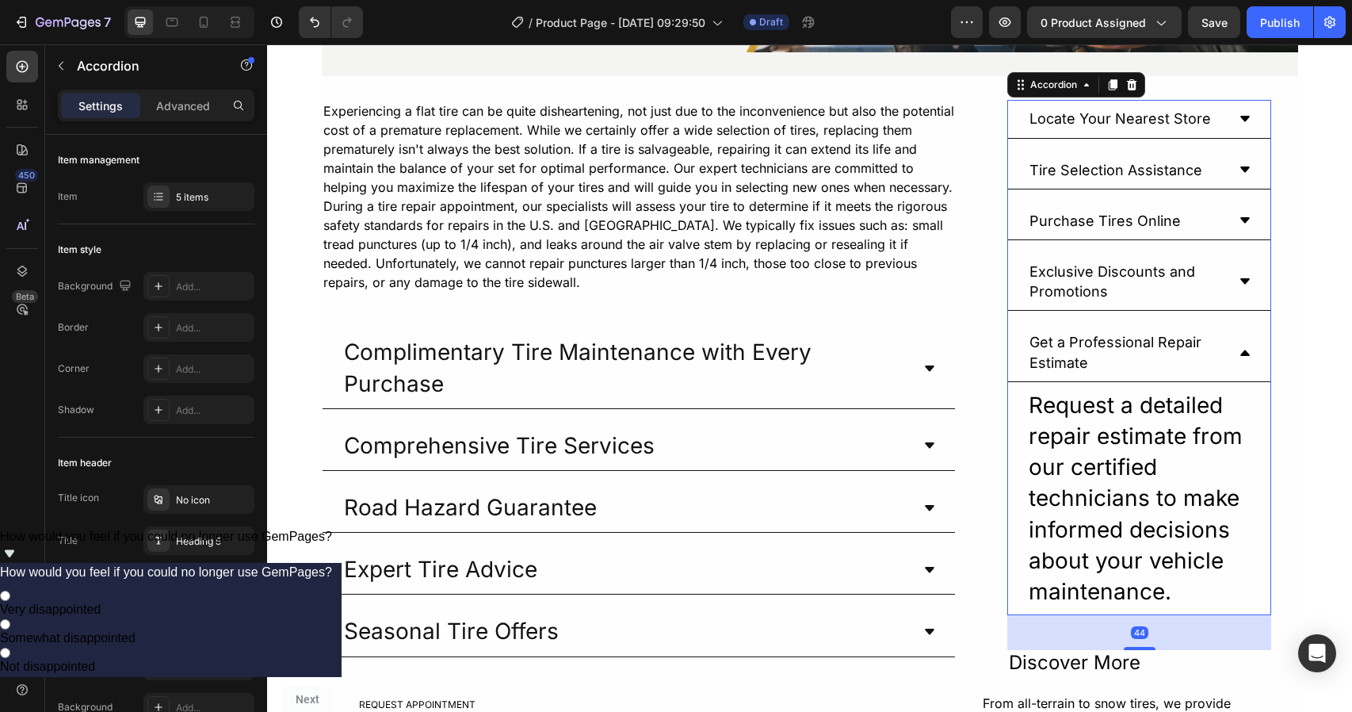
click at [1239, 346] on icon at bounding box center [1245, 352] width 13 height 13
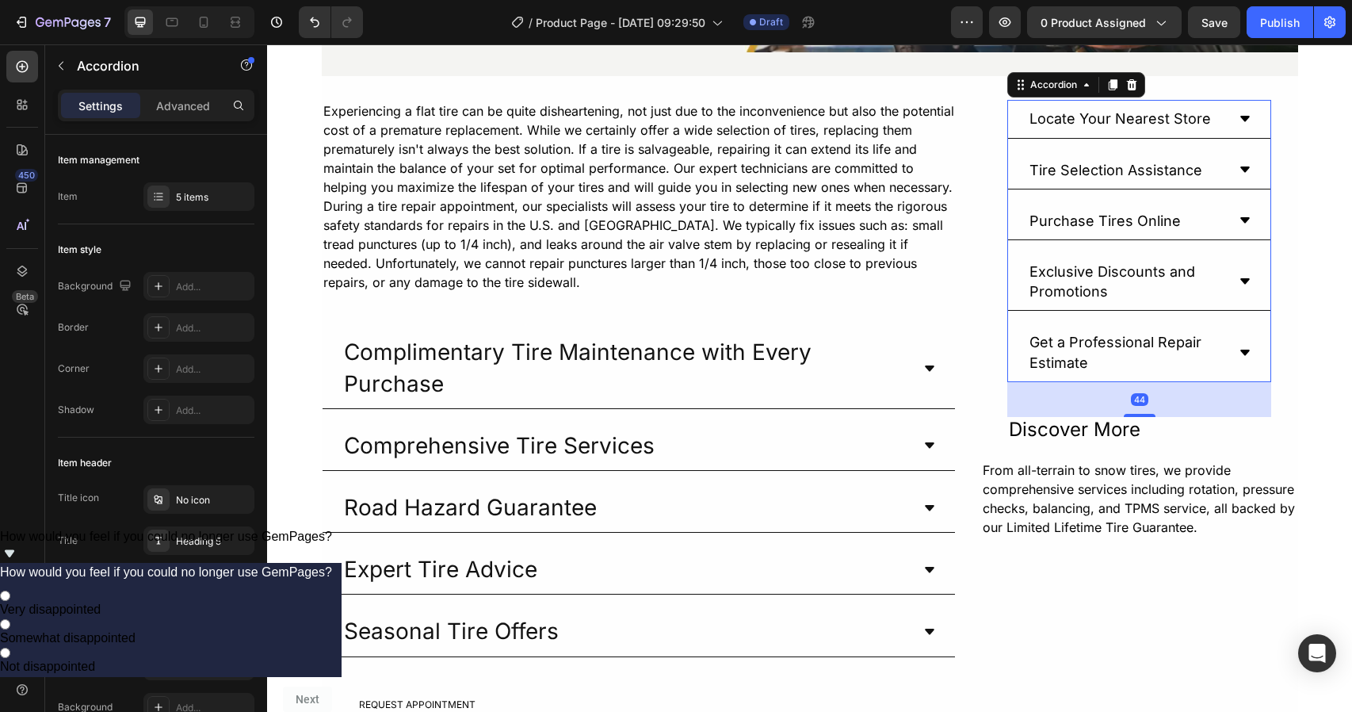
click at [1239, 346] on icon at bounding box center [1245, 352] width 13 height 13
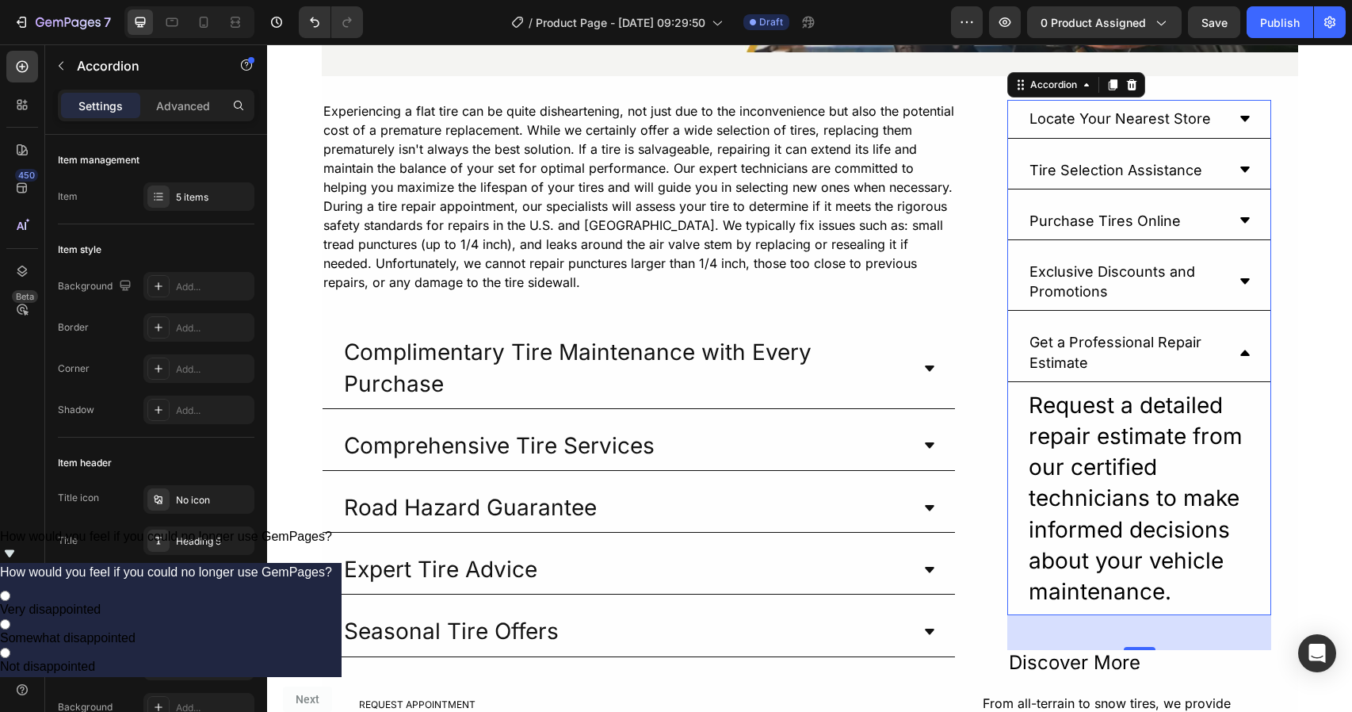
click at [1239, 346] on icon at bounding box center [1245, 352] width 13 height 13
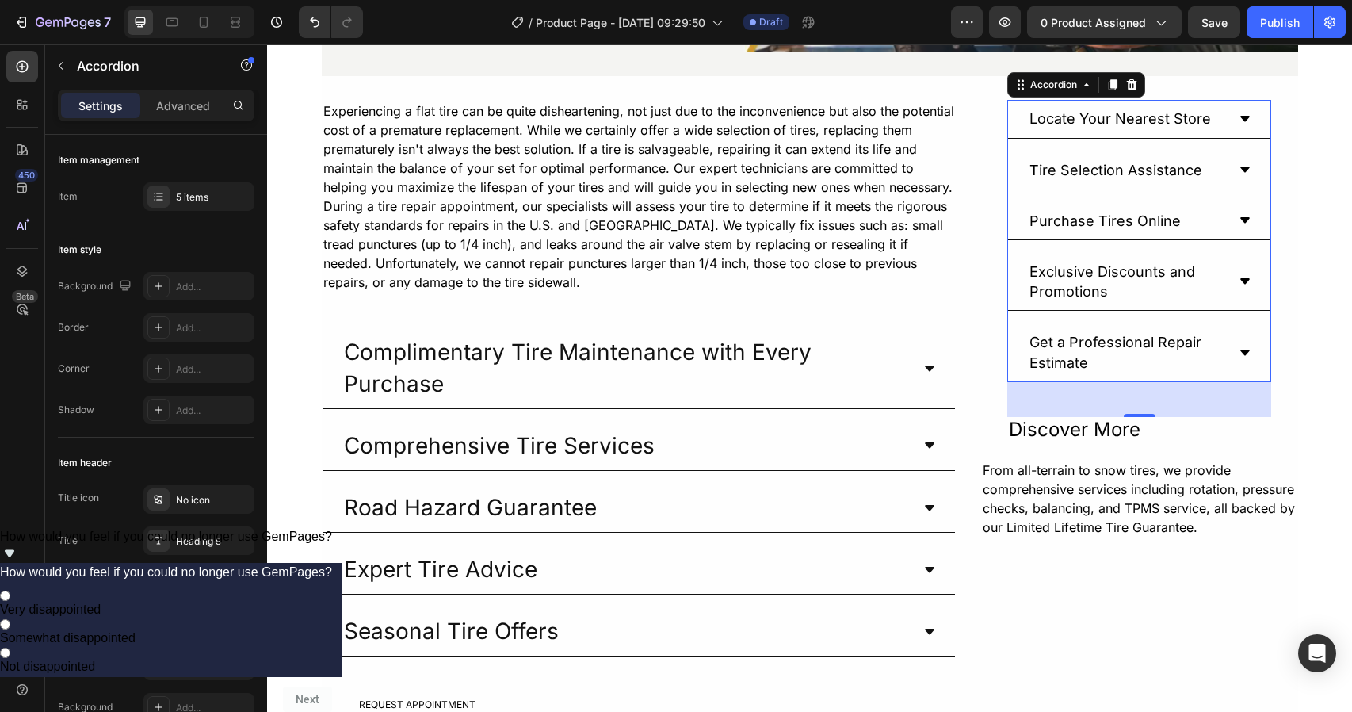
click at [1239, 346] on icon at bounding box center [1245, 352] width 13 height 13
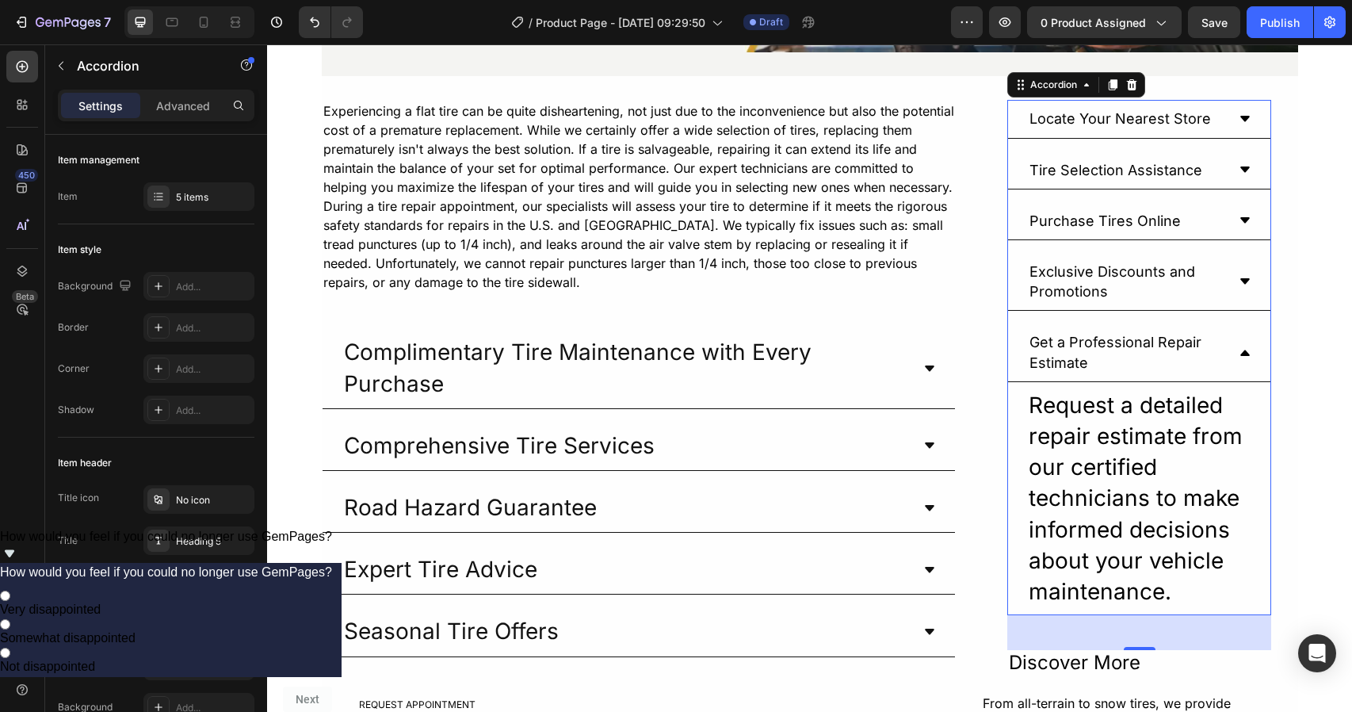
click at [1239, 346] on icon at bounding box center [1245, 352] width 13 height 13
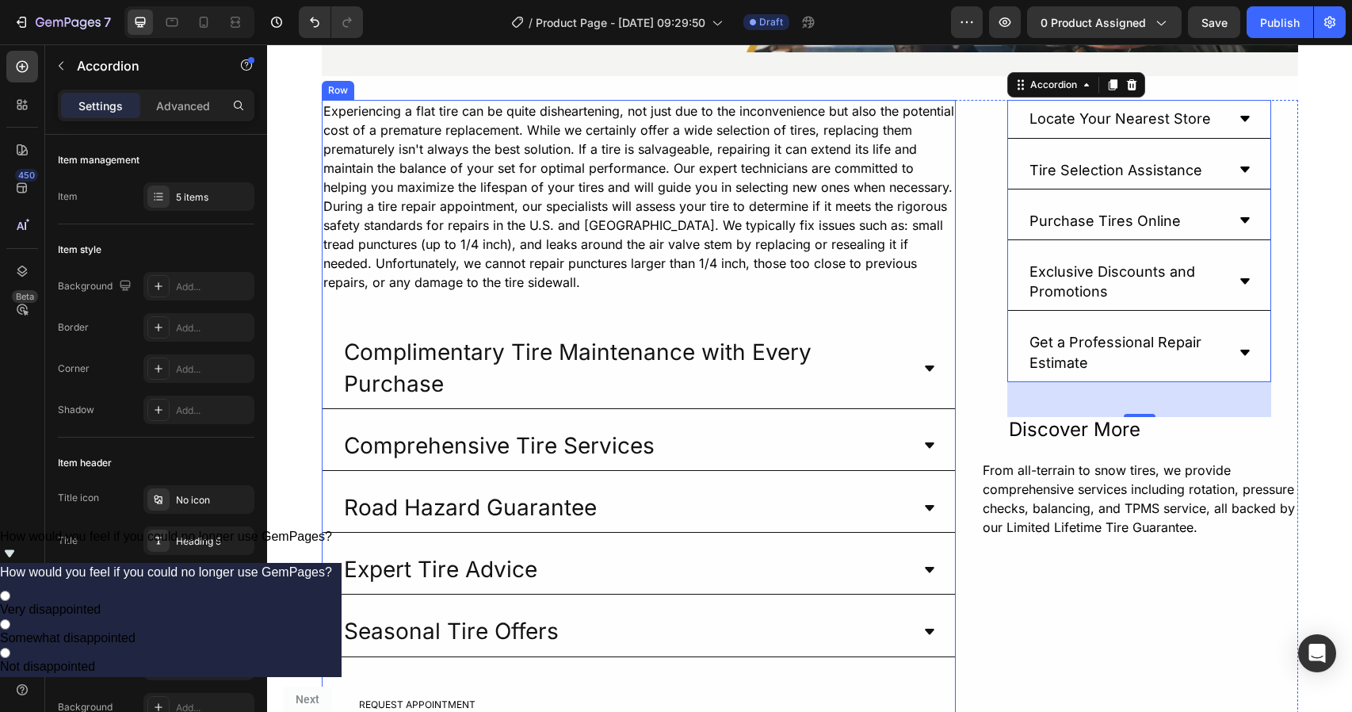
scroll to position [0, 0]
